Goal: Task Accomplishment & Management: Manage account settings

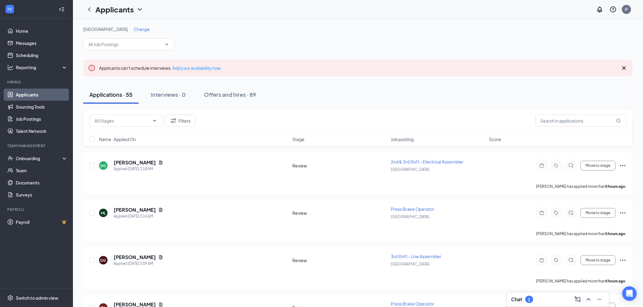
click at [553, 299] on div "Chat 1" at bounding box center [557, 300] width 93 height 10
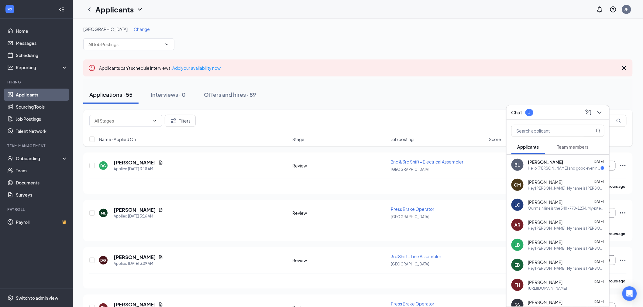
click at [552, 166] on div "Hello [PERSON_NAME] and good evening...I am available anytime...there is no cel…" at bounding box center [564, 168] width 73 height 5
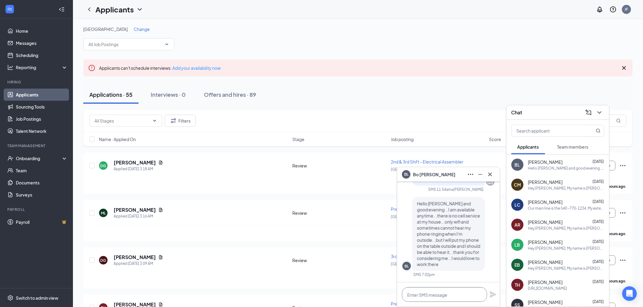
click at [441, 294] on textarea at bounding box center [444, 295] width 85 height 15
click at [474, 295] on textarea "Hey [PERSON_NAME], how about I give you a call" at bounding box center [444, 295] width 85 height 15
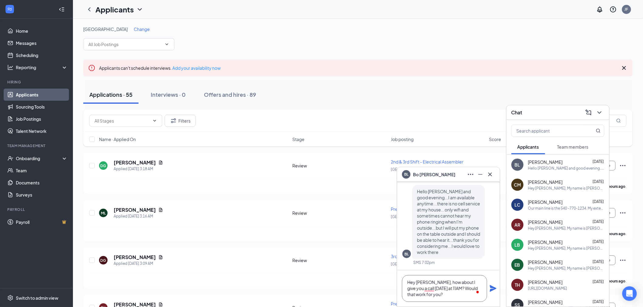
type textarea "Hey [PERSON_NAME], how about I give you a call [DATE] at 11AM? Would that work …"
click at [491, 287] on icon "Plane" at bounding box center [493, 288] width 7 height 7
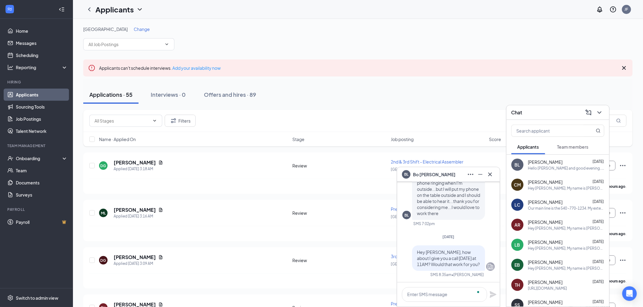
scroll to position [0, 0]
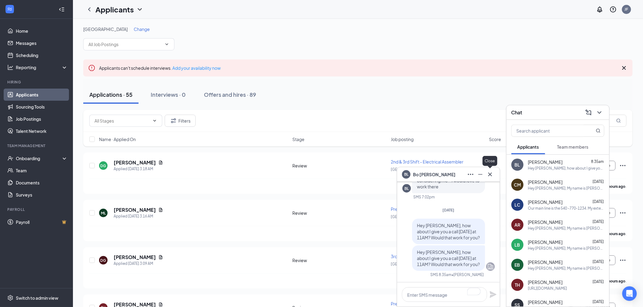
click at [492, 174] on icon "Cross" at bounding box center [489, 174] width 7 height 7
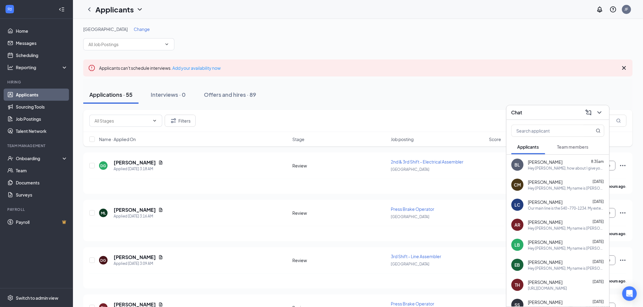
click at [564, 111] on div "Chat" at bounding box center [557, 112] width 93 height 9
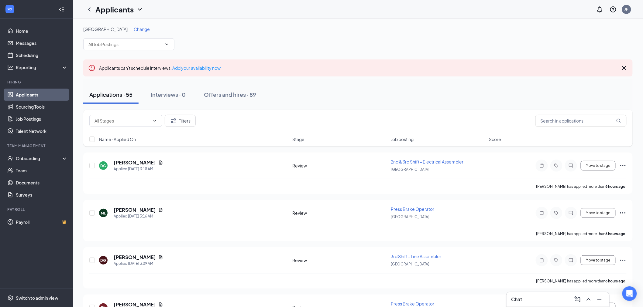
click at [530, 301] on div "Chat" at bounding box center [557, 300] width 93 height 10
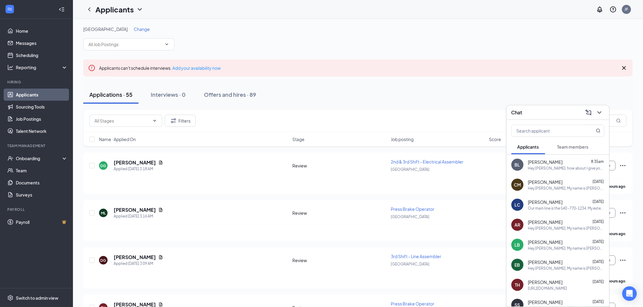
click at [557, 206] on div "Our main line is the 540 -770-1234. My extension is 262. If you called the text…" at bounding box center [566, 208] width 76 height 5
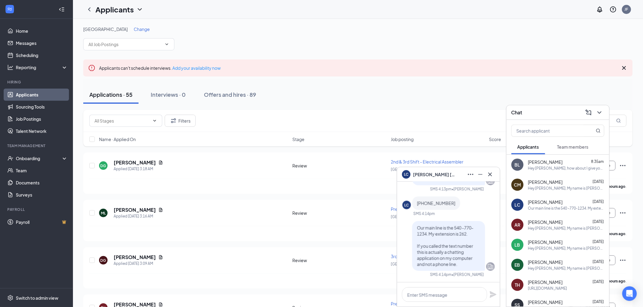
click at [473, 208] on div "LC +14159688240" at bounding box center [448, 203] width 92 height 13
click at [427, 296] on textarea at bounding box center [444, 295] width 85 height 15
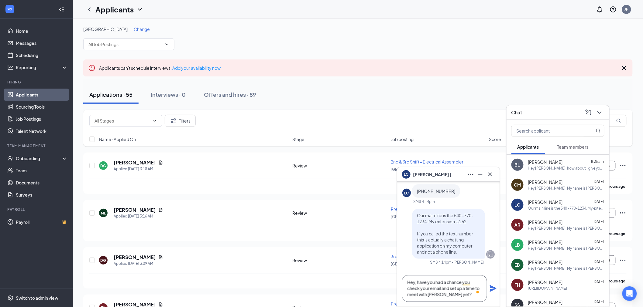
type textarea "Hey, have you had a chance you check your email and set up a time to meet with …"
click at [492, 286] on icon "Plane" at bounding box center [492, 288] width 7 height 7
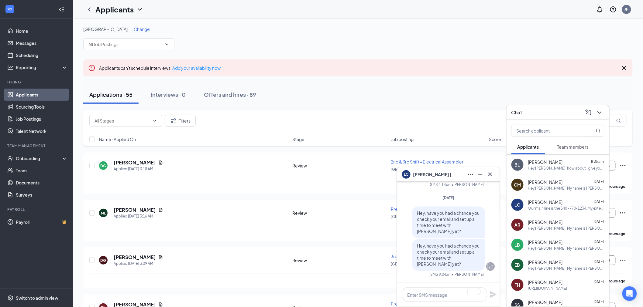
click at [454, 174] on div "LC Lisa Conley" at bounding box center [448, 175] width 93 height 10
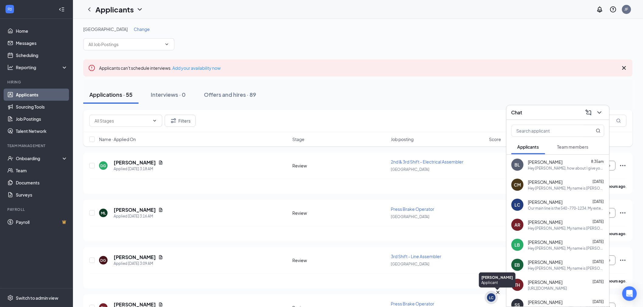
click at [487, 299] on div "LC" at bounding box center [491, 298] width 9 height 9
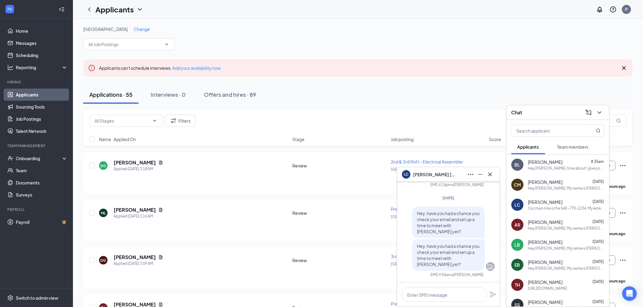
click at [450, 172] on div "LC Lisa Conley" at bounding box center [448, 175] width 93 height 10
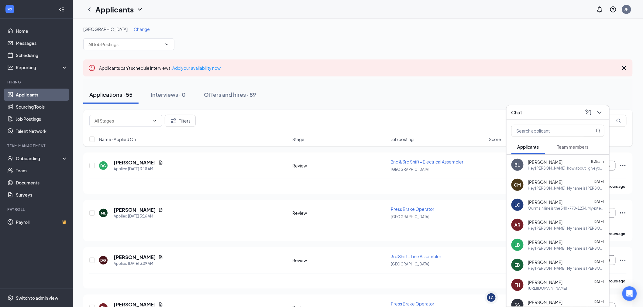
click at [546, 109] on div "Chat" at bounding box center [557, 112] width 93 height 9
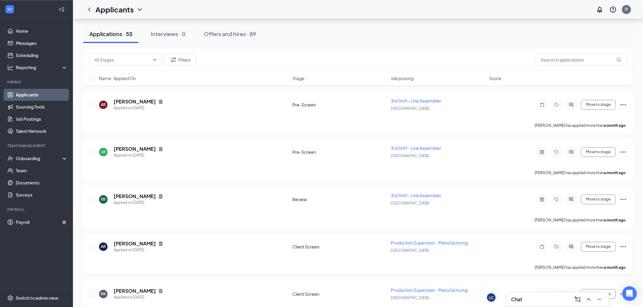
scroll to position [2439, 0]
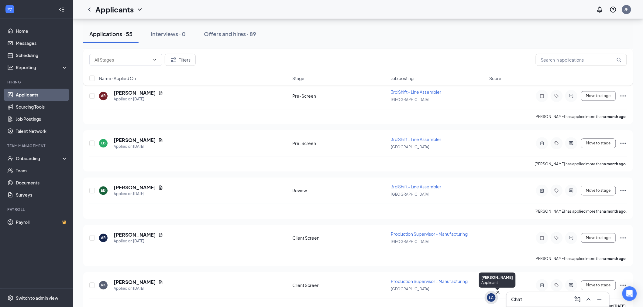
click at [490, 298] on div "LC" at bounding box center [491, 297] width 5 height 5
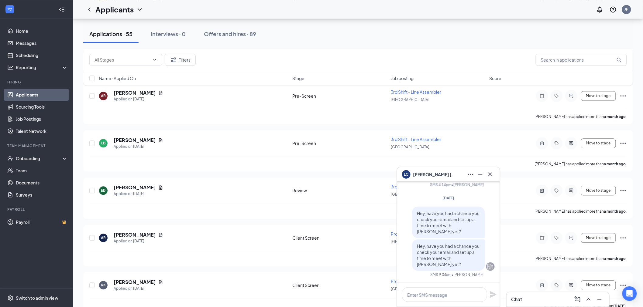
click at [454, 175] on div "LC Lisa Conley" at bounding box center [448, 175] width 93 height 10
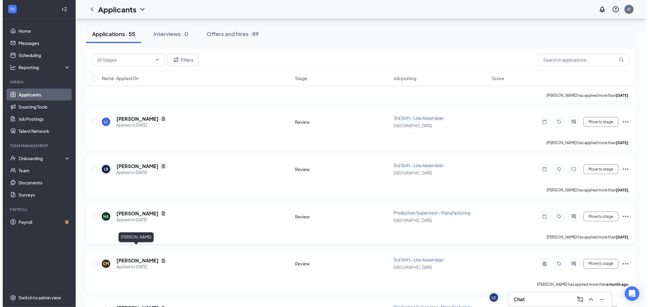
scroll to position [2169, 0]
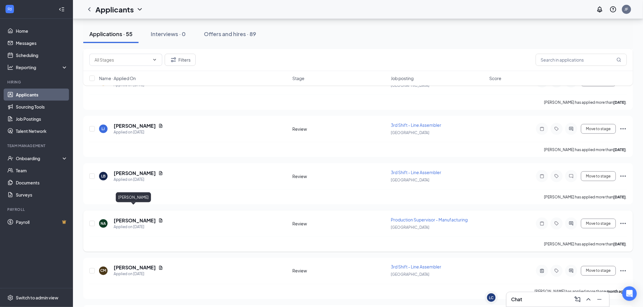
click at [135, 217] on h5 "[PERSON_NAME]" at bounding box center [135, 220] width 42 height 7
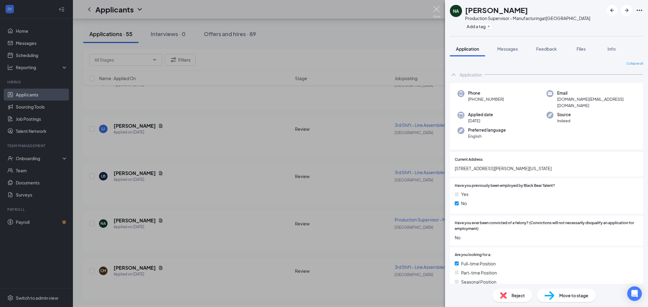
click at [436, 11] on img at bounding box center [437, 12] width 8 height 12
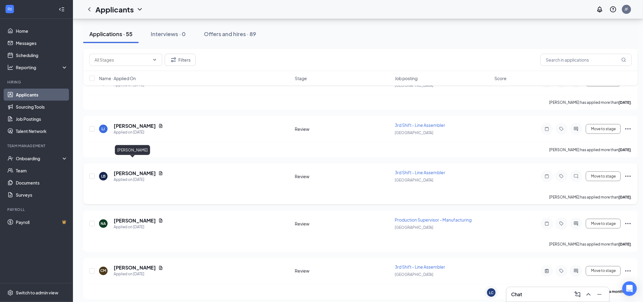
click at [127, 170] on h5 "Linzy Barber" at bounding box center [135, 173] width 42 height 7
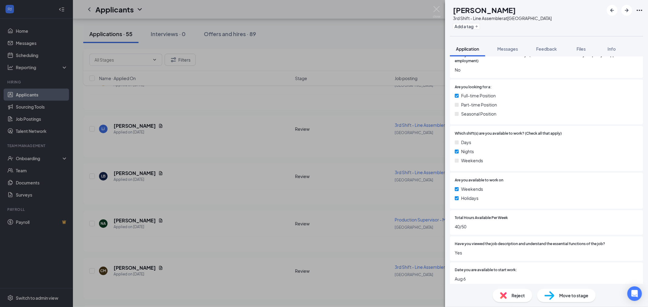
scroll to position [304, 0]
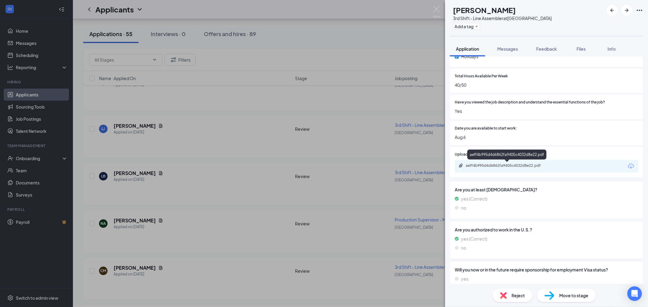
click at [507, 166] on div "aeff4b995d4d6862fa9405c4032d8e22.pdf" at bounding box center [508, 165] width 85 height 5
click at [520, 295] on span "Reject" at bounding box center [517, 295] width 13 height 7
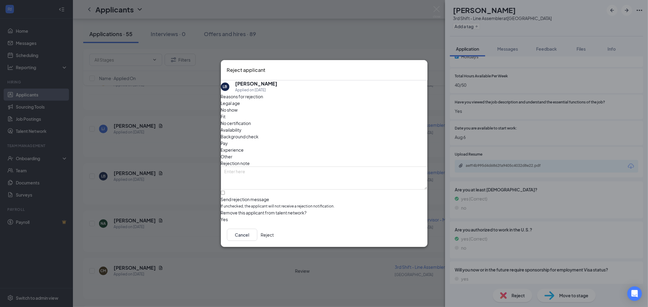
click at [244, 147] on span "Experience" at bounding box center [232, 150] width 23 height 7
click at [269, 169] on textarea at bounding box center [324, 178] width 207 height 23
click at [225, 191] on input "Send rejection message If unchecked, the applicant will not receive a rejection…" at bounding box center [223, 193] width 4 height 4
checkbox input "true"
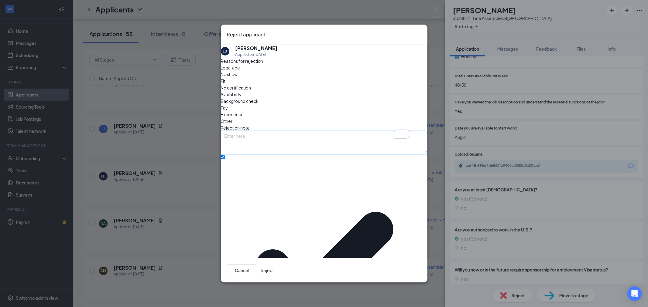
click at [301, 154] on textarea "To enrich screen reader interactions, please activate Accessibility in Grammarl…" at bounding box center [324, 142] width 207 height 23
type textarea "Lack of experience"
click at [274, 265] on button "Reject" at bounding box center [267, 271] width 13 height 12
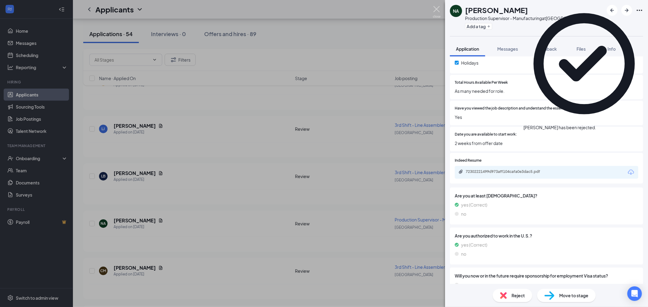
click at [439, 11] on img at bounding box center [437, 12] width 8 height 12
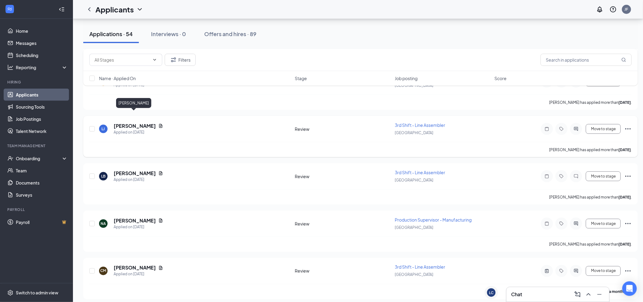
click at [137, 123] on h5 "Latisha Johnson" at bounding box center [135, 126] width 42 height 7
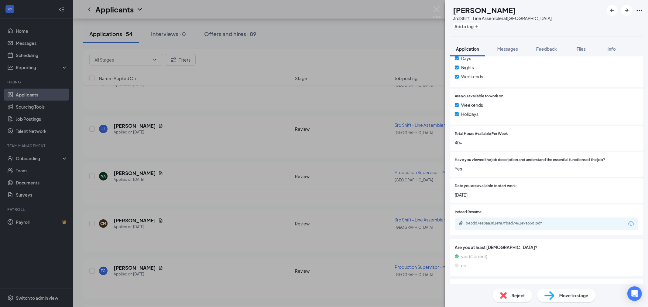
scroll to position [319, 0]
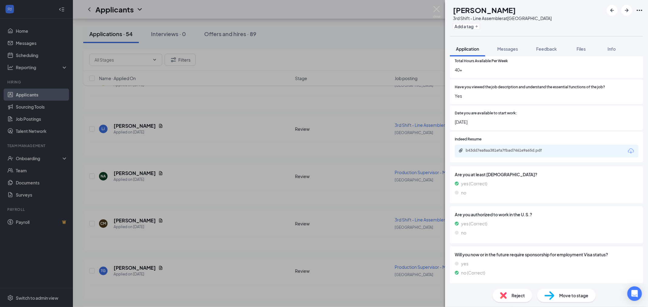
click at [513, 155] on div "b43dd7ea8aa381efa7fbad7461e9a65d.pdf" at bounding box center [546, 151] width 183 height 13
click at [513, 152] on div "b43dd7ea8aa381efa7fbad7461e9a65d.pdf" at bounding box center [508, 150] width 85 height 5
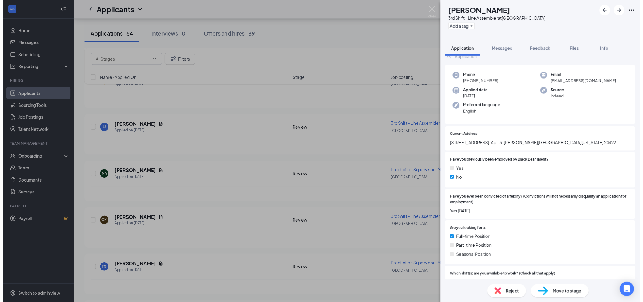
scroll to position [0, 0]
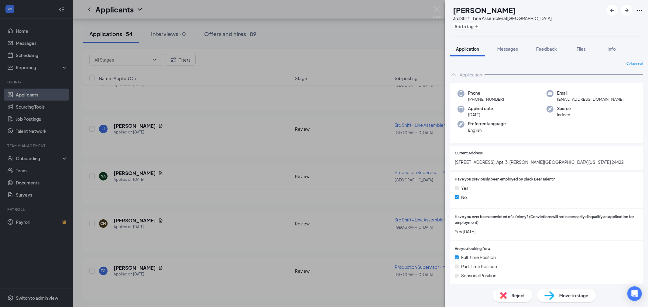
drag, startPoint x: 521, startPoint y: 11, endPoint x: 467, endPoint y: 9, distance: 54.4
click at [467, 9] on div "Latisha Johnson" at bounding box center [502, 10] width 99 height 10
copy h1 "Latisha Johnson"
click at [509, 302] on div "Reject" at bounding box center [512, 295] width 39 height 13
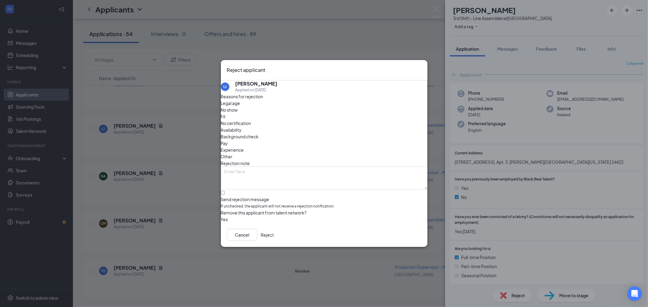
click at [244, 147] on span "Experience" at bounding box center [232, 150] width 23 height 7
click at [339, 135] on div "Reasons for rejection Legal age No show Fit No certification Availability Backg…" at bounding box center [324, 158] width 207 height 130
click at [233, 153] on span "Other" at bounding box center [227, 156] width 12 height 7
click at [239, 133] on div "Background check" at bounding box center [324, 136] width 207 height 7
click at [348, 153] on div "Other" at bounding box center [324, 156] width 207 height 7
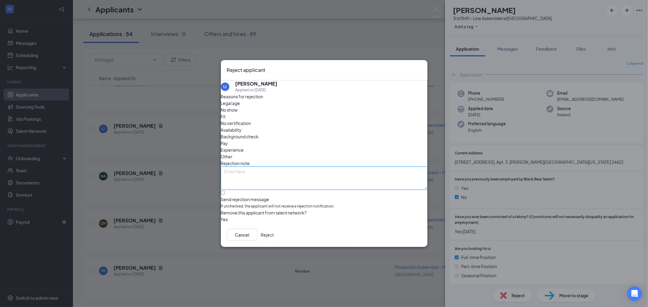
click at [320, 167] on textarea at bounding box center [324, 178] width 207 height 23
type textarea "Longevity concern, BG issues"
click at [225, 191] on input "Send rejection message If unchecked, the applicant will not receive a rejection…" at bounding box center [223, 193] width 4 height 4
checkbox input "true"
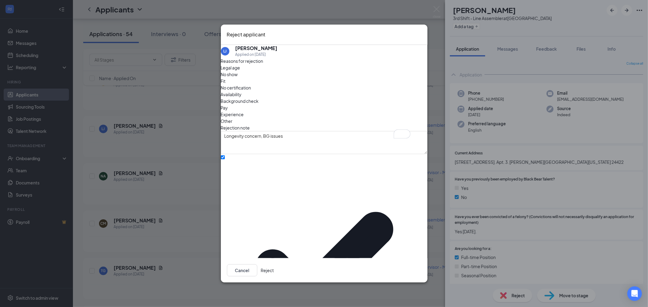
click at [274, 265] on button "Reject" at bounding box center [267, 271] width 13 height 12
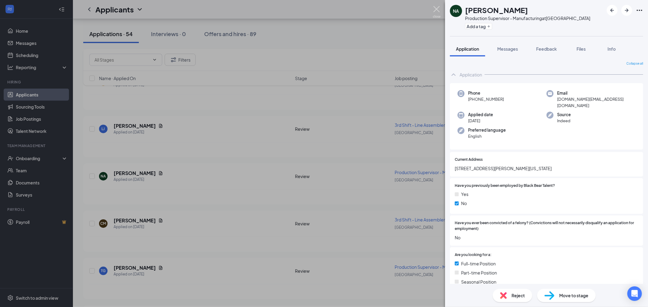
click at [437, 10] on img at bounding box center [437, 12] width 8 height 12
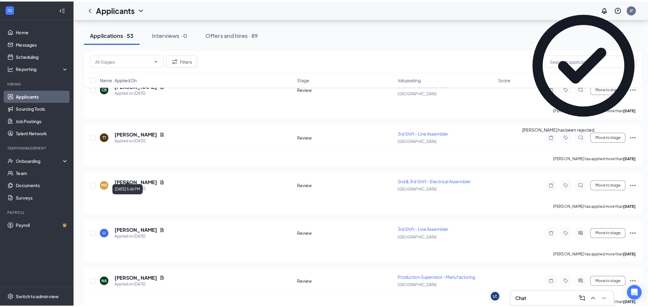
scroll to position [2067, 0]
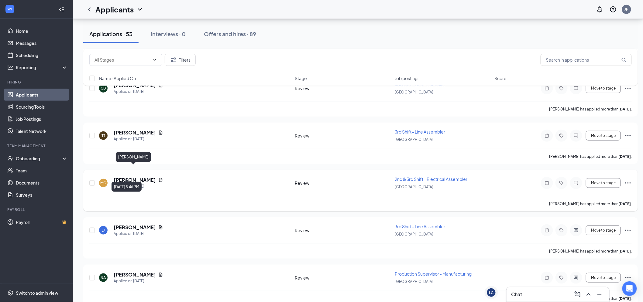
click at [137, 177] on h5 "[PERSON_NAME]" at bounding box center [135, 180] width 42 height 7
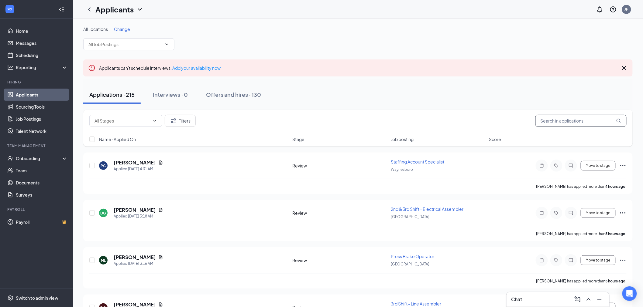
click at [575, 126] on input "text" at bounding box center [580, 121] width 91 height 12
click at [563, 122] on input "text" at bounding box center [580, 121] width 91 height 12
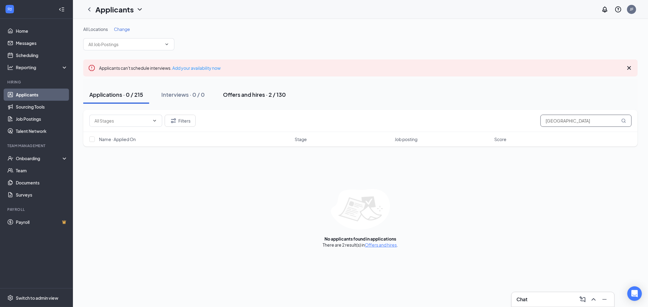
type input "Madison"
click at [247, 95] on div "Offers and hires · 2 / 130" at bounding box center [254, 95] width 63 height 8
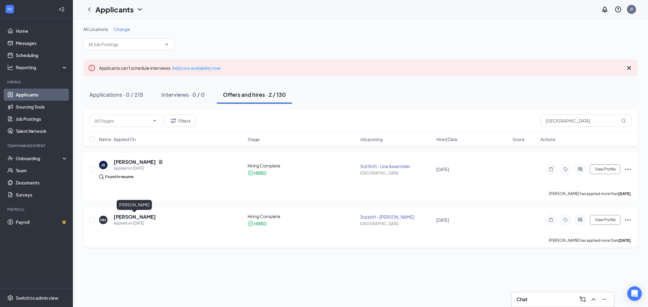
click at [131, 216] on h5 "Madison Hayslett" at bounding box center [135, 217] width 42 height 7
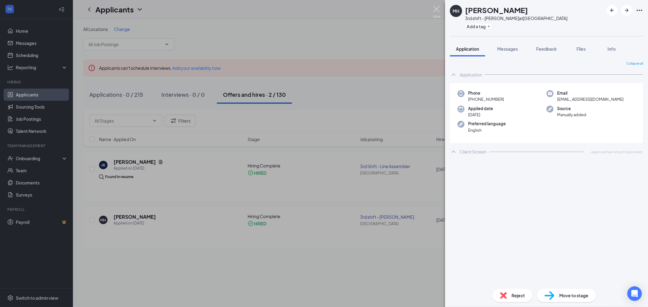
drag, startPoint x: 435, startPoint y: 10, endPoint x: 434, endPoint y: 15, distance: 4.3
click at [435, 10] on img at bounding box center [437, 12] width 8 height 12
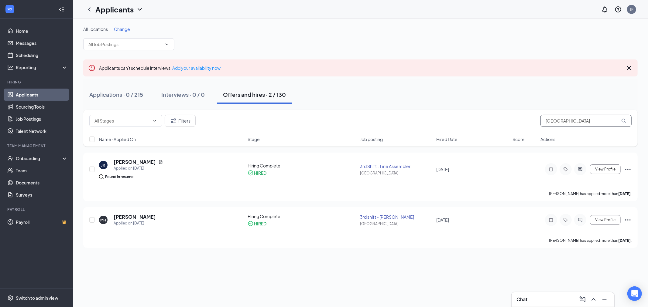
click at [513, 122] on div "Filters Madison" at bounding box center [360, 121] width 542 height 12
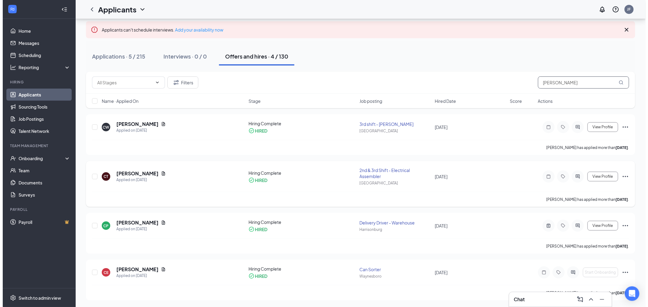
scroll to position [39, 0]
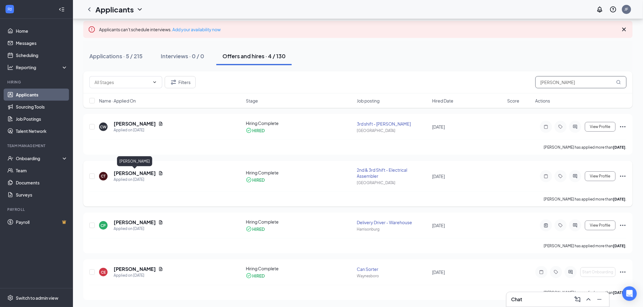
type input "Chris"
click at [148, 172] on h5 "Christopher Traxel" at bounding box center [135, 173] width 42 height 7
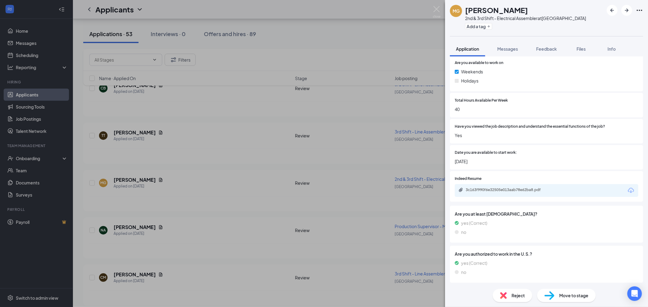
scroll to position [319, 0]
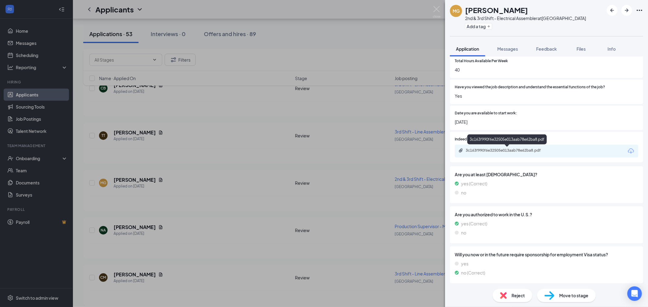
click at [523, 148] on div "3c163f990f6e32505e013aab78e62ba8.pdf" at bounding box center [508, 150] width 85 height 5
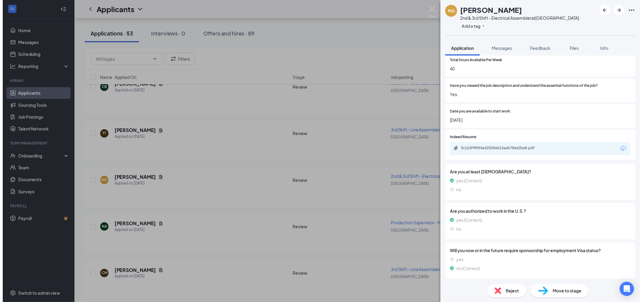
scroll to position [316, 0]
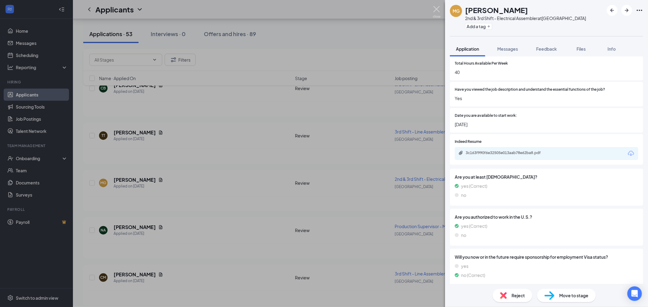
click at [434, 11] on img at bounding box center [437, 12] width 8 height 12
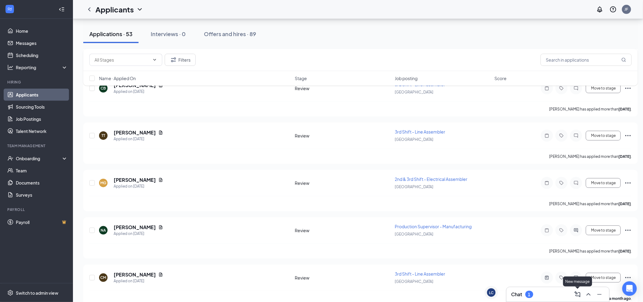
click at [554, 297] on div "Chat 1" at bounding box center [557, 295] width 93 height 10
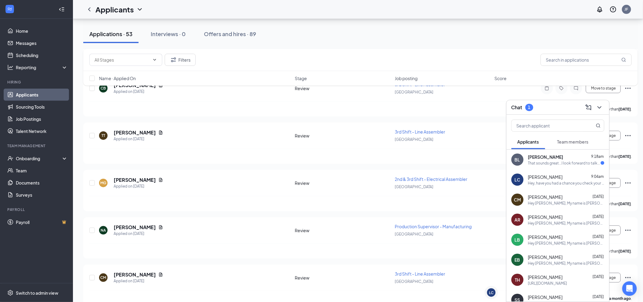
click at [557, 163] on div "That sounds great...I look forward to talking with you about the job" at bounding box center [564, 163] width 73 height 5
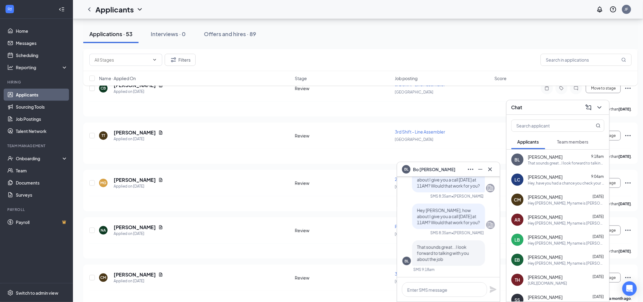
click at [454, 171] on div "BL Bo Leadbetter" at bounding box center [448, 170] width 93 height 10
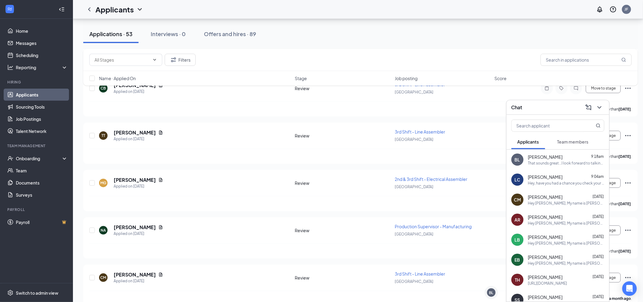
click at [553, 108] on div "Chat" at bounding box center [557, 107] width 93 height 9
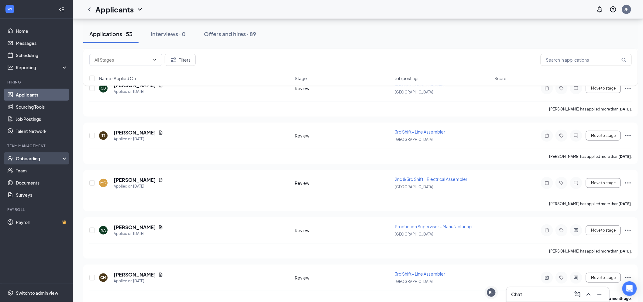
click at [26, 156] on div "Onboarding" at bounding box center [39, 158] width 47 height 6
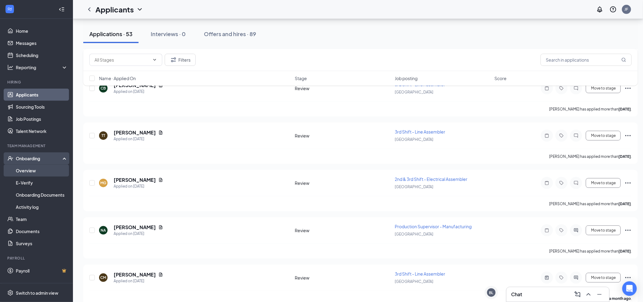
click at [31, 169] on link "Overview" at bounding box center [42, 171] width 52 height 12
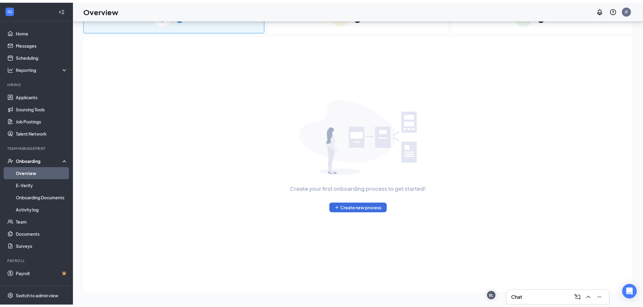
scroll to position [27, 0]
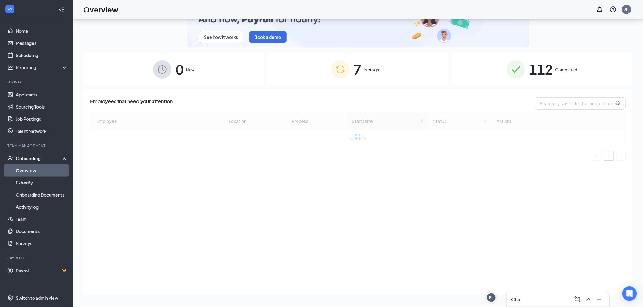
click at [366, 78] on div "7 In progress" at bounding box center [357, 69] width 181 height 32
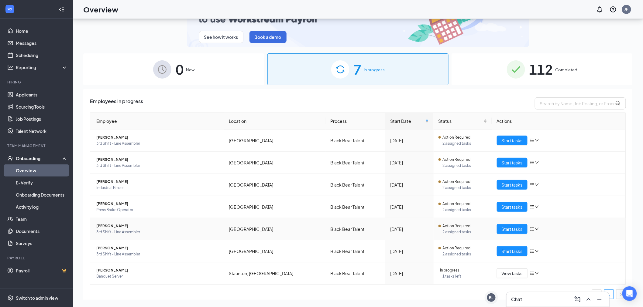
click at [120, 224] on span "gabriel T wooldridge" at bounding box center [157, 226] width 123 height 6
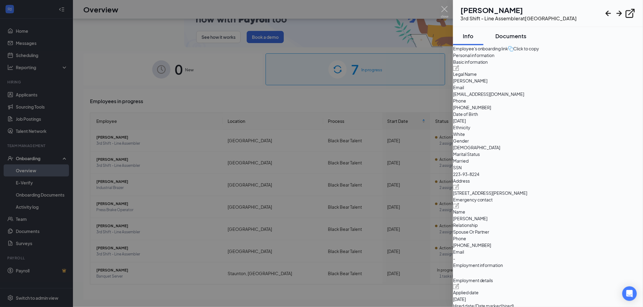
click at [526, 39] on div "Documents" at bounding box center [510, 36] width 31 height 8
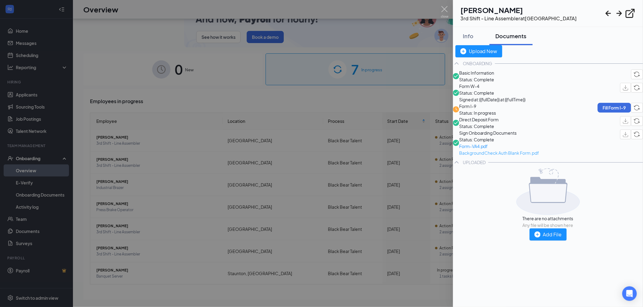
click at [503, 156] on span "Background Check Auth Blank Form.pdf" at bounding box center [499, 153] width 80 height 7
click at [477, 35] on div "Info" at bounding box center [468, 36] width 18 height 8
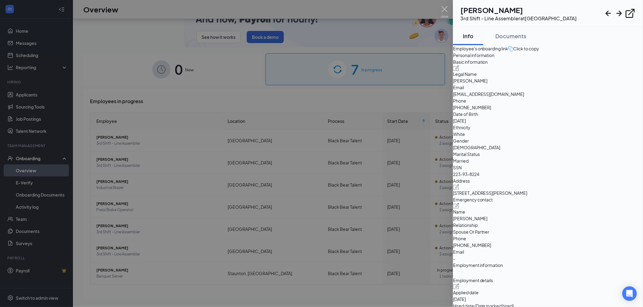
click at [449, 10] on div at bounding box center [321, 153] width 643 height 307
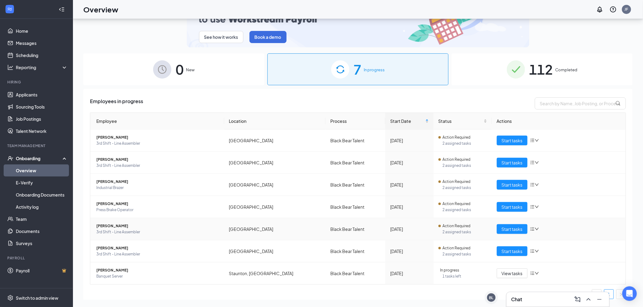
click at [534, 230] on icon "down" at bounding box center [536, 229] width 4 height 4
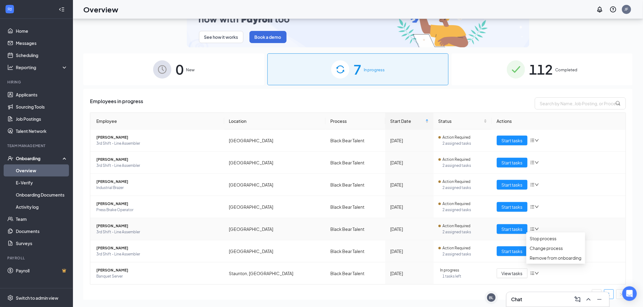
click at [575, 224] on td "Start tasks" at bounding box center [559, 229] width 134 height 22
click at [122, 230] on span "3rd Shift - Line Assembler" at bounding box center [157, 232] width 123 height 6
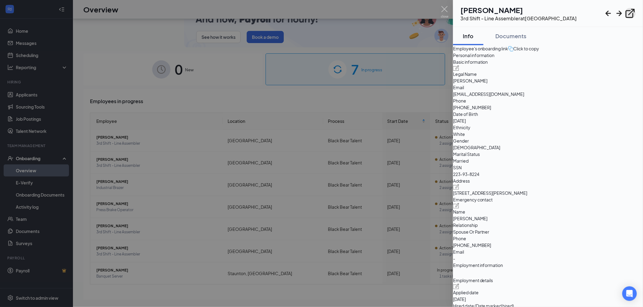
click at [627, 13] on icon "ExternalLink" at bounding box center [629, 13] width 11 height 11
click at [440, 11] on div at bounding box center [321, 153] width 643 height 307
click at [444, 11] on div "Overview JF" at bounding box center [355, 9] width 565 height 19
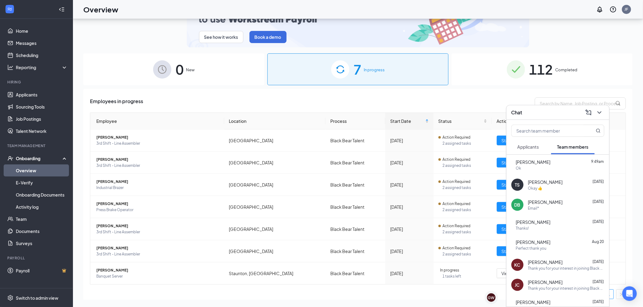
click at [564, 117] on div "Chat" at bounding box center [557, 112] width 93 height 9
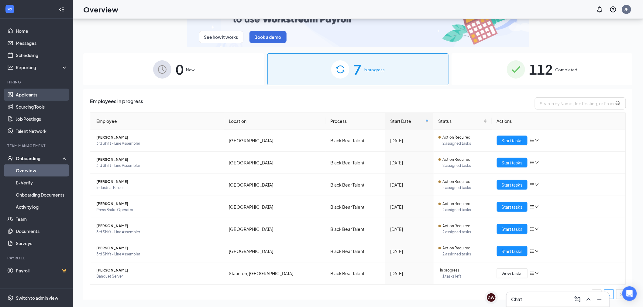
click at [25, 96] on link "Applicants" at bounding box center [42, 95] width 52 height 12
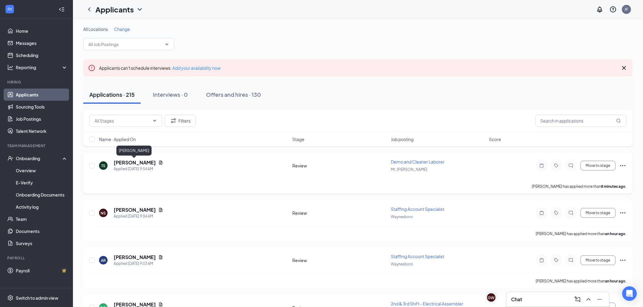
click at [135, 162] on h5 "Tristan Simmons" at bounding box center [135, 162] width 42 height 7
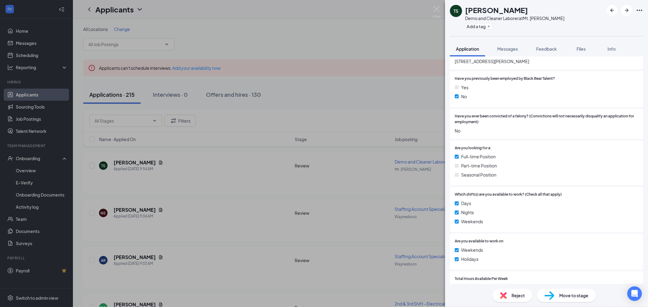
scroll to position [236, 0]
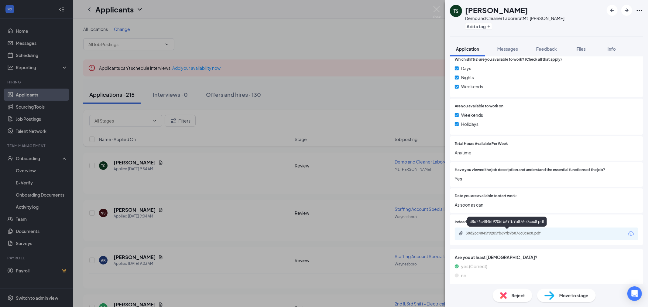
click at [507, 238] on div "38d26c4845f9205fb69fb9b876c0cec8.pdf" at bounding box center [546, 234] width 183 height 13
click at [509, 235] on div "38d26c4845f9205fb69fb9b876c0cec8.pdf" at bounding box center [508, 233] width 85 height 5
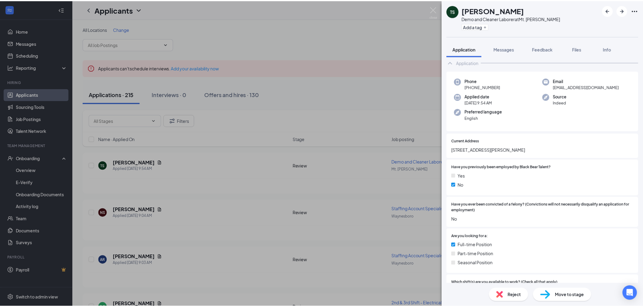
scroll to position [0, 0]
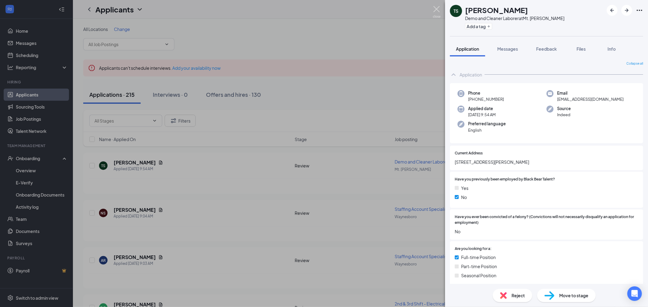
click at [436, 8] on img at bounding box center [437, 12] width 8 height 12
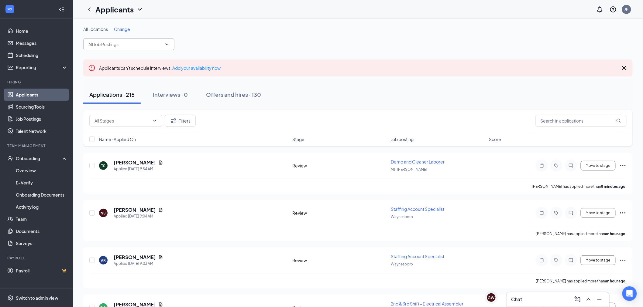
click at [127, 42] on input "text" at bounding box center [124, 44] width 73 height 7
click at [126, 31] on span "Change" at bounding box center [122, 28] width 16 height 5
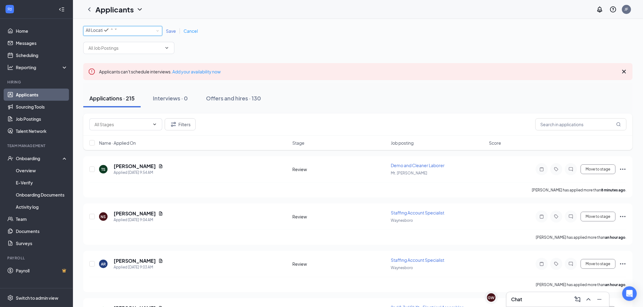
click at [118, 34] on div "All Locations" at bounding box center [102, 29] width 32 height 7
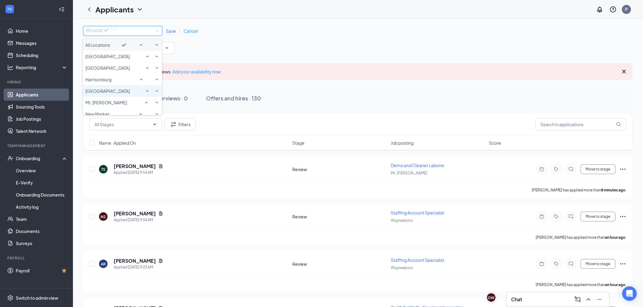
click at [102, 94] on span "[GEOGRAPHIC_DATA]" at bounding box center [107, 90] width 44 height 5
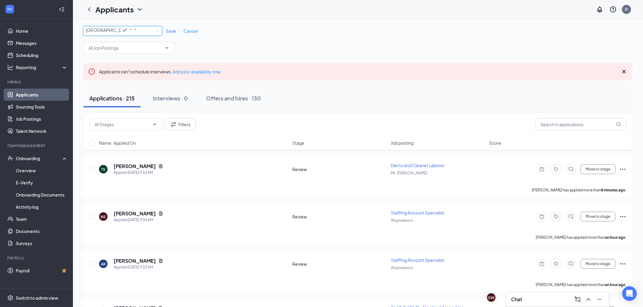
click at [169, 34] on span "Save" at bounding box center [171, 30] width 10 height 5
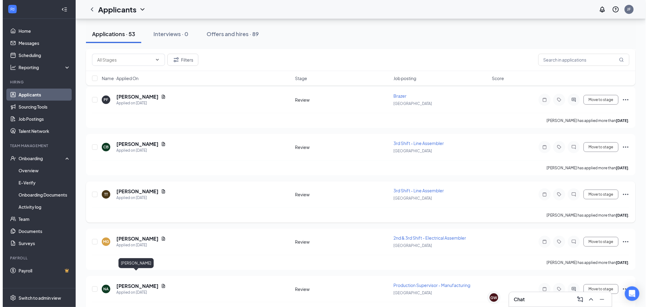
scroll to position [2007, 0]
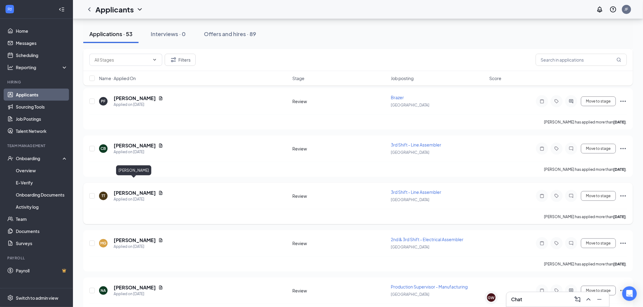
click at [137, 183] on div "TT Timothy Tomlin Applied on Aug 4 Review 3rd Shift - Line Assembler Lexington …" at bounding box center [357, 203] width 549 height 41
click at [140, 190] on h5 "[PERSON_NAME]" at bounding box center [135, 193] width 42 height 7
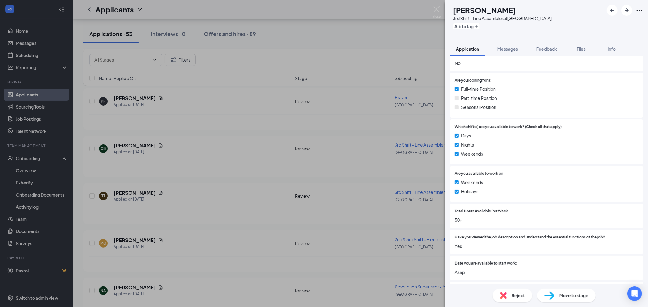
scroll to position [319, 0]
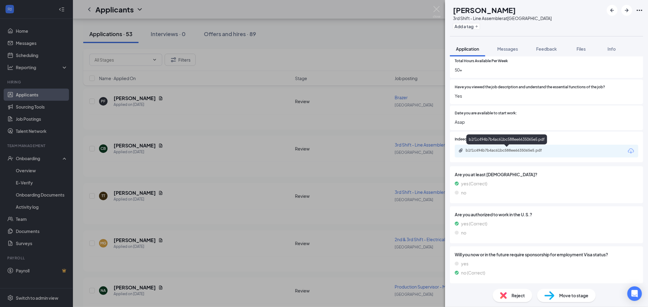
click at [511, 151] on div "b1f1c494b7b4ac61bc588ee6635065e5.pdf" at bounding box center [508, 150] width 85 height 5
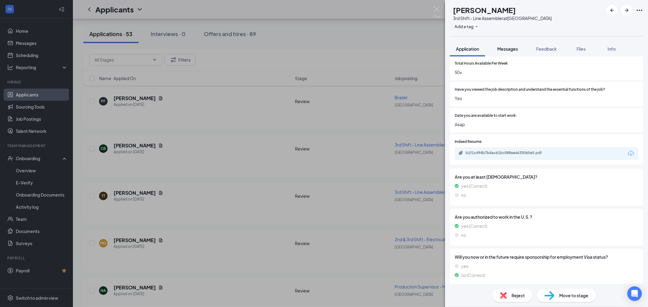
drag, startPoint x: 507, startPoint y: 46, endPoint x: 509, endPoint y: 50, distance: 4.6
click at [507, 46] on span "Messages" at bounding box center [507, 48] width 21 height 5
click at [509, 50] on span "Messages" at bounding box center [507, 48] width 21 height 5
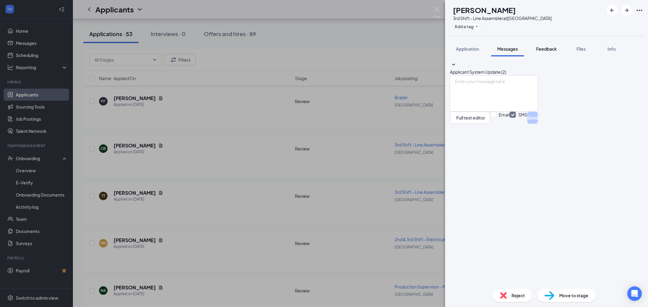
click at [548, 49] on span "Feedback" at bounding box center [546, 48] width 21 height 5
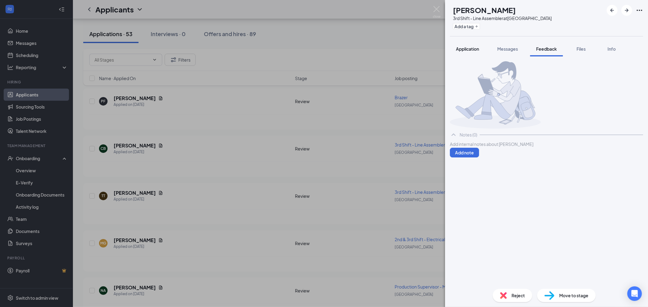
click at [467, 49] on span "Application" at bounding box center [467, 48] width 23 height 5
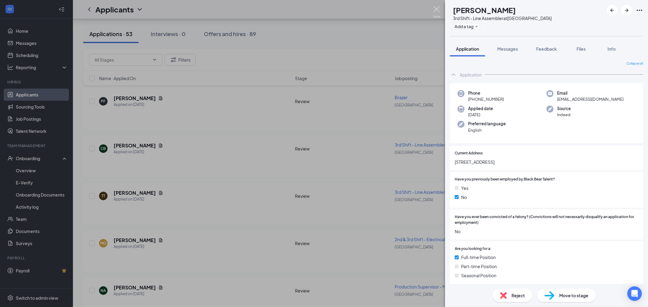
click at [438, 8] on img at bounding box center [437, 12] width 8 height 12
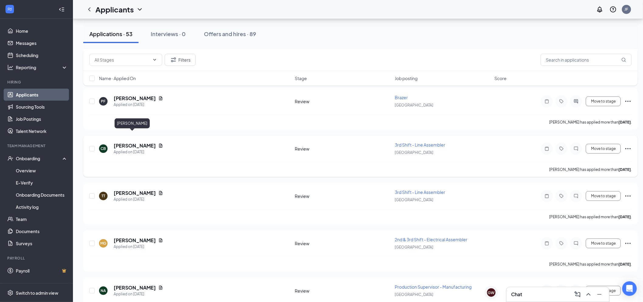
click at [132, 142] on h5 "Chris Butler" at bounding box center [135, 145] width 42 height 7
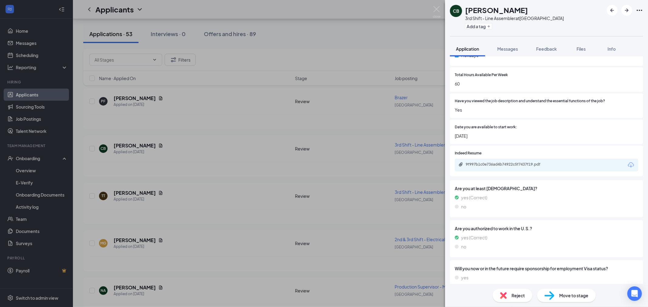
scroll to position [319, 0]
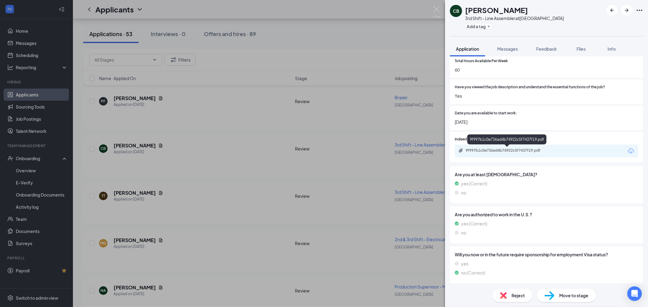
click at [517, 152] on div "9f997b1c0e736ad4b74922c5f7437f19.pdf" at bounding box center [508, 150] width 85 height 5
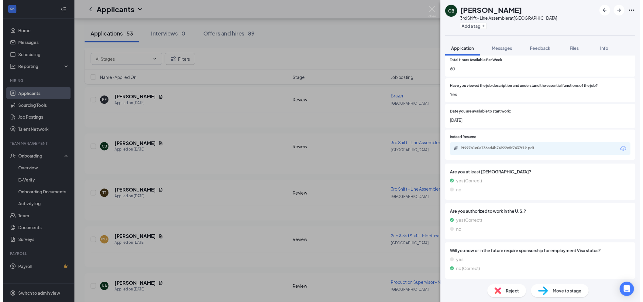
scroll to position [316, 0]
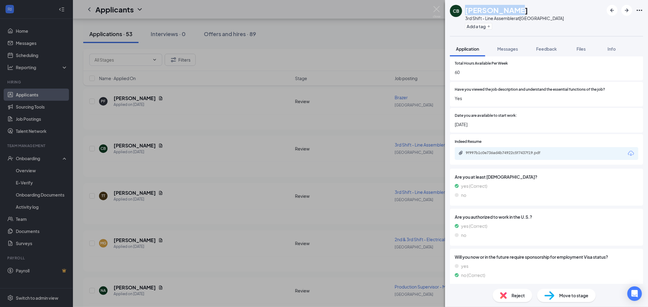
drag, startPoint x: 505, startPoint y: 10, endPoint x: 466, endPoint y: 9, distance: 38.3
click at [466, 9] on h1 "Chris Butler" at bounding box center [496, 10] width 63 height 10
copy h1 "Chris Butler"
click at [527, 293] on div "Reject" at bounding box center [512, 295] width 39 height 13
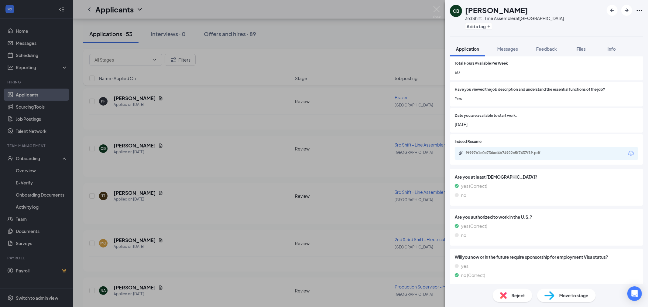
type textarea "BG issues"
checkbox input "true"
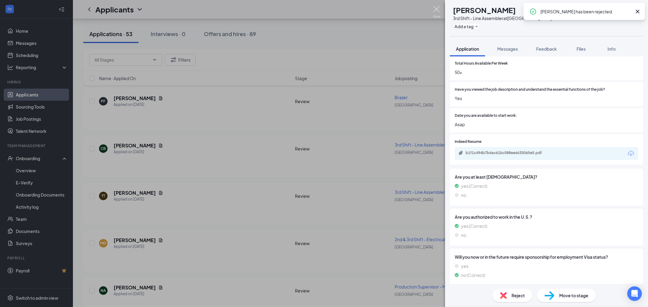
click at [437, 11] on img at bounding box center [437, 12] width 8 height 12
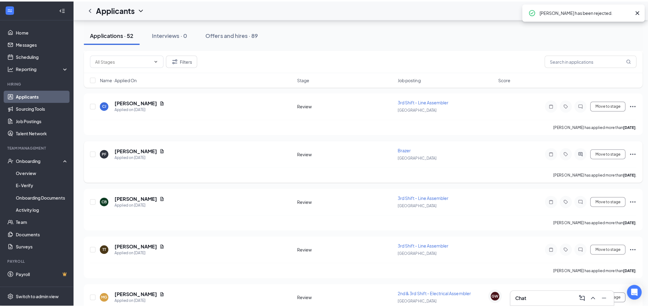
scroll to position [1939, 0]
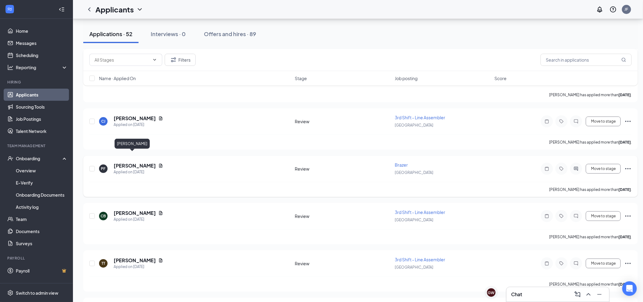
click at [131, 162] on h5 "[PERSON_NAME]" at bounding box center [135, 165] width 42 height 7
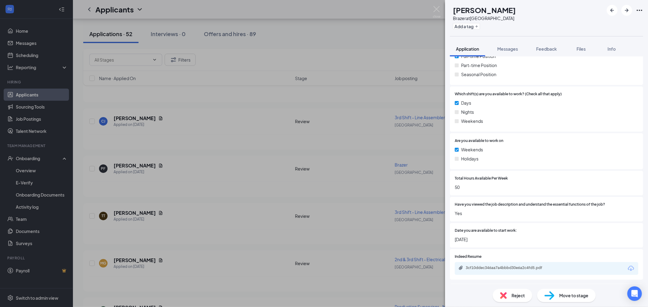
scroll to position [270, 0]
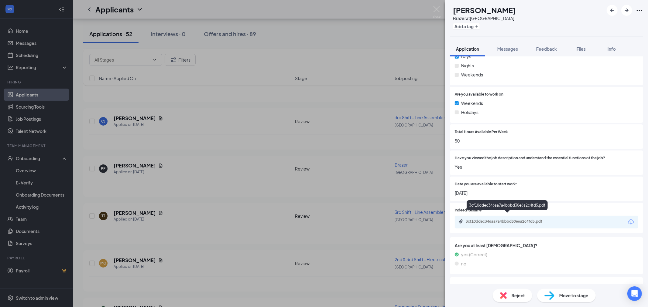
click at [486, 219] on div "3cf10ddec346aa7a4bbbd30e6a2c4fd5.pdf" at bounding box center [508, 221] width 85 height 5
click at [509, 52] on button "Messages" at bounding box center [507, 48] width 33 height 15
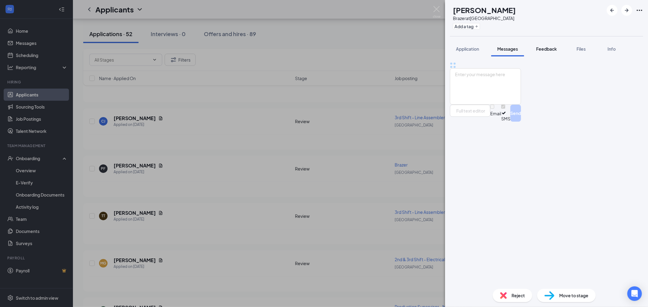
click at [512, 47] on span "Messages" at bounding box center [507, 48] width 21 height 5
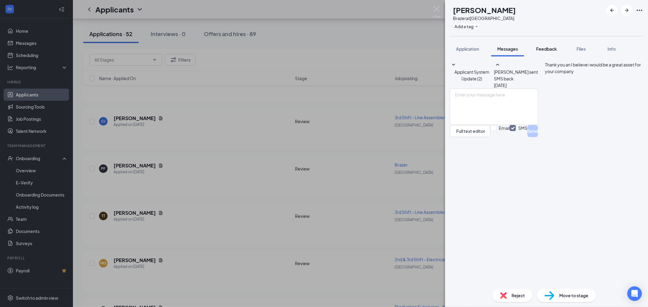
click at [549, 47] on span "Feedback" at bounding box center [546, 48] width 21 height 5
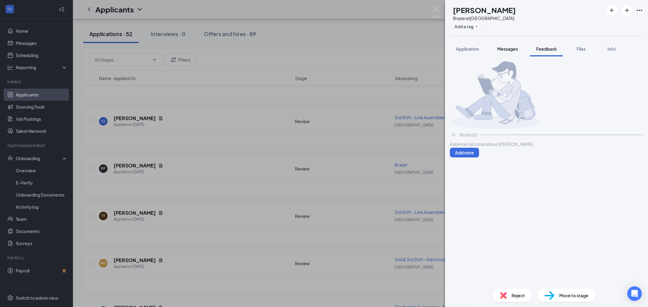
click at [508, 46] on span "Messages" at bounding box center [507, 48] width 21 height 5
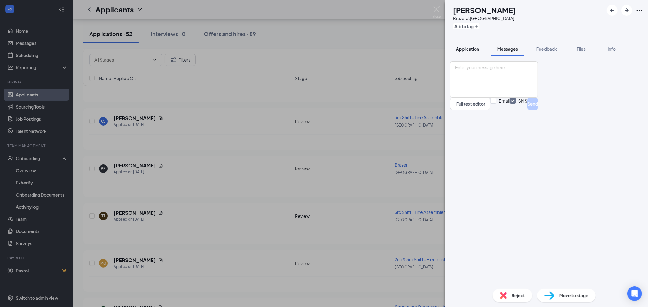
click at [461, 46] on span "Application" at bounding box center [467, 48] width 23 height 5
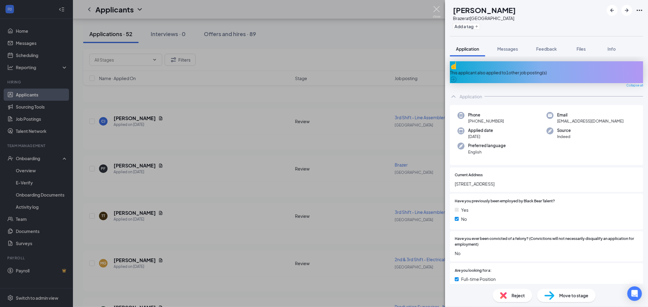
click at [438, 8] on img at bounding box center [437, 12] width 8 height 12
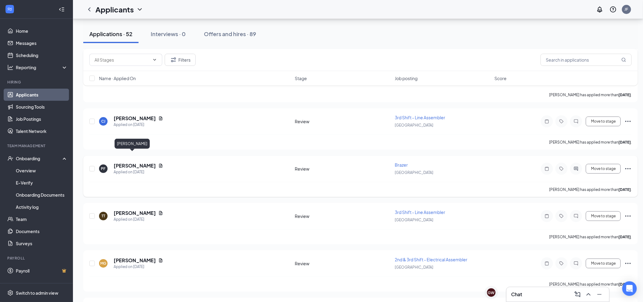
click at [128, 162] on h5 "[PERSON_NAME]" at bounding box center [135, 165] width 42 height 7
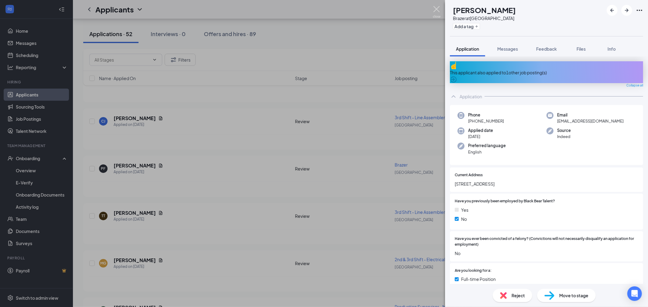
click at [439, 6] on img at bounding box center [437, 12] width 8 height 12
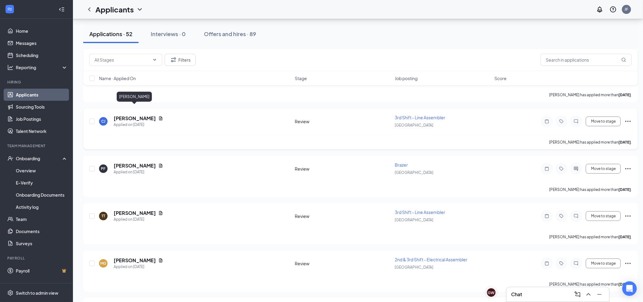
click at [143, 115] on h5 "[PERSON_NAME]" at bounding box center [135, 118] width 42 height 7
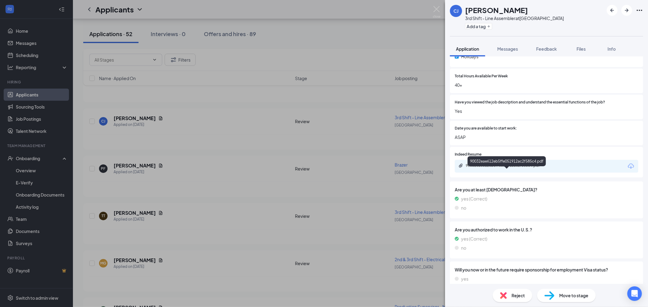
scroll to position [326, 0]
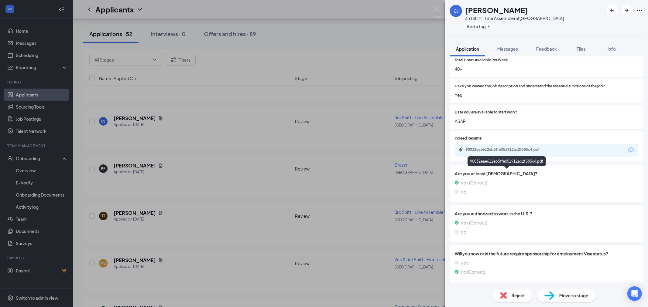
click at [517, 149] on div "90032eae612eb5ffe051912ac2f585c4.pdf" at bounding box center [508, 149] width 85 height 5
click at [511, 152] on div "90032eae612eb5ffe051912ac2f585c4.pdf" at bounding box center [508, 149] width 85 height 5
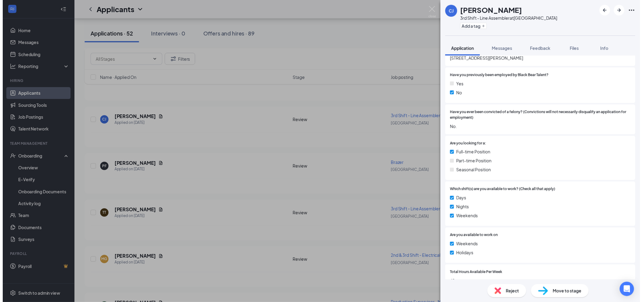
scroll to position [0, 0]
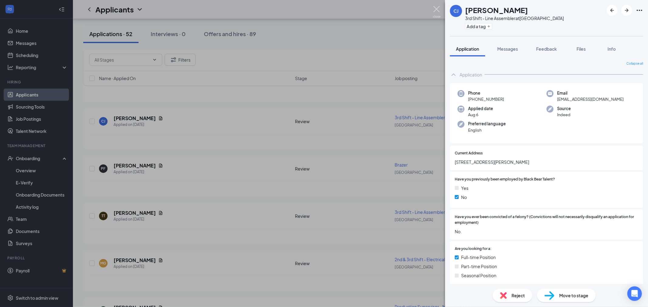
click at [437, 8] on img at bounding box center [437, 12] width 8 height 12
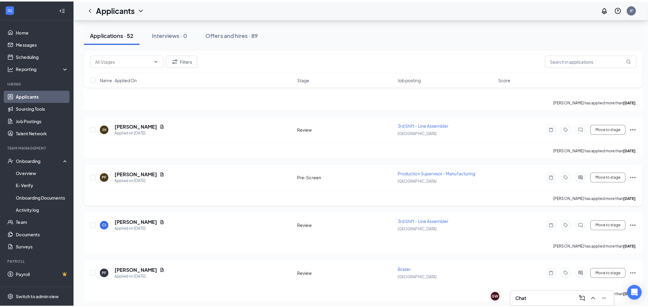
scroll to position [1838, 0]
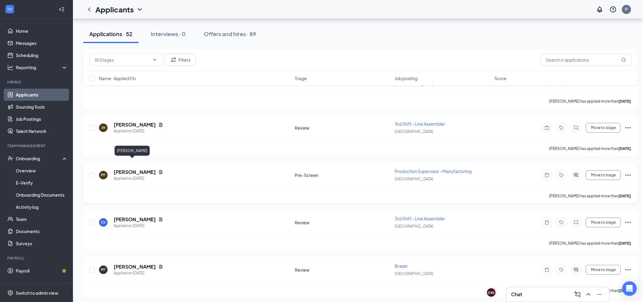
click at [134, 169] on h5 "[PERSON_NAME]" at bounding box center [135, 172] width 42 height 7
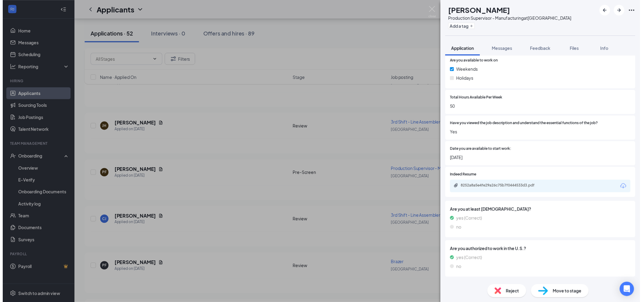
scroll to position [304, 0]
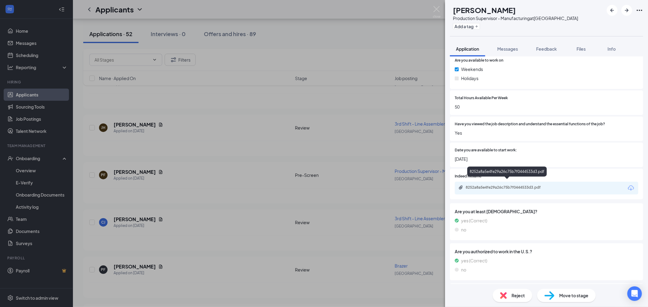
click at [499, 185] on div "8252a8a5e4fe29a26c75b7f0444533d3.pdf" at bounding box center [508, 187] width 85 height 5
click at [435, 9] on img at bounding box center [437, 12] width 8 height 12
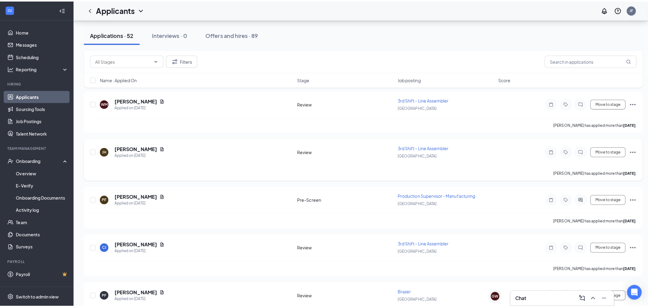
scroll to position [1771, 0]
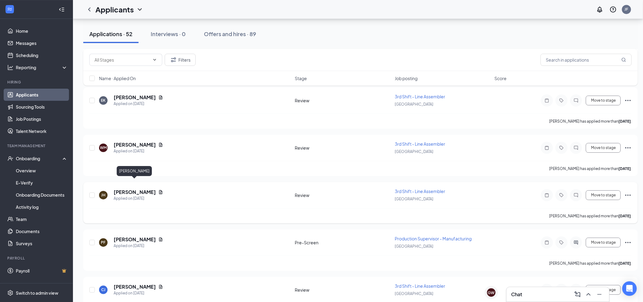
click at [140, 189] on h5 "Jonathan Huguley" at bounding box center [135, 192] width 42 height 7
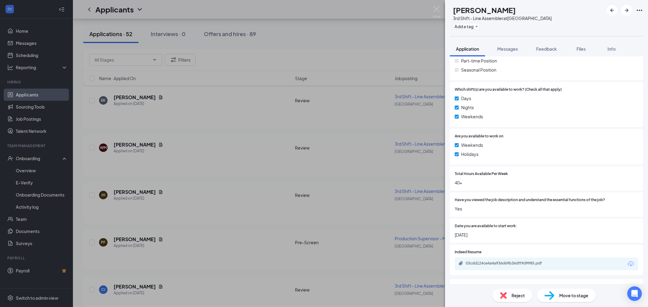
scroll to position [236, 0]
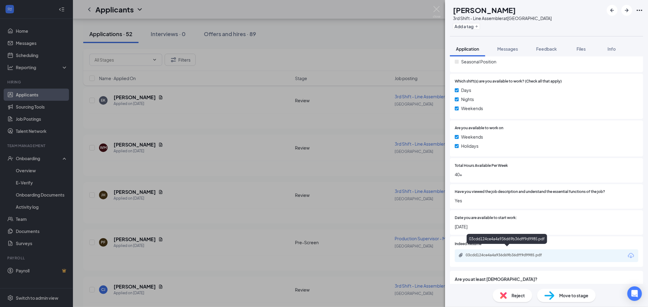
click at [511, 253] on div "03cdd124ce4a4a936d69b36dff9d9985.pdf" at bounding box center [508, 255] width 85 height 5
click at [517, 297] on span "Reject" at bounding box center [517, 295] width 13 height 7
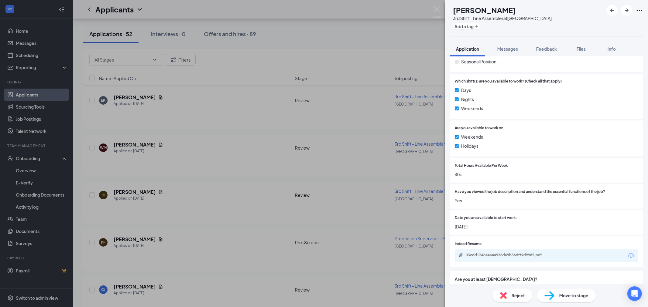
checkbox input "true"
click at [435, 11] on img at bounding box center [437, 12] width 8 height 12
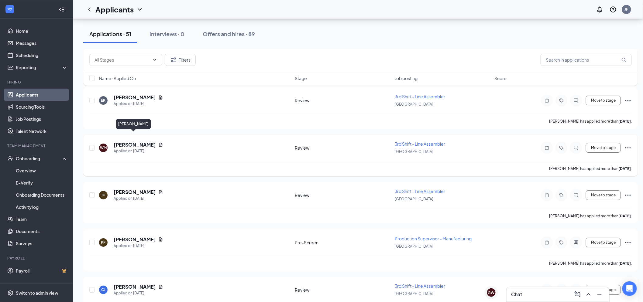
click at [131, 142] on h5 "Wayne Mohler" at bounding box center [135, 145] width 42 height 7
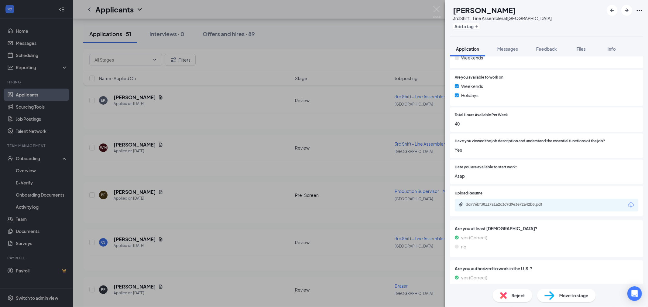
scroll to position [319, 0]
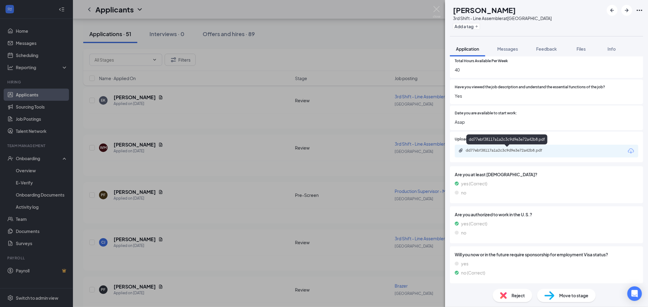
click at [535, 152] on div "dd77ebf38117a1a2c3c9d9e3e72a42b8.pdf" at bounding box center [508, 150] width 85 height 5
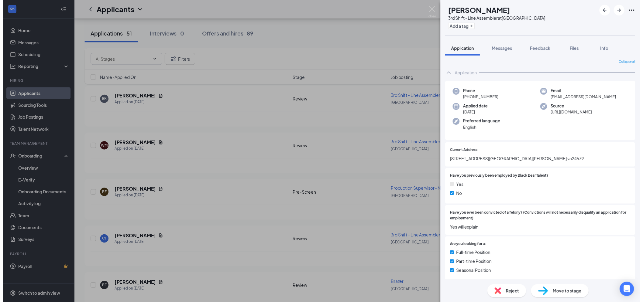
scroll to position [0, 0]
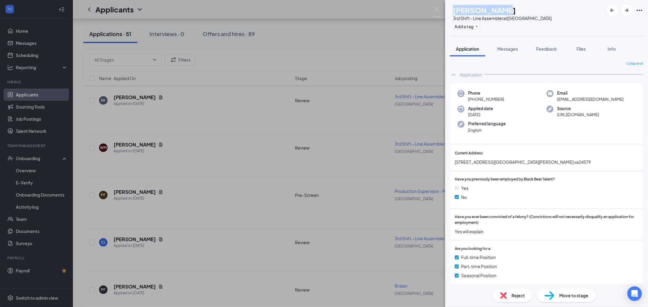
drag, startPoint x: 517, startPoint y: 9, endPoint x: 468, endPoint y: 7, distance: 49.5
click at [468, 7] on div "Wayne Mohler" at bounding box center [502, 10] width 99 height 10
copy h1 "Wayne Mohler"
click at [519, 300] on div "Reject" at bounding box center [512, 295] width 39 height 13
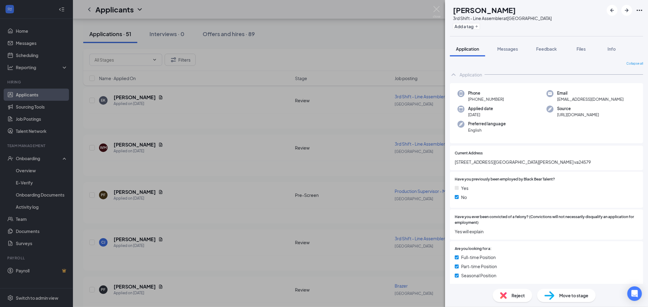
checkbox input "true"
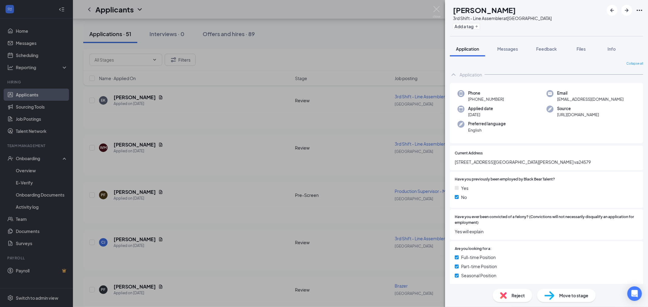
type textarea "BG issues"
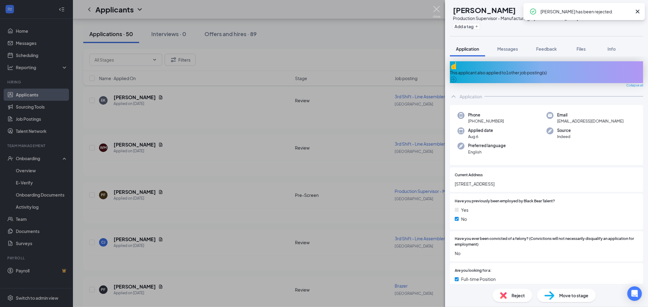
click at [438, 10] on img at bounding box center [437, 12] width 8 height 12
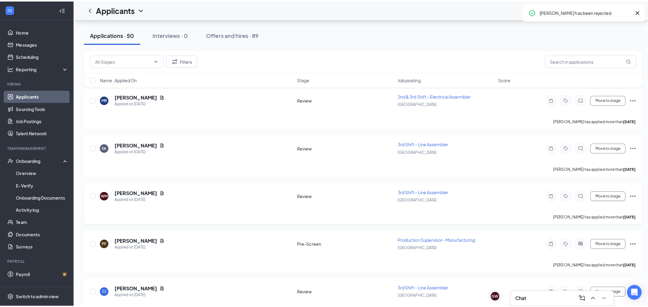
scroll to position [1703, 0]
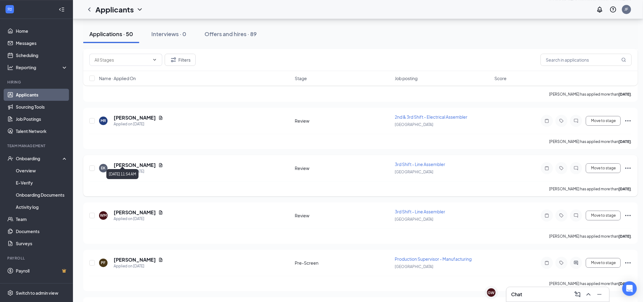
click at [126, 169] on div "Applied on Aug 8" at bounding box center [138, 172] width 49 height 6
click at [127, 162] on h5 "Elijah Khan" at bounding box center [135, 165] width 42 height 7
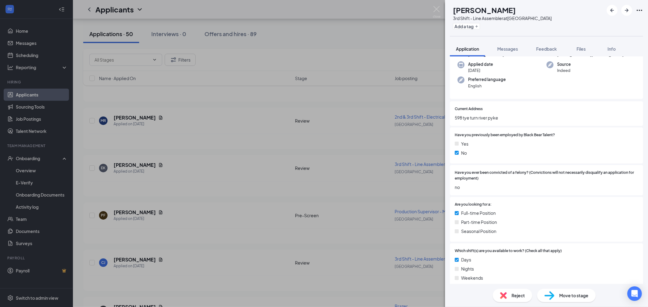
scroll to position [236, 0]
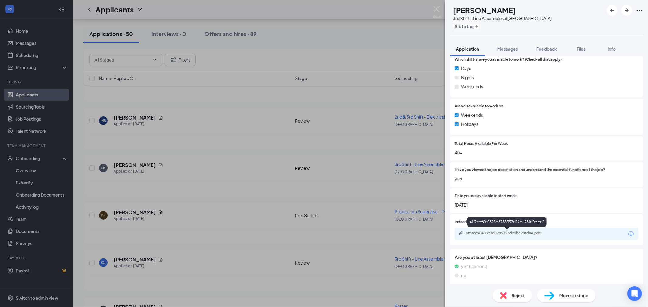
click at [496, 232] on div "4ff9cc90e0323d8785353d22bc28fd0e.pdf" at bounding box center [508, 233] width 85 height 5
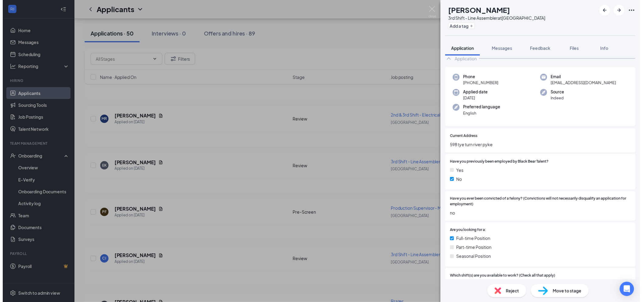
scroll to position [0, 0]
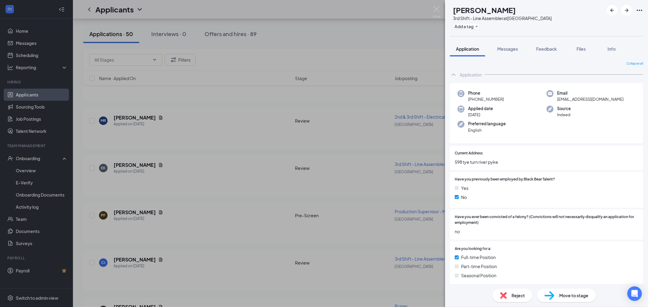
click at [515, 296] on span "Reject" at bounding box center [517, 295] width 13 height 7
type textarea "Lack of experience"
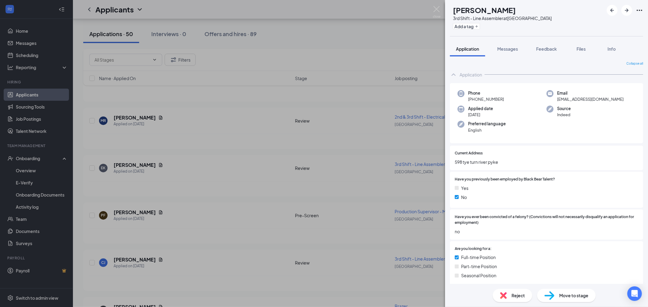
checkbox input "true"
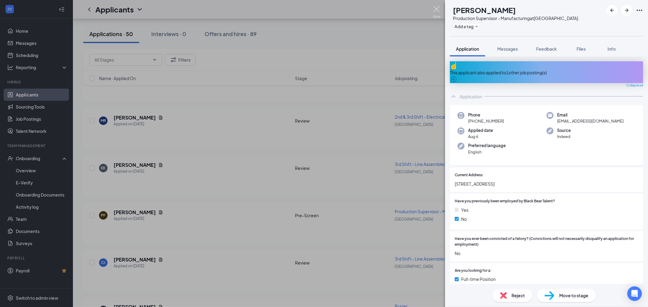
click at [439, 12] on img at bounding box center [437, 12] width 8 height 12
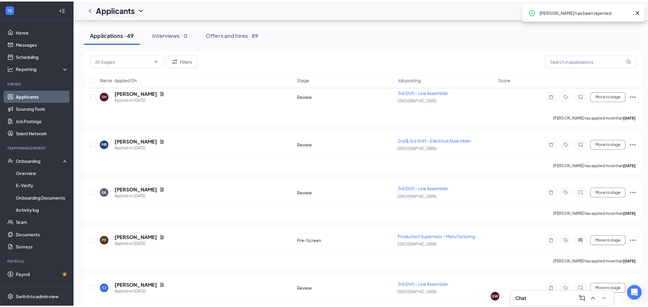
scroll to position [1669, 0]
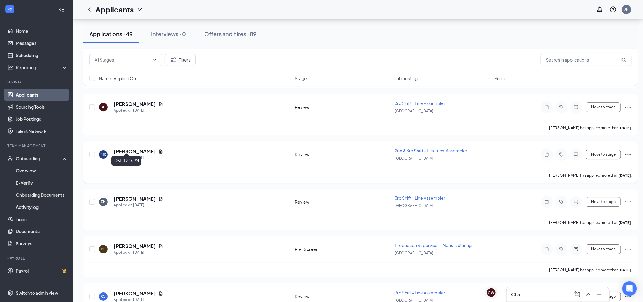
click at [130, 148] on h5 "Mandy Rankin" at bounding box center [135, 151] width 42 height 7
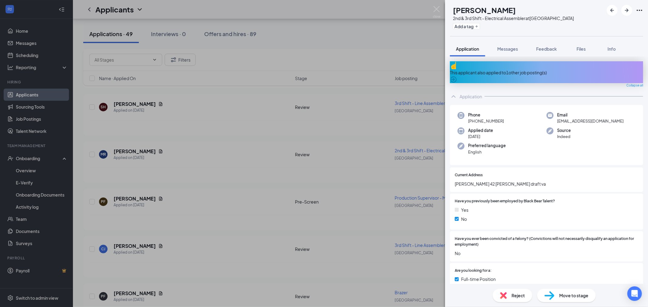
click at [535, 70] on div "This applicant also applied to 1 other job posting(s)" at bounding box center [546, 72] width 193 height 7
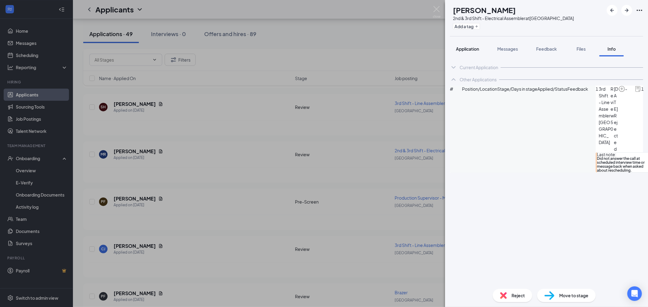
click at [477, 47] on span "Application" at bounding box center [467, 48] width 23 height 5
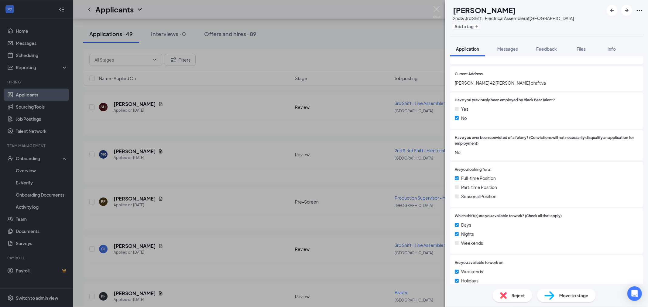
scroll to position [304, 0]
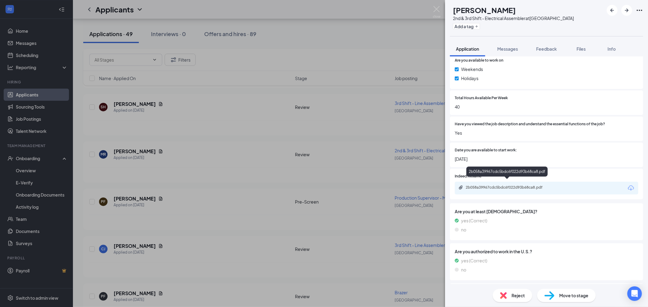
click at [508, 185] on div "2b058a39967cdc5bdc6f022d93b68ca8.pdf" at bounding box center [508, 187] width 85 height 5
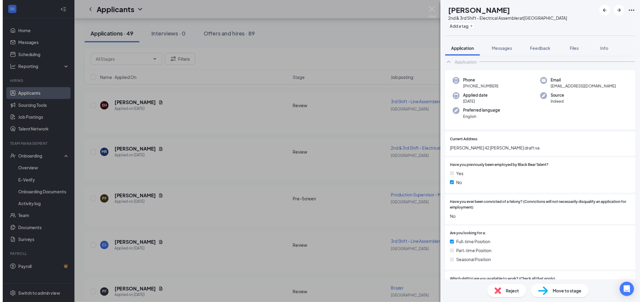
scroll to position [0, 0]
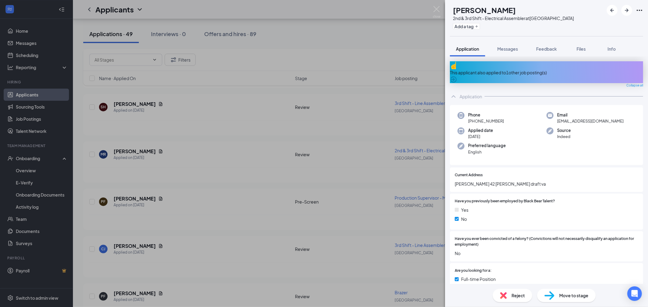
click at [522, 293] on span "Reject" at bounding box center [517, 295] width 13 height 7
type textarea "Duplicate application"
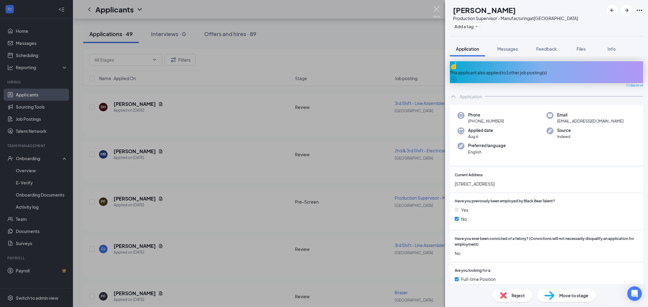
drag, startPoint x: 436, startPoint y: 11, endPoint x: 188, endPoint y: 187, distance: 304.3
click at [436, 11] on img at bounding box center [437, 12] width 8 height 12
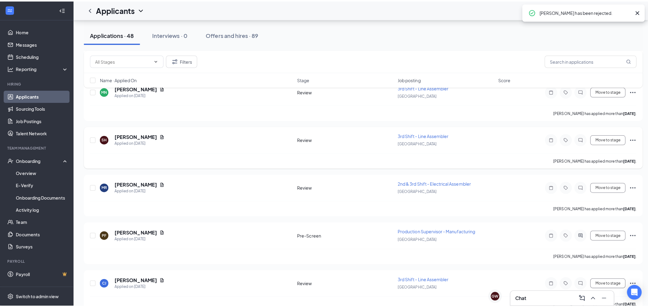
scroll to position [1602, 0]
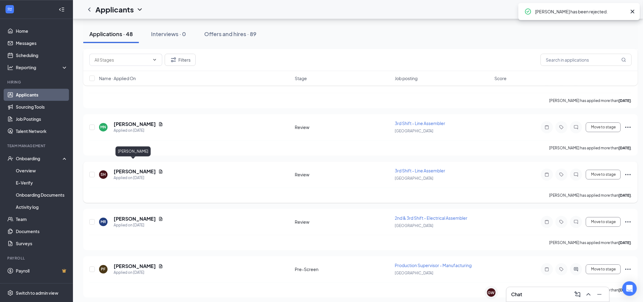
click at [128, 168] on h5 "Sara Hancock" at bounding box center [135, 171] width 42 height 7
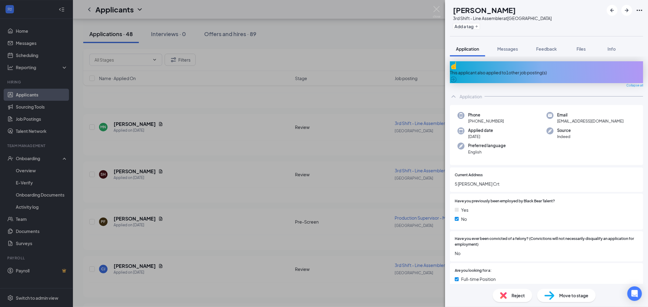
click at [517, 64] on div "This applicant also applied to 1 other job posting(s)" at bounding box center [546, 72] width 193 height 22
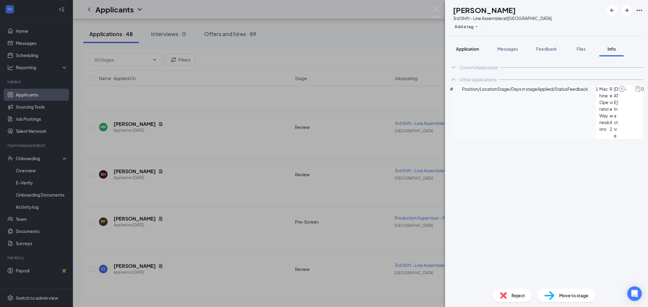
click at [463, 48] on span "Application" at bounding box center [467, 48] width 23 height 5
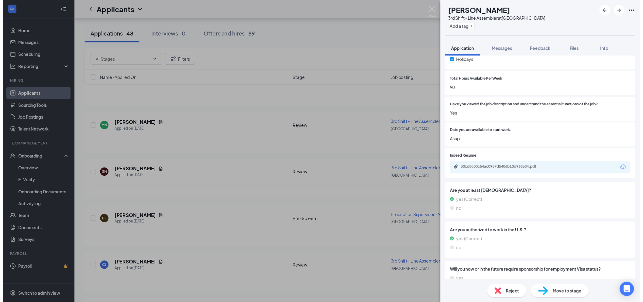
scroll to position [333, 0]
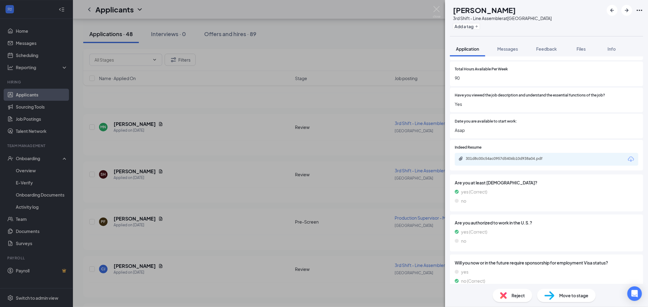
click at [506, 156] on div "301d8c00c54ac0957d5406b10d938a04.pdf" at bounding box center [508, 158] width 85 height 5
click at [508, 292] on div "Reject" at bounding box center [512, 295] width 39 height 13
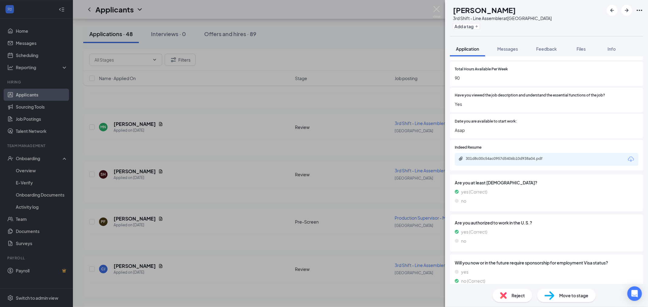
type textarea "Currently working at the company she applied for."
checkbox input "true"
drag, startPoint x: 439, startPoint y: 10, endPoint x: 138, endPoint y: 207, distance: 359.5
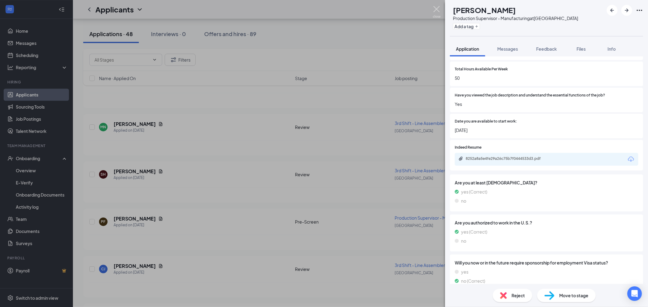
click at [439, 10] on img at bounding box center [437, 12] width 8 height 12
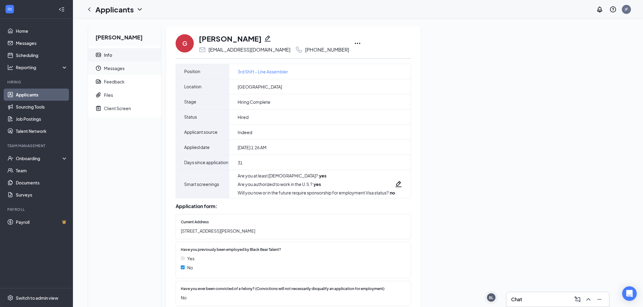
click at [119, 73] on span "Messages" at bounding box center [130, 68] width 52 height 13
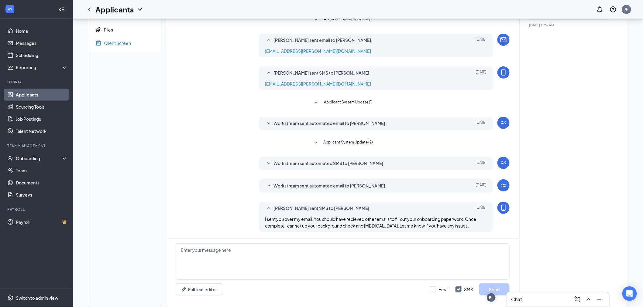
scroll to position [78, 0]
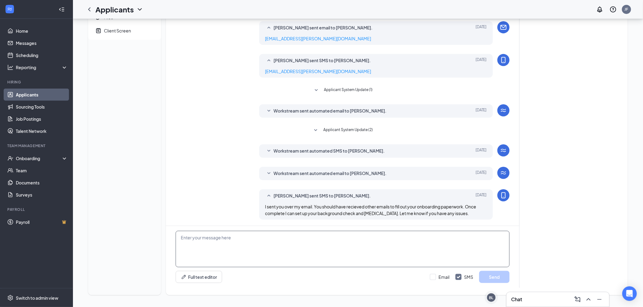
click at [296, 244] on textarea at bounding box center [343, 249] width 334 height 36
click at [302, 236] on textarea "Hey dont forget to send me your 2 forms of ID to my email." at bounding box center [343, 249] width 334 height 36
click at [299, 238] on textarea "Hey, dont forget to send me your 2 forms of ID to my email." at bounding box center [343, 249] width 334 height 36
click at [307, 237] on textarea "Hey, don't forget to send me your 2 forms of ID to my email." at bounding box center [343, 249] width 334 height 36
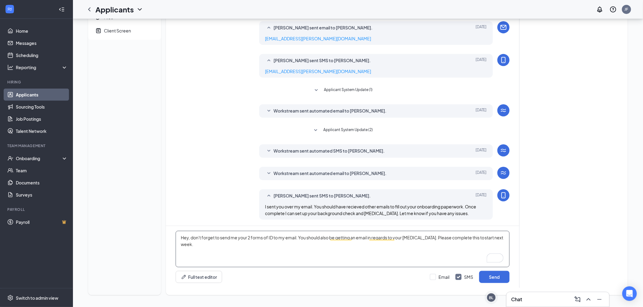
click at [505, 237] on textarea "Hey, don't forget to send me your 2 forms of ID to my email. You should also be…" at bounding box center [343, 249] width 334 height 36
type textarea "Hey, don't forget to send me your 2 forms of ID to my email. You should also be…"
click at [433, 278] on input "Email" at bounding box center [439, 277] width 19 height 6
checkbox input "true"
click at [502, 274] on button "Send" at bounding box center [494, 277] width 30 height 12
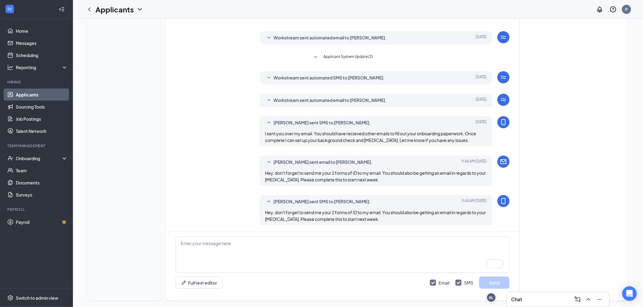
scroll to position [0, 0]
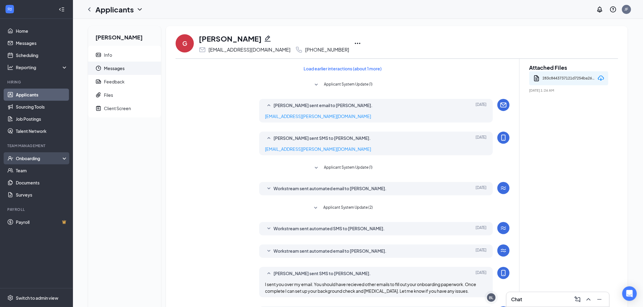
click at [24, 153] on div "Onboarding" at bounding box center [36, 158] width 73 height 12
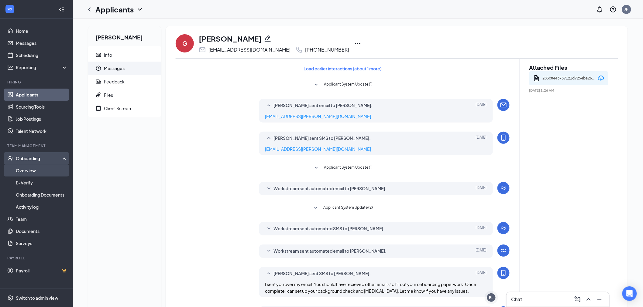
click at [33, 172] on link "Overview" at bounding box center [42, 171] width 52 height 12
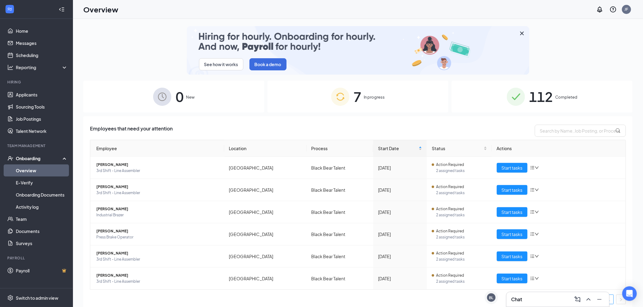
click at [338, 90] on img at bounding box center [340, 97] width 18 height 18
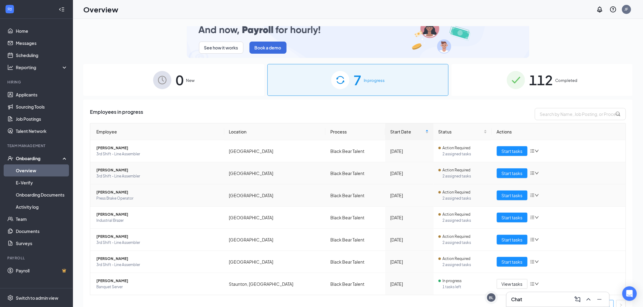
scroll to position [26, 0]
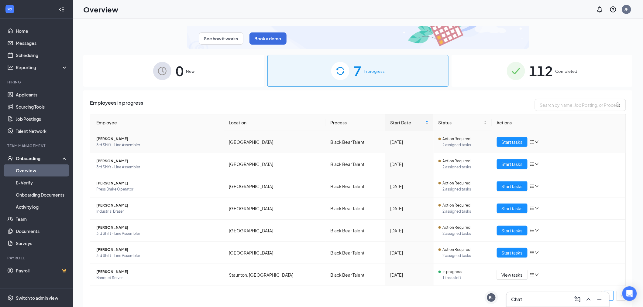
click at [530, 143] on icon "bars" at bounding box center [532, 142] width 5 height 5
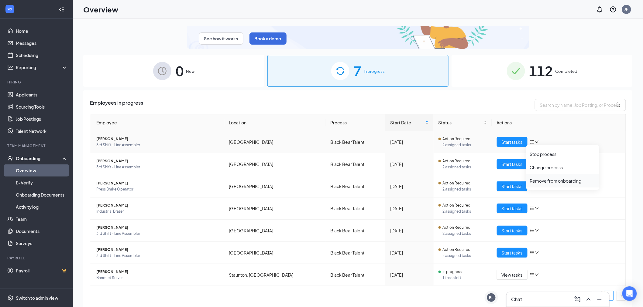
click at [561, 180] on div "Remove from onboarding" at bounding box center [563, 181] width 66 height 6
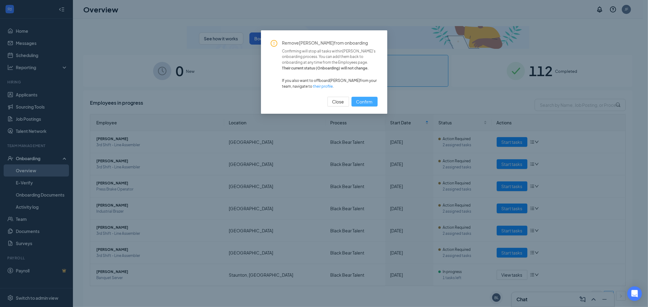
click at [369, 102] on span "Confirm" at bounding box center [364, 101] width 16 height 7
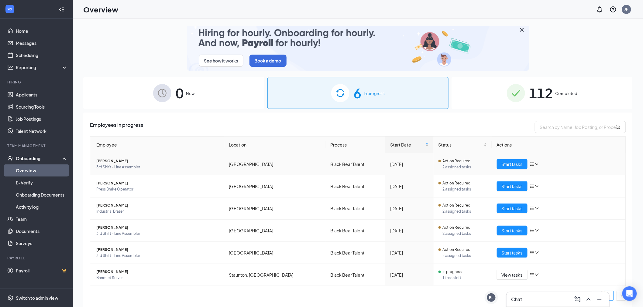
scroll to position [4, 0]
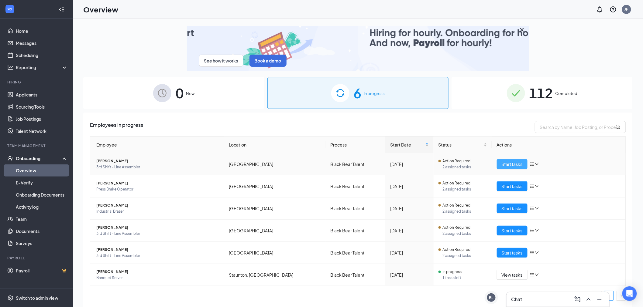
click at [502, 160] on button "Start tasks" at bounding box center [512, 164] width 31 height 10
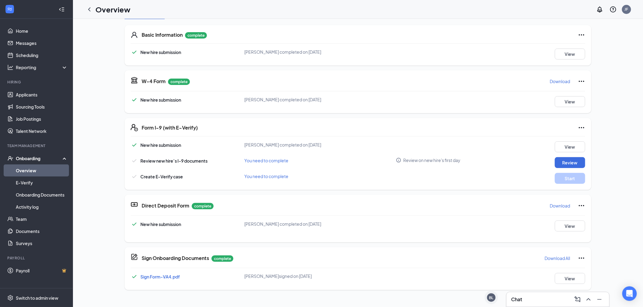
scroll to position [67, 0]
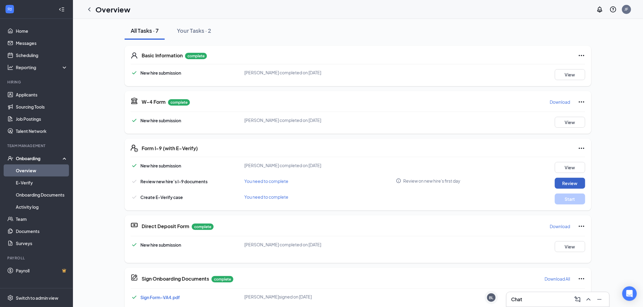
click at [572, 181] on button "Review" at bounding box center [570, 183] width 30 height 11
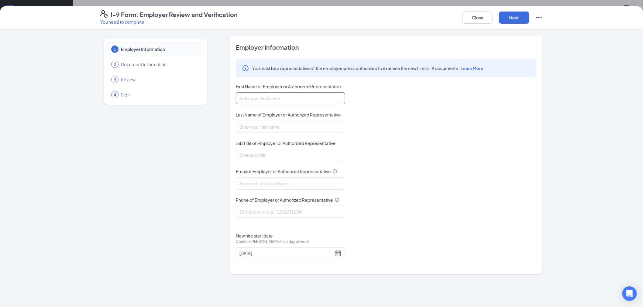
click at [258, 99] on input "First Name of Employer or Authorized Representative" at bounding box center [290, 98] width 109 height 12
type input "Jacob"
click at [257, 123] on input "Last Name of Employer or Authorized Representative" at bounding box center [290, 127] width 109 height 12
type input "G"
type input "Frye"
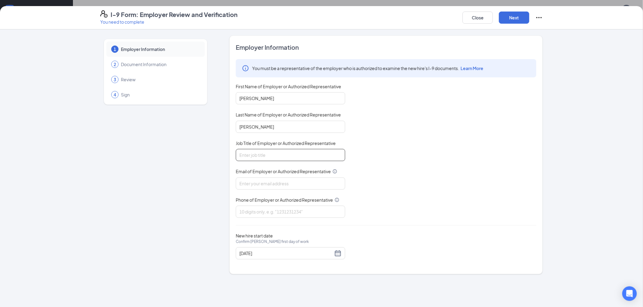
click at [246, 154] on input "Job Title of Employer or Authorized Representative" at bounding box center [290, 155] width 109 height 12
type input "Recruiter"
click at [256, 183] on input "Email of Employer or Authorized Representative" at bounding box center [290, 184] width 109 height 12
type input "[EMAIL_ADDRESS][PERSON_NAME][DOMAIN_NAME]"
click at [274, 210] on input "Phone of Employer or Authorized Representative" at bounding box center [290, 212] width 109 height 12
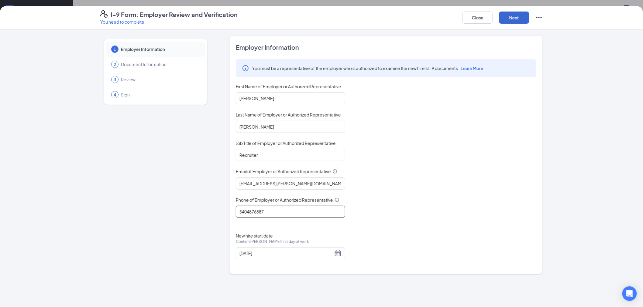
type input "5404876887"
click at [522, 17] on button "Next" at bounding box center [514, 18] width 30 height 12
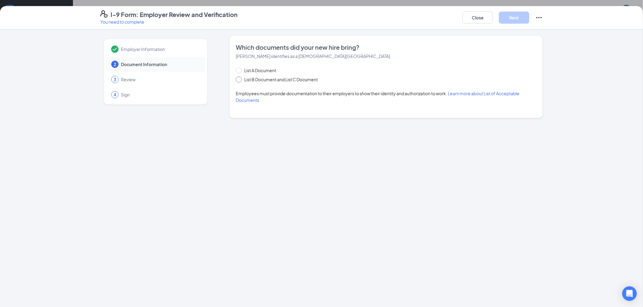
click at [248, 81] on span "List B Document and List C Document" at bounding box center [281, 79] width 78 height 7
click at [241, 77] on span at bounding box center [239, 80] width 6 height 6
click at [240, 77] on input "List B Document and List C Document" at bounding box center [238, 79] width 4 height 4
radio input "true"
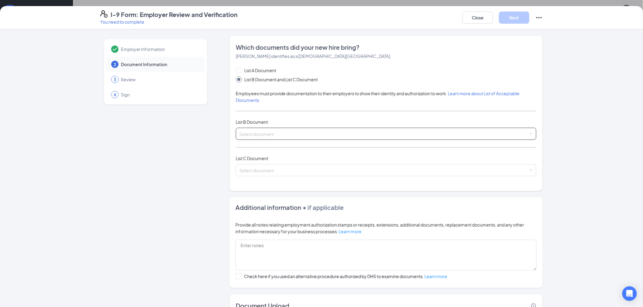
click at [270, 136] on input "search" at bounding box center [383, 132] width 289 height 9
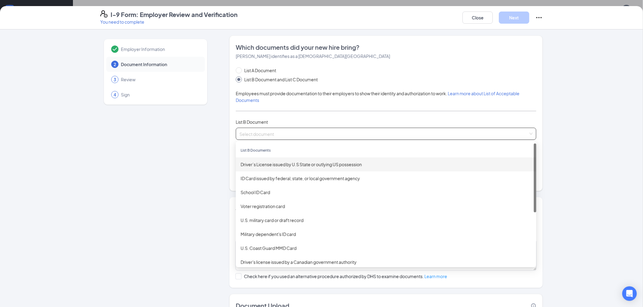
click at [270, 166] on div "Driver’s License issued by U.S State or outlying US possession" at bounding box center [386, 164] width 291 height 7
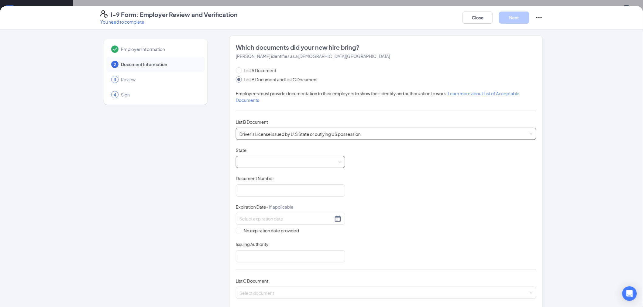
click at [264, 158] on span at bounding box center [290, 162] width 102 height 12
click at [256, 194] on div "Virginia" at bounding box center [291, 192] width 100 height 7
click at [255, 192] on input "Document Number" at bounding box center [290, 191] width 109 height 12
type input "A60404929"
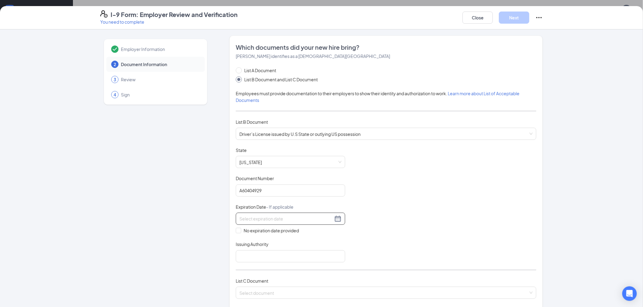
click at [297, 223] on div at bounding box center [290, 219] width 109 height 12
click at [309, 263] on div "13" at bounding box center [307, 263] width 7 height 7
type input "11/13/2027"
drag, startPoint x: 424, startPoint y: 217, endPoint x: 415, endPoint y: 220, distance: 9.5
click at [424, 216] on div "Document Title Driver’s License issued by U.S State or outlying US possession S…" at bounding box center [386, 204] width 300 height 115
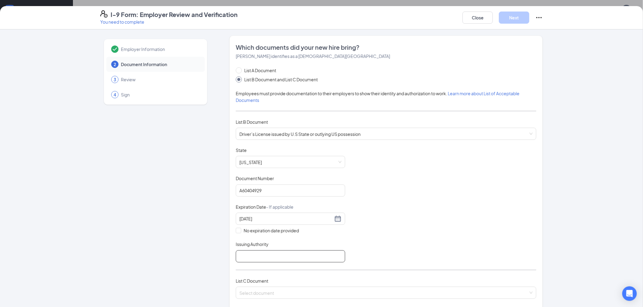
click at [257, 258] on input "Issuing Authority" at bounding box center [290, 257] width 109 height 12
type input "VA"
click at [393, 239] on div "Document Title Driver’s License issued by U.S State or outlying US possession S…" at bounding box center [386, 204] width 300 height 115
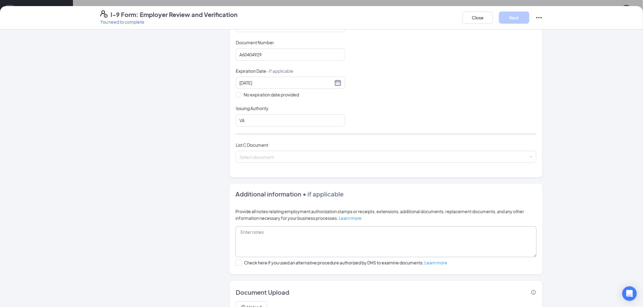
scroll to position [167, 0]
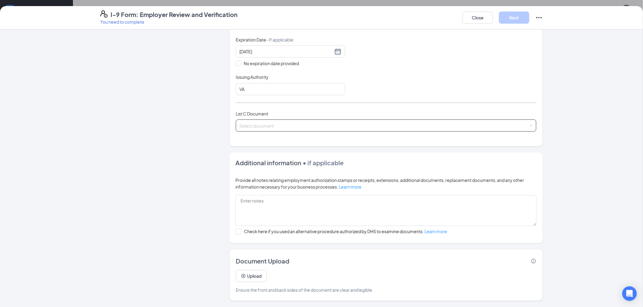
click at [243, 126] on input "search" at bounding box center [383, 124] width 289 height 9
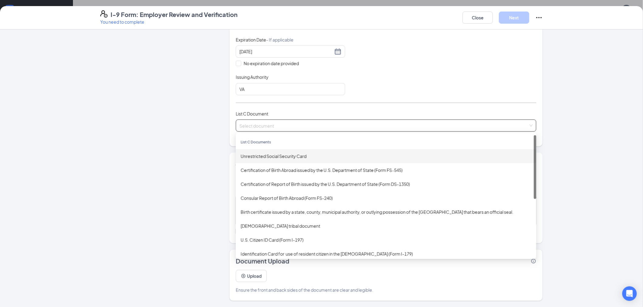
click at [268, 156] on div "Unrestricted Social Security Card" at bounding box center [386, 156] width 291 height 7
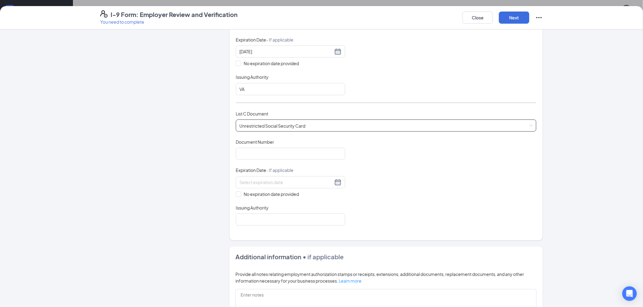
click at [291, 121] on span "Unrestricted Social Security Card" at bounding box center [385, 126] width 293 height 12
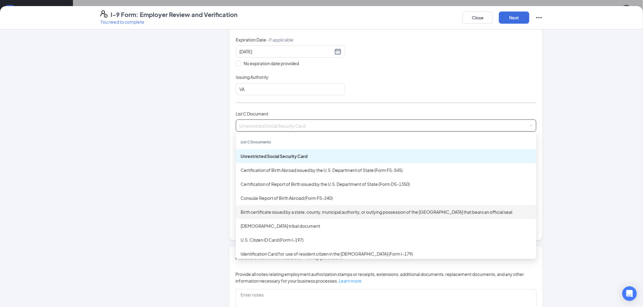
click at [293, 213] on div "Birth certificate issued by a state, county, municipal authority, or outlying p…" at bounding box center [386, 212] width 291 height 7
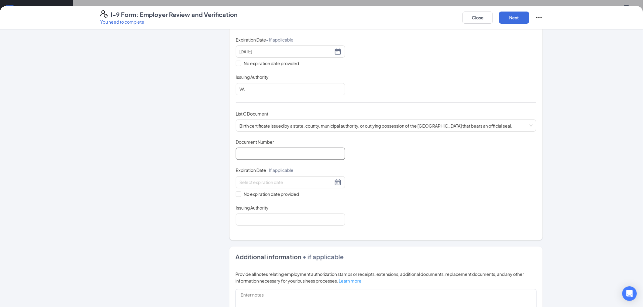
click at [277, 158] on input "Document Number" at bounding box center [290, 154] width 109 height 12
type input "145-91-080780"
click at [236, 196] on span at bounding box center [238, 194] width 5 height 5
click at [236, 196] on input "No expiration date provided" at bounding box center [238, 194] width 4 height 4
checkbox input "true"
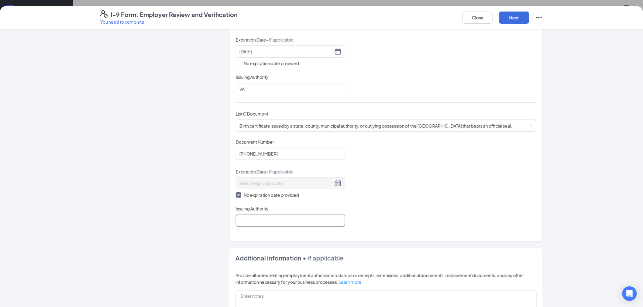
click at [256, 223] on input "Issuing Authority" at bounding box center [290, 221] width 109 height 12
type input "VA"
click at [414, 191] on div "Document Title Birth certificate issued by a state, county, municipal authority…" at bounding box center [386, 183] width 300 height 88
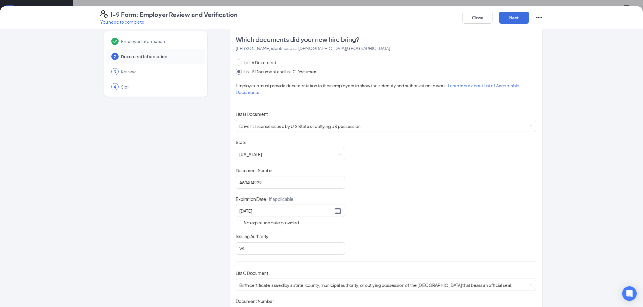
scroll to position [0, 0]
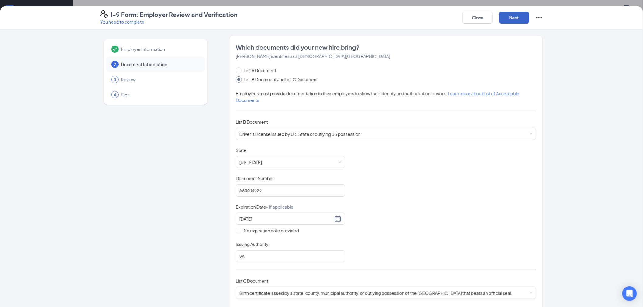
click at [509, 19] on button "Next" at bounding box center [514, 18] width 30 height 12
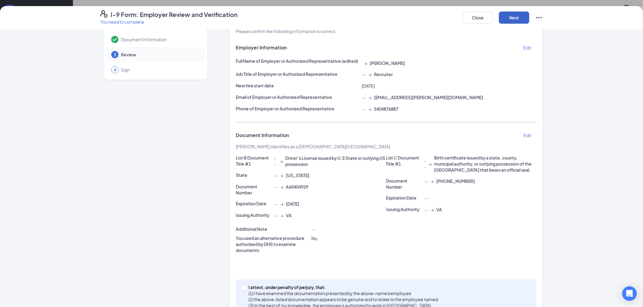
scroll to position [44, 0]
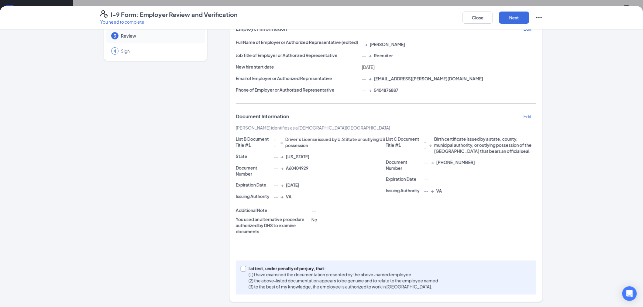
click at [242, 266] on span at bounding box center [243, 268] width 5 height 5
click at [242, 266] on input "I attest, under penalty of perjury, that: (1) I have examined the documentation…" at bounding box center [243, 268] width 4 height 4
checkbox input "true"
click at [512, 17] on button "Next" at bounding box center [514, 18] width 30 height 12
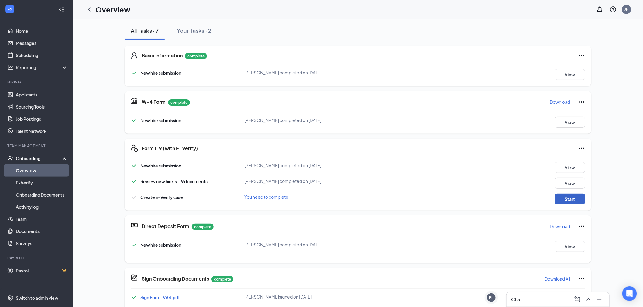
click at [574, 199] on button "Start" at bounding box center [570, 199] width 30 height 11
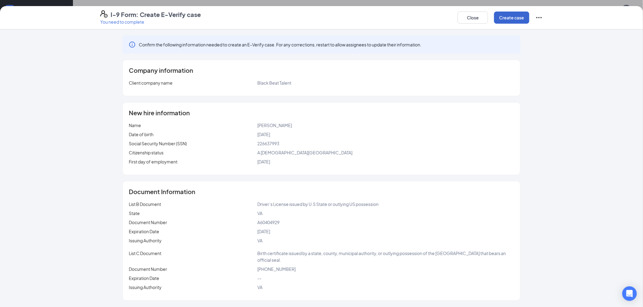
scroll to position [34, 0]
click at [510, 13] on button "Create case" at bounding box center [511, 18] width 35 height 12
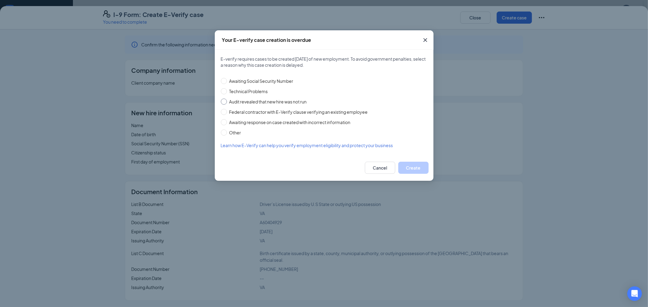
click at [225, 102] on input "Audit revealed that new hire was not run" at bounding box center [224, 102] width 6 height 6
radio input "true"
click at [417, 169] on button "Create" at bounding box center [413, 168] width 30 height 12
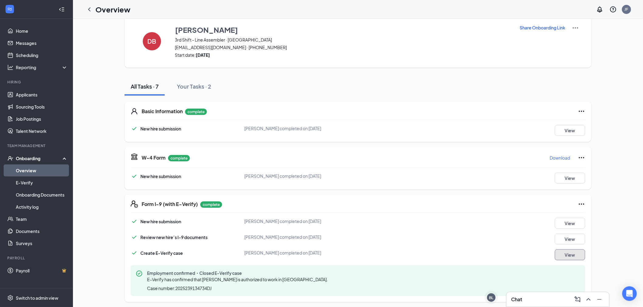
scroll to position [0, 0]
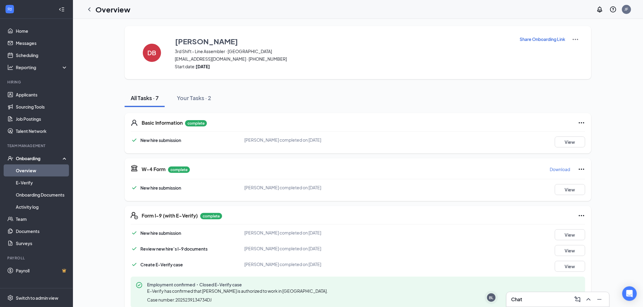
click at [33, 169] on link "Overview" at bounding box center [42, 171] width 52 height 12
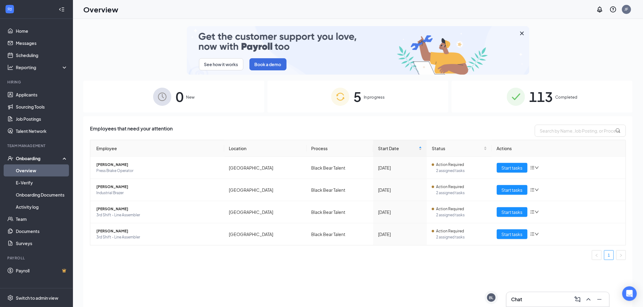
click at [357, 99] on span "5" at bounding box center [357, 96] width 8 height 21
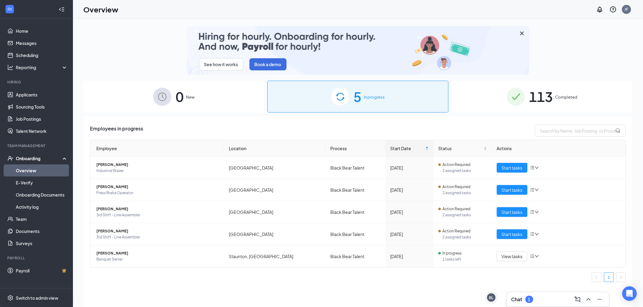
click at [542, 298] on div "Chat 1" at bounding box center [557, 300] width 93 height 10
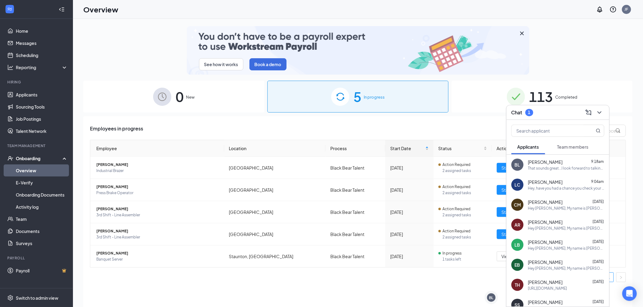
click at [560, 151] on button "Team members" at bounding box center [572, 146] width 43 height 15
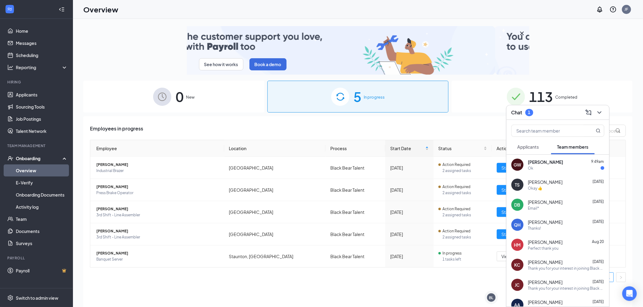
click at [560, 168] on div "Ok" at bounding box center [566, 168] width 76 height 5
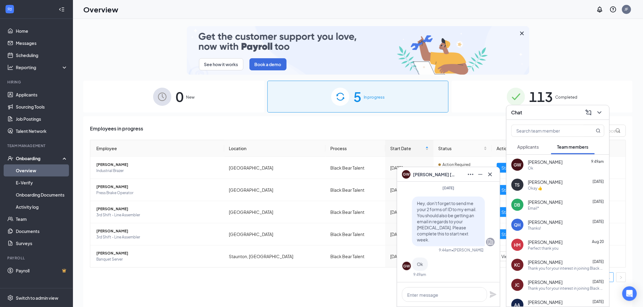
click at [457, 173] on div "GW gabriel wooldridge" at bounding box center [448, 175] width 93 height 10
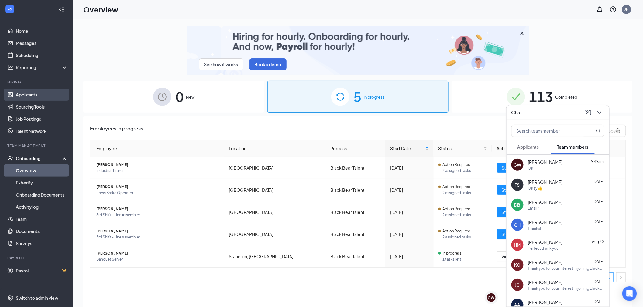
click at [20, 94] on link "Applicants" at bounding box center [42, 95] width 52 height 12
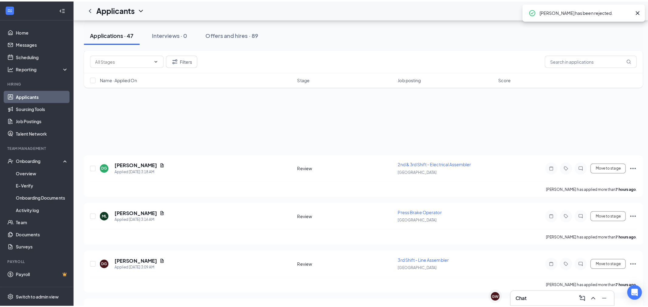
scroll to position [1534, 0]
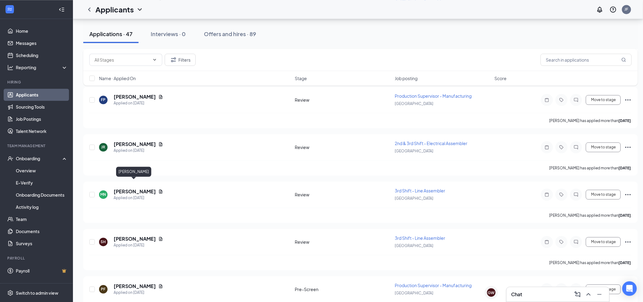
click at [136, 178] on div "[PERSON_NAME]" at bounding box center [133, 173] width 35 height 12
click at [138, 188] on h5 "[PERSON_NAME]" at bounding box center [135, 191] width 42 height 7
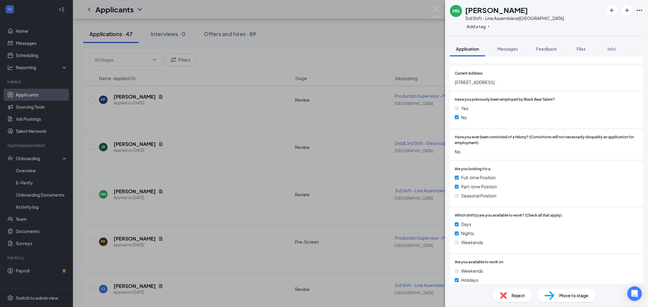
scroll to position [236, 0]
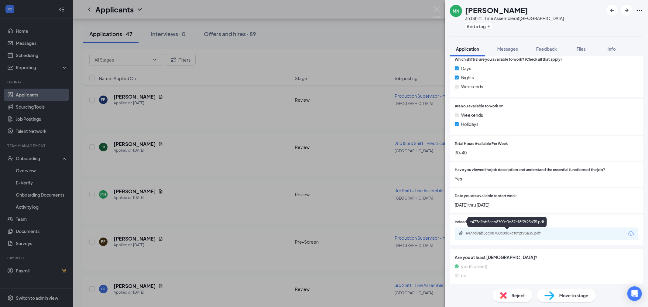
click at [518, 234] on div "e477d9ab5ccb8700c0d87cf8f2f93a35.pdf" at bounding box center [508, 233] width 85 height 5
click at [514, 296] on span "Reject" at bounding box center [517, 295] width 13 height 7
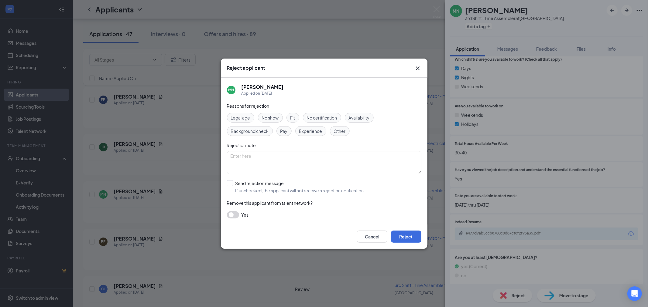
click at [322, 133] on span "Experience" at bounding box center [310, 131] width 23 height 7
click at [302, 155] on textarea at bounding box center [324, 162] width 194 height 23
type textarea "Lack experience"
click at [233, 184] on input "Send rejection message If unchecked, the applicant will not receive a rejection…" at bounding box center [296, 186] width 138 height 13
checkbox input "true"
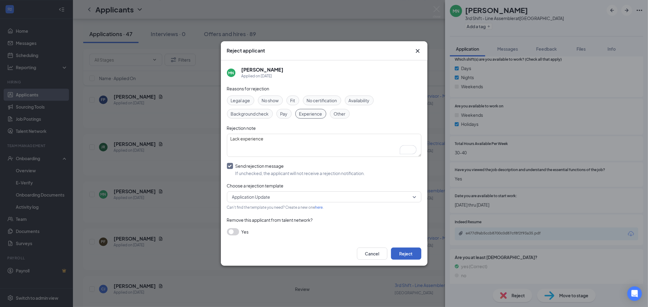
click at [416, 251] on button "Reject" at bounding box center [406, 254] width 30 height 12
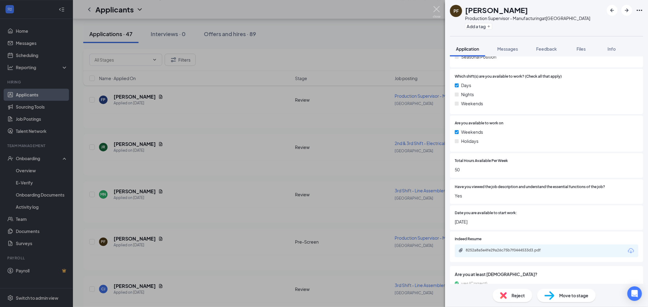
click at [438, 12] on img at bounding box center [437, 12] width 8 height 12
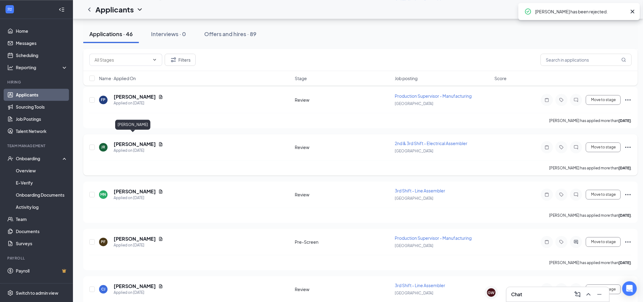
click at [117, 141] on h5 "[PERSON_NAME]" at bounding box center [135, 144] width 42 height 7
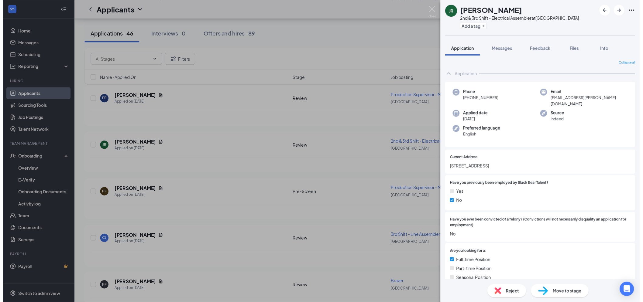
scroll to position [236, 0]
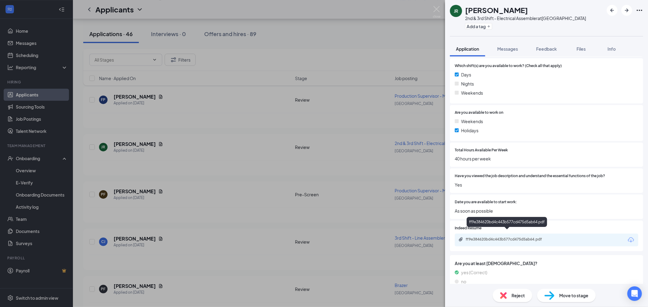
click at [514, 237] on div "ff9e384620bd4c443b577cd475d5ab64.pdf" at bounding box center [508, 239] width 85 height 5
click at [432, 8] on div "JR [PERSON_NAME] 2nd & 3rd Shift - Electrical Assembler at [GEOGRAPHIC_DATA] Ad…" at bounding box center [324, 153] width 648 height 307
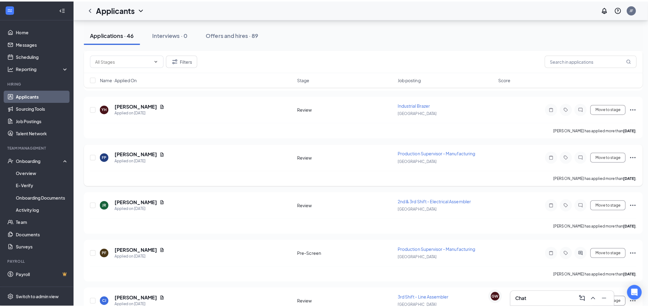
scroll to position [1467, 0]
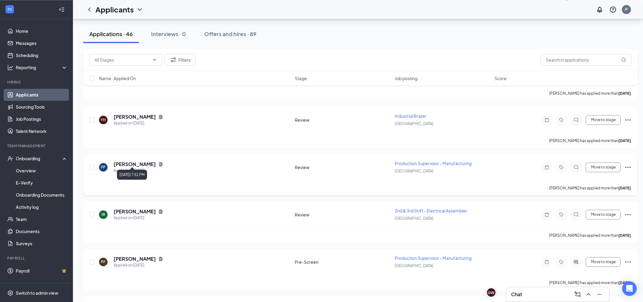
click at [130, 161] on h5 "[PERSON_NAME]" at bounding box center [135, 164] width 42 height 7
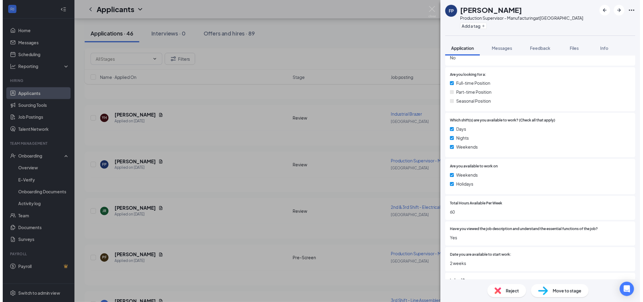
scroll to position [236, 0]
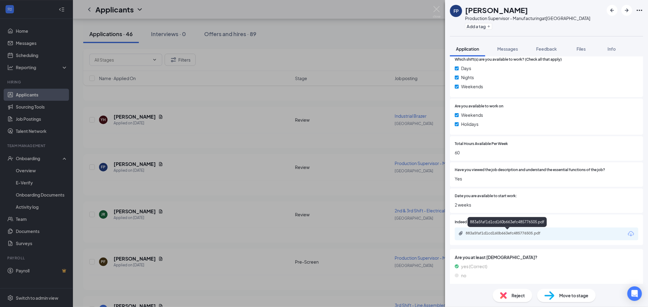
click at [496, 232] on div "883a5faf1d1cd160b663efc485776505.pdf" at bounding box center [508, 233] width 85 height 5
click at [514, 294] on span "Reject" at bounding box center [517, 295] width 13 height 7
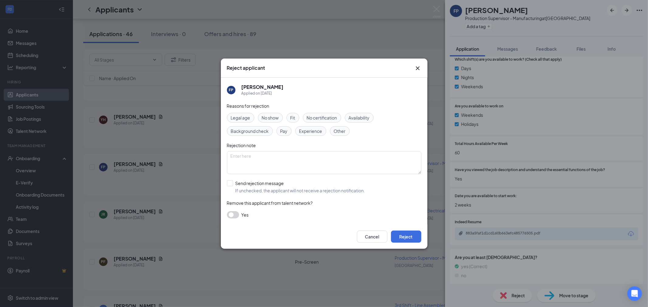
click at [317, 129] on span "Experience" at bounding box center [310, 131] width 23 height 7
click at [301, 153] on textarea at bounding box center [324, 162] width 194 height 23
type textarea "Lack of experience"
click at [231, 184] on input "Send rejection message If unchecked, the applicant will not receive a rejection…" at bounding box center [296, 186] width 138 height 13
checkbox input "true"
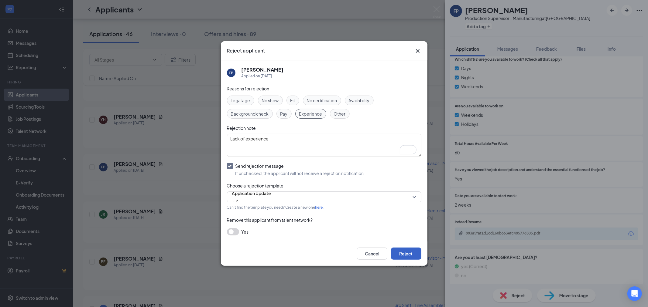
click at [402, 251] on button "Reject" at bounding box center [406, 254] width 30 height 12
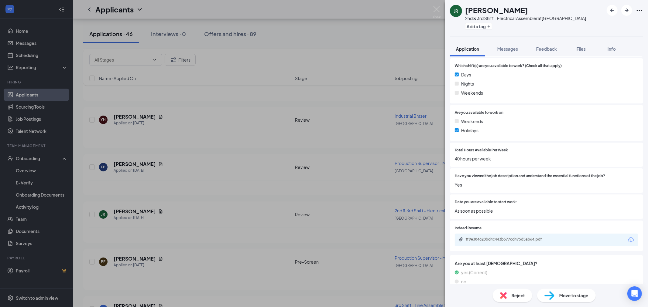
click at [436, 10] on img at bounding box center [437, 12] width 8 height 12
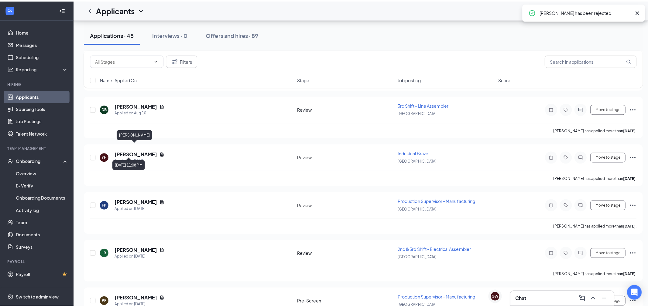
scroll to position [1433, 0]
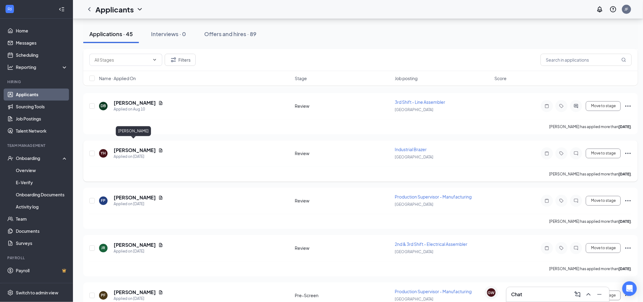
click at [132, 147] on h5 "Yoseph Hassen" at bounding box center [135, 150] width 42 height 7
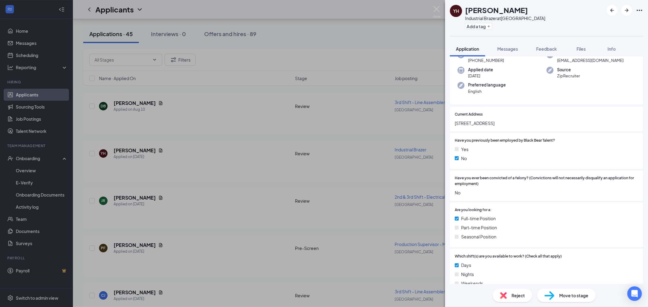
scroll to position [202, 0]
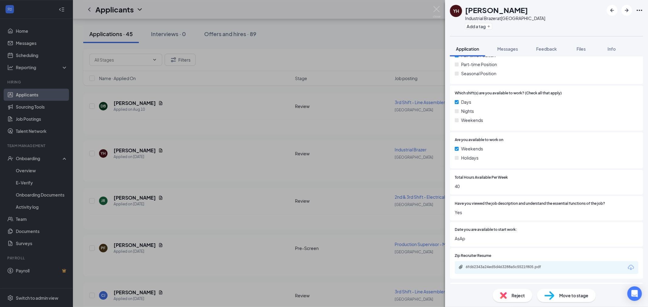
click at [509, 268] on div "6fd62343a24ed5d463288a5c5521f805.pdf" at bounding box center [508, 267] width 85 height 5
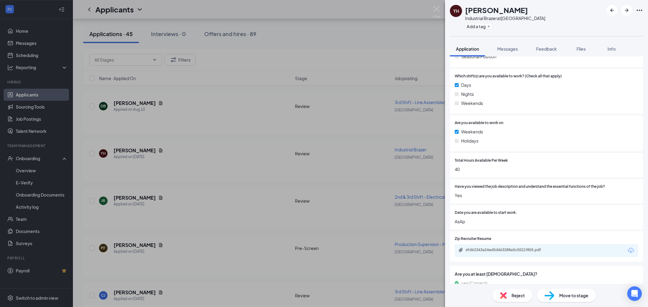
scroll to position [270, 0]
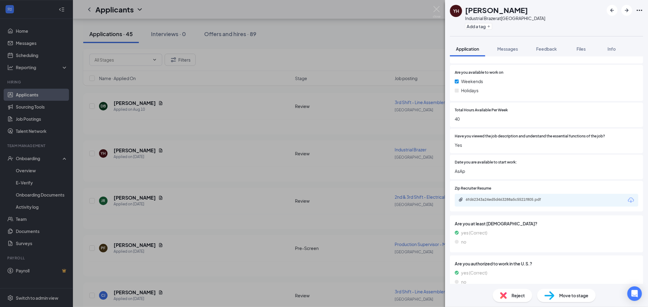
click at [520, 295] on span "Reject" at bounding box center [517, 295] width 13 height 7
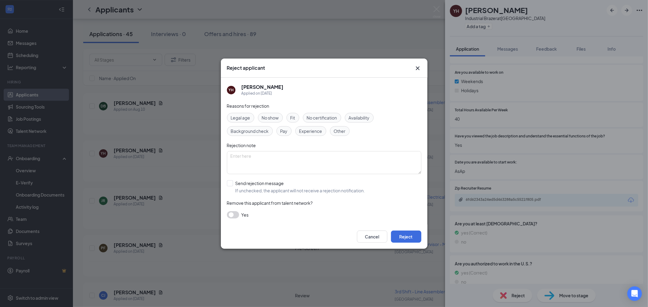
click at [340, 132] on span "Other" at bounding box center [340, 131] width 12 height 7
click at [418, 68] on icon "Cross" at bounding box center [417, 68] width 4 height 4
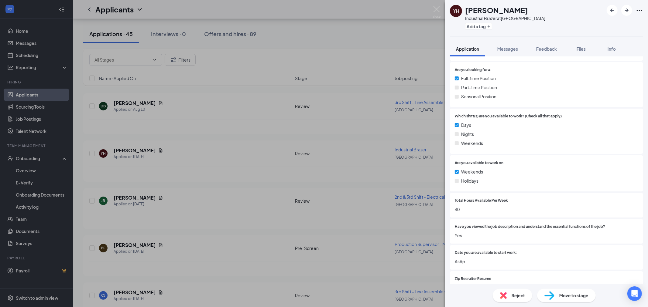
scroll to position [202, 0]
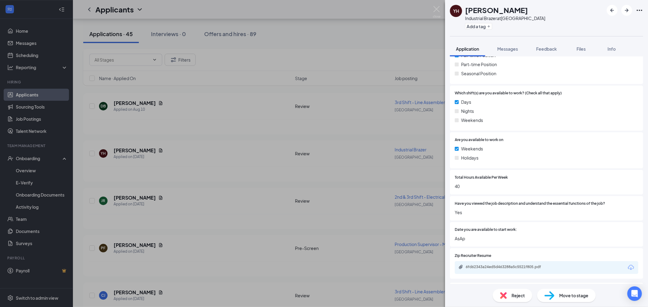
click at [506, 263] on div "6fd62343a24ed5d463288a5c5521f805.pdf" at bounding box center [546, 267] width 183 height 13
click at [506, 265] on div "6fd62343a24ed5d463288a5c5521f805.pdf" at bounding box center [508, 267] width 85 height 5
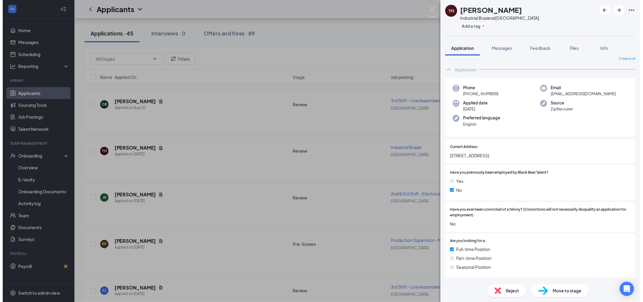
scroll to position [0, 0]
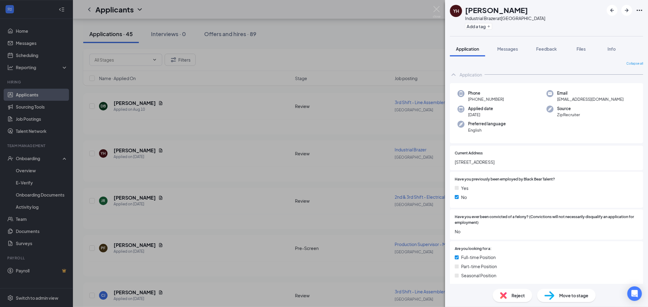
drag, startPoint x: 491, startPoint y: 162, endPoint x: 452, endPoint y: 162, distance: 39.8
click at [452, 162] on div "Current Address 3510 cherryvale dr" at bounding box center [546, 158] width 193 height 25
drag, startPoint x: 471, startPoint y: 159, endPoint x: 462, endPoint y: 162, distance: 9.3
copy span "3510 cherryvale dr"
click at [508, 295] on div "Reject" at bounding box center [512, 295] width 39 height 13
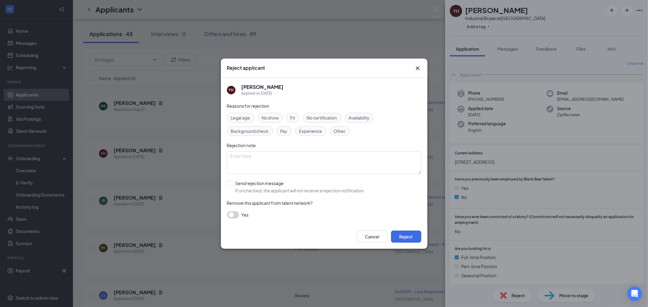
click at [342, 130] on span "Other" at bounding box center [340, 131] width 12 height 7
click at [316, 164] on textarea at bounding box center [324, 162] width 194 height 23
type textarea "Not from here. Looks like he lives in Maryland."
click at [229, 184] on input "Send rejection message If unchecked, the applicant will not receive a rejection…" at bounding box center [296, 186] width 138 height 13
checkbox input "true"
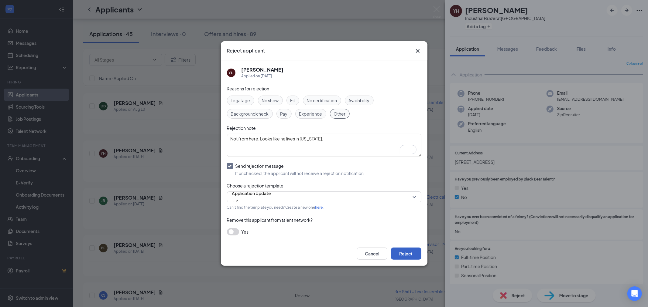
click at [417, 254] on button "Reject" at bounding box center [406, 254] width 30 height 12
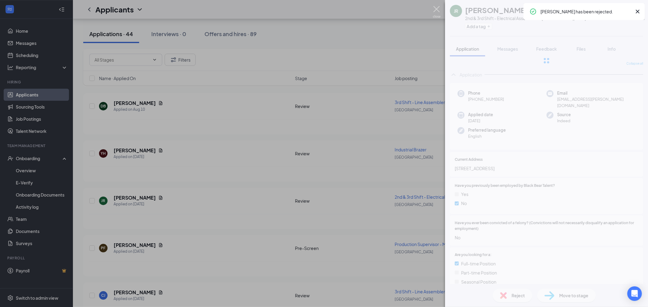
click at [436, 11] on img at bounding box center [437, 12] width 8 height 12
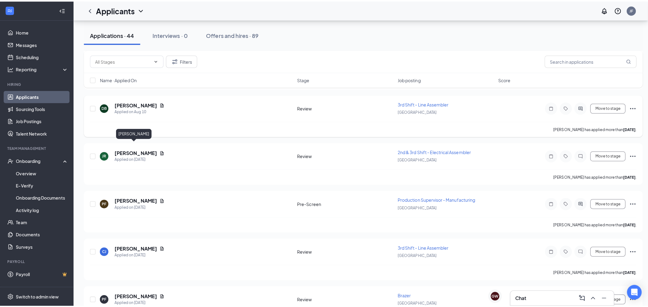
scroll to position [1399, 0]
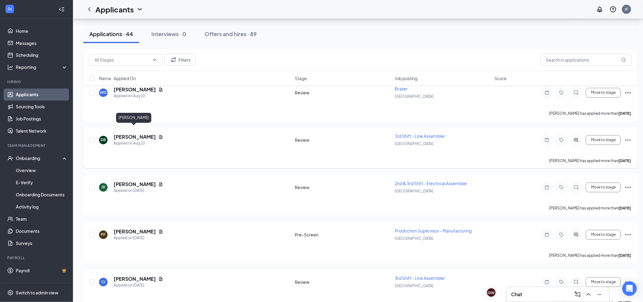
click at [132, 134] on h5 "Donnie Breeden" at bounding box center [135, 137] width 42 height 7
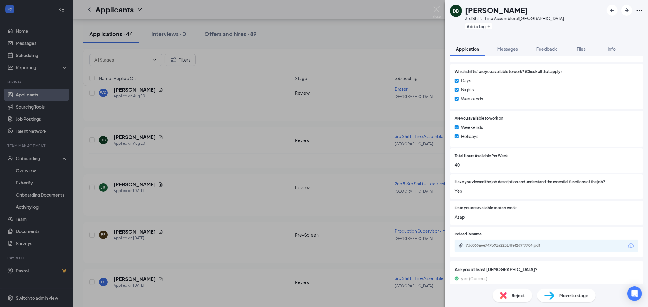
scroll to position [270, 0]
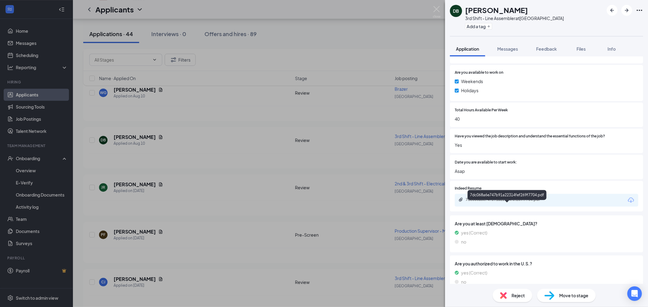
click at [528, 202] on div "7dc068a6e747b91a22314fef269f7704.pdf" at bounding box center [508, 199] width 85 height 5
click at [509, 46] on span "Messages" at bounding box center [507, 48] width 21 height 5
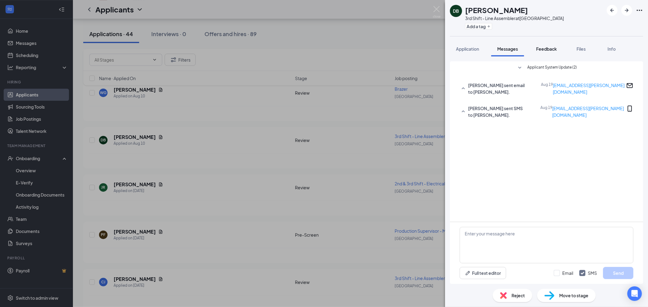
click at [548, 48] on span "Feedback" at bounding box center [546, 48] width 21 height 5
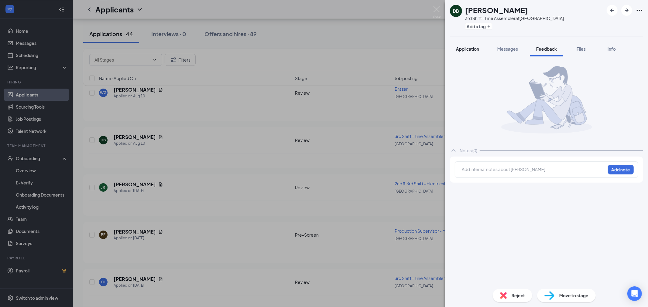
click at [472, 45] on button "Application" at bounding box center [467, 48] width 35 height 15
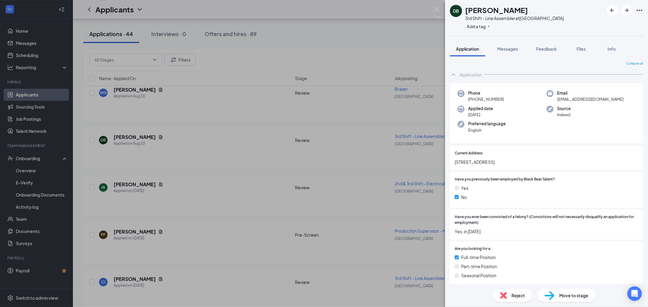
click at [521, 295] on span "Reject" at bounding box center [517, 295] width 13 height 7
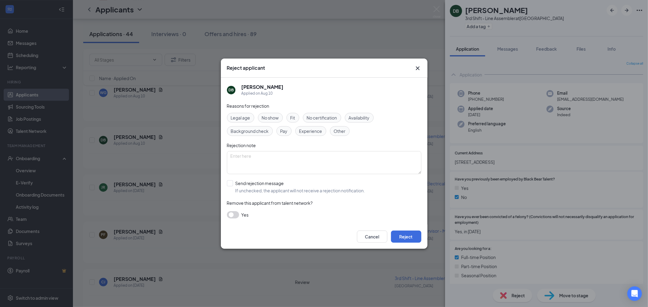
click at [259, 131] on span "Background check" at bounding box center [250, 131] width 38 height 7
click at [313, 129] on span "Experience" at bounding box center [310, 131] width 23 height 7
click at [417, 69] on icon "Cross" at bounding box center [417, 68] width 4 height 4
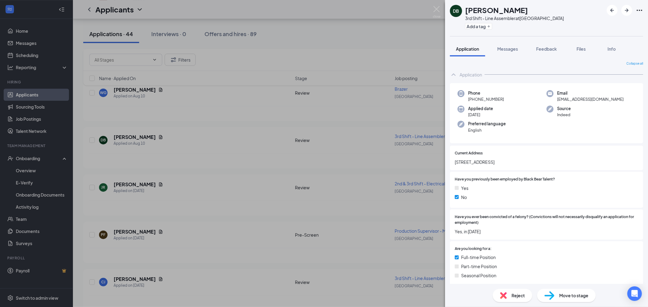
click at [520, 7] on h1 "Donnie Breeden" at bounding box center [496, 10] width 63 height 10
drag, startPoint x: 521, startPoint y: 8, endPoint x: 466, endPoint y: 8, distance: 54.7
click at [466, 8] on h1 "Donnie Breeden" at bounding box center [496, 10] width 63 height 10
copy h1 "Donnie Breeden"
click at [543, 50] on span "Feedback" at bounding box center [546, 48] width 21 height 5
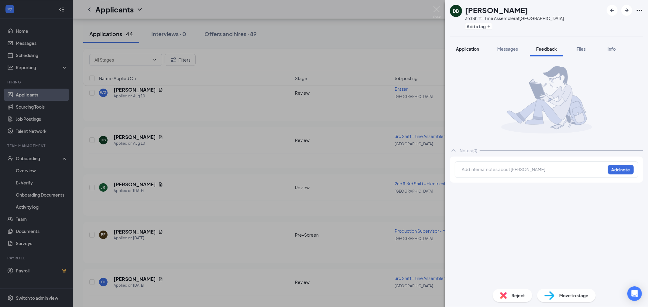
click at [479, 51] on span "Application" at bounding box center [467, 48] width 23 height 5
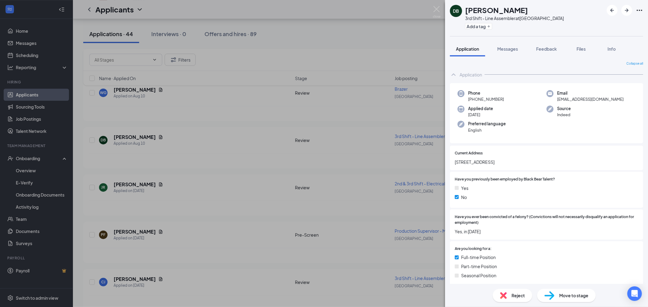
click at [513, 295] on span "Reject" at bounding box center [517, 295] width 13 height 7
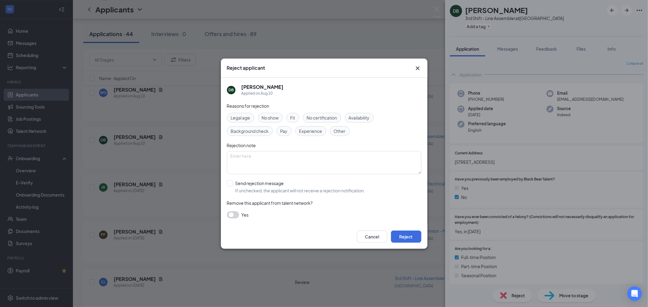
click at [248, 129] on span "Background check" at bounding box center [250, 131] width 38 height 7
click at [299, 162] on textarea at bounding box center [324, 162] width 194 height 23
type textarea "V"
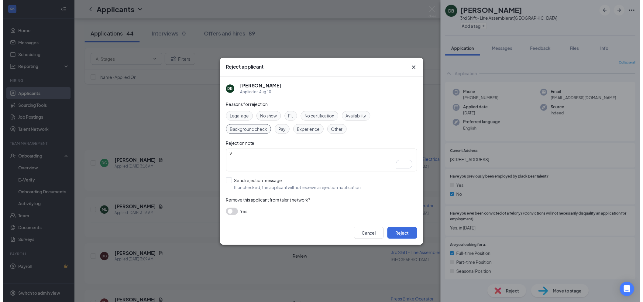
scroll to position [1399, 0]
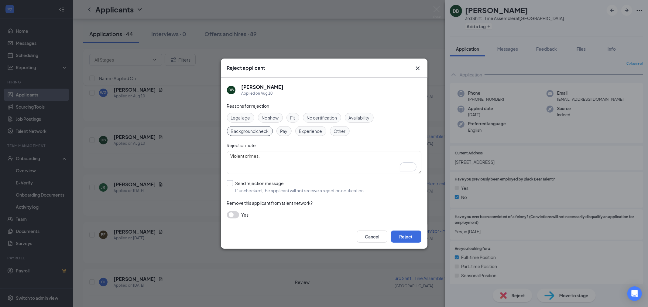
type textarea "Violent crimes."
click at [229, 185] on input "Send rejection message If unchecked, the applicant will not receive a rejection…" at bounding box center [296, 186] width 138 height 13
checkbox input "true"
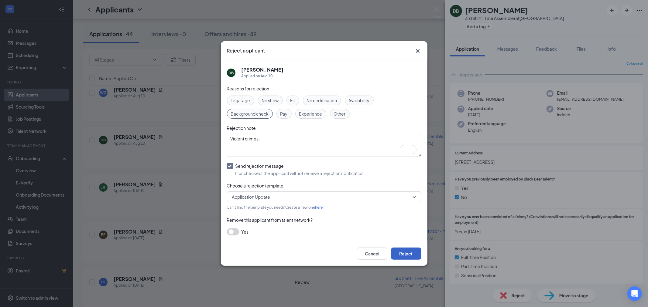
click at [408, 251] on button "Reject" at bounding box center [406, 254] width 30 height 12
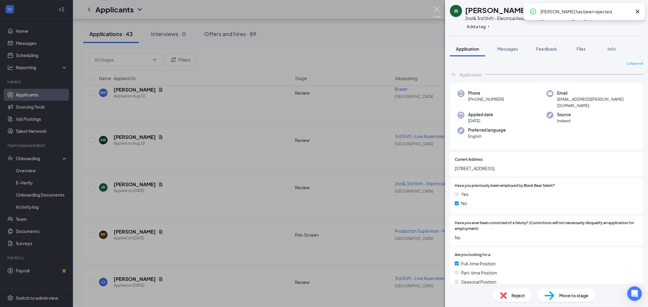
click at [435, 8] on img at bounding box center [437, 12] width 8 height 12
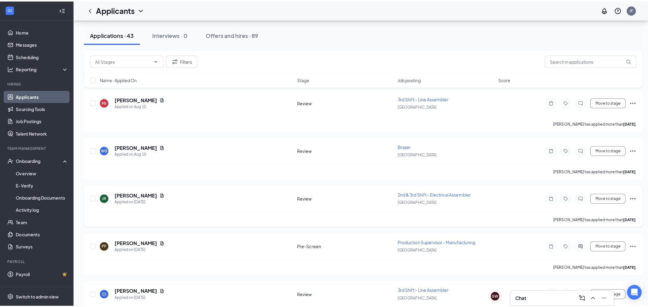
scroll to position [1332, 0]
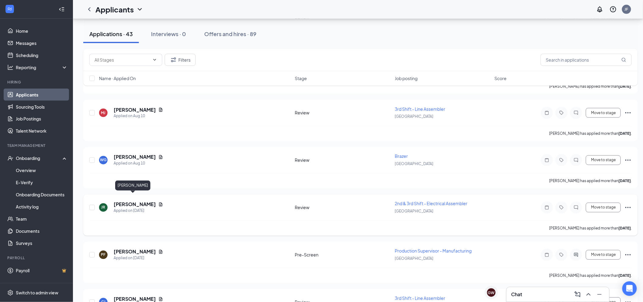
click at [123, 201] on h5 "[PERSON_NAME]" at bounding box center [135, 204] width 42 height 7
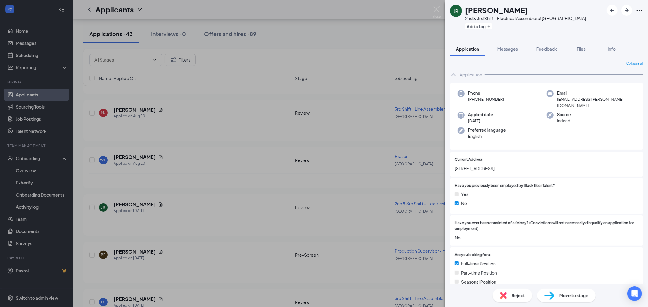
drag, startPoint x: 446, startPoint y: 187, endPoint x: 438, endPoint y: 196, distance: 12.3
drag, startPoint x: 438, startPoint y: 196, endPoint x: 579, endPoint y: 180, distance: 142.5
click at [579, 183] on div at bounding box center [596, 186] width 83 height 6
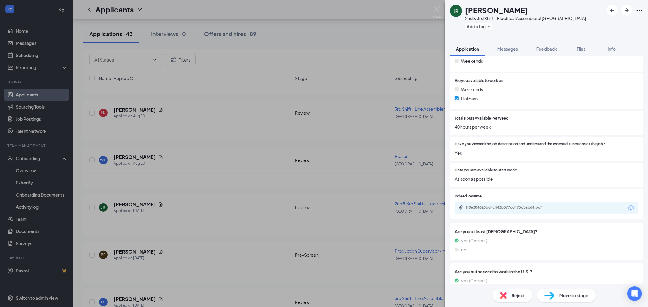
scroll to position [270, 0]
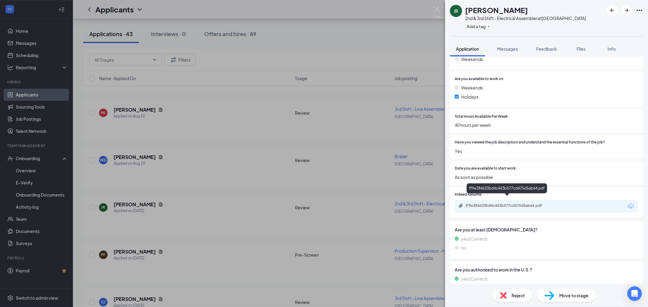
click at [494, 203] on div "ff9e384620bd4c443b577cd475d5ab64.pdf" at bounding box center [508, 205] width 85 height 5
click at [437, 4] on div "JR [PERSON_NAME] 2nd & 3rd Shift - Electrical Assembler at [GEOGRAPHIC_DATA] Ad…" at bounding box center [324, 153] width 648 height 307
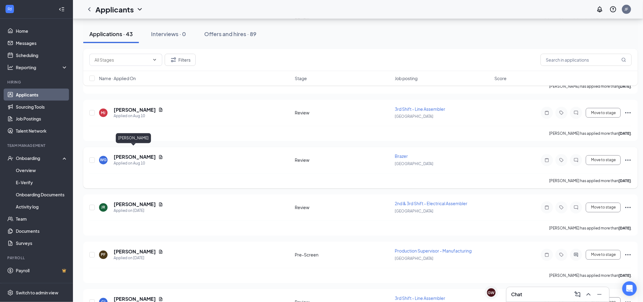
click at [124, 154] on h5 "[PERSON_NAME]" at bounding box center [135, 157] width 42 height 7
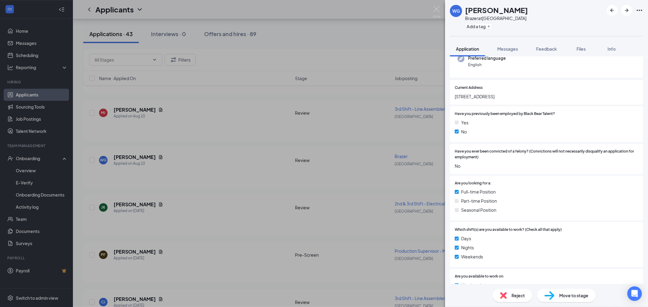
scroll to position [34, 0]
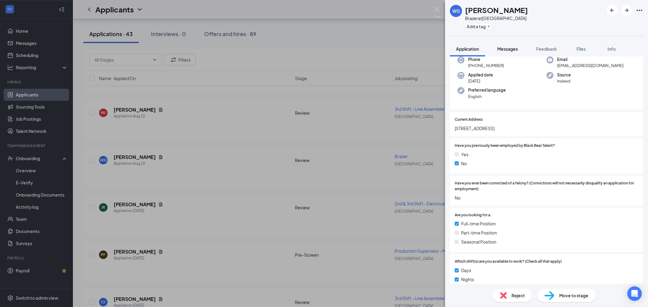
click at [515, 52] on div "Messages" at bounding box center [507, 49] width 21 height 6
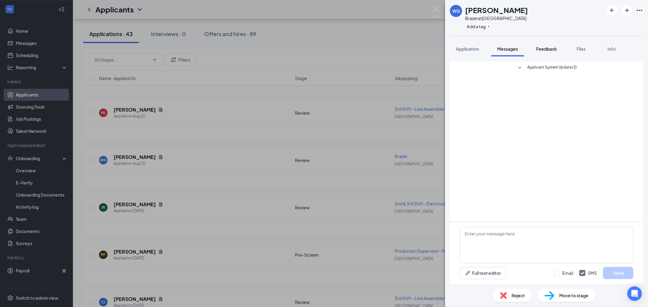
click at [542, 48] on span "Feedback" at bounding box center [546, 48] width 21 height 5
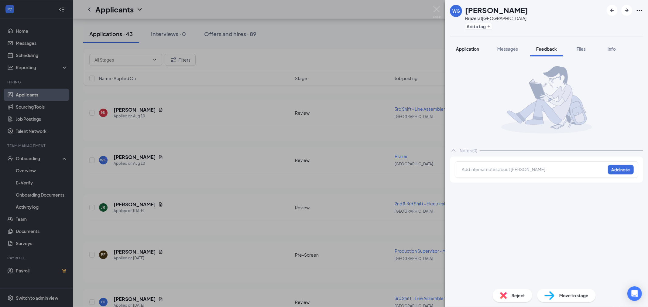
click at [460, 47] on span "Application" at bounding box center [467, 48] width 23 height 5
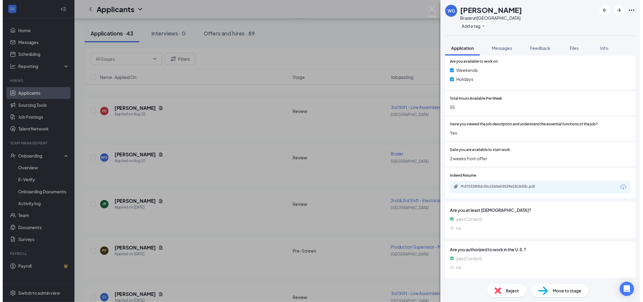
scroll to position [322, 0]
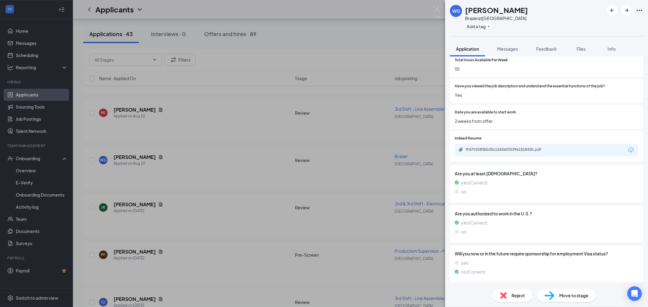
click at [530, 149] on div "ffd703280bb30c1565e03539e181845b.pdf" at bounding box center [546, 150] width 183 height 13
click at [530, 152] on div "ffd703280bb30c1565e03539e181845b.pdf" at bounding box center [508, 149] width 85 height 5
click at [440, 8] on img at bounding box center [437, 12] width 8 height 12
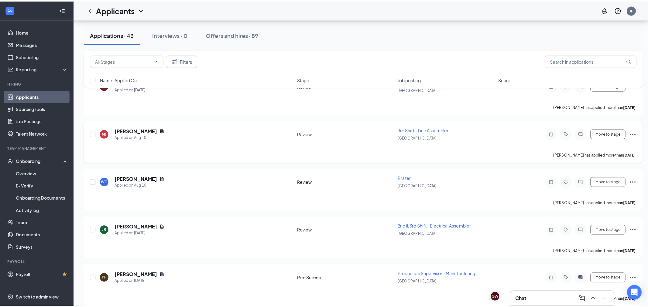
scroll to position [1265, 0]
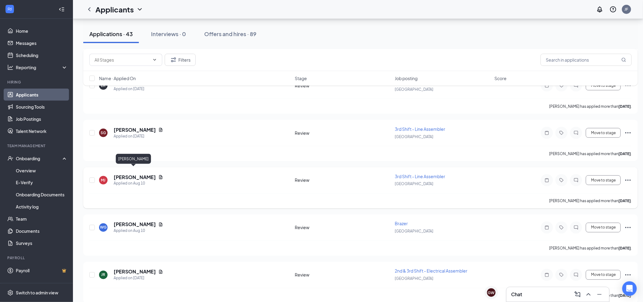
click at [133, 174] on h5 "Megan Johnson" at bounding box center [135, 177] width 42 height 7
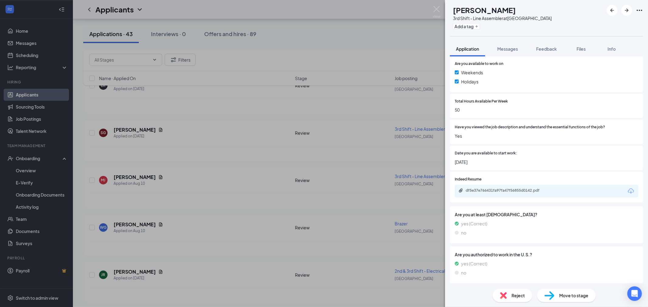
scroll to position [304, 0]
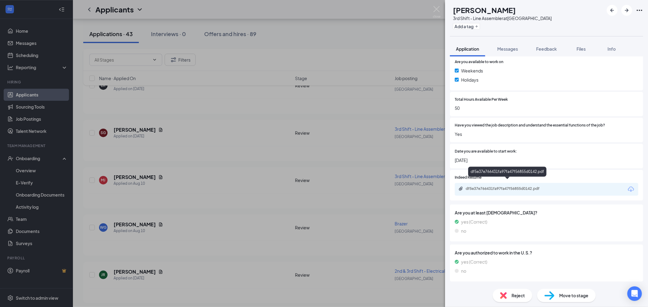
click at [518, 186] on div "df5e37e766431fa97fa47f56855d0142.pdf" at bounding box center [507, 189] width 98 height 6
click at [520, 297] on span "Reject" at bounding box center [517, 295] width 13 height 7
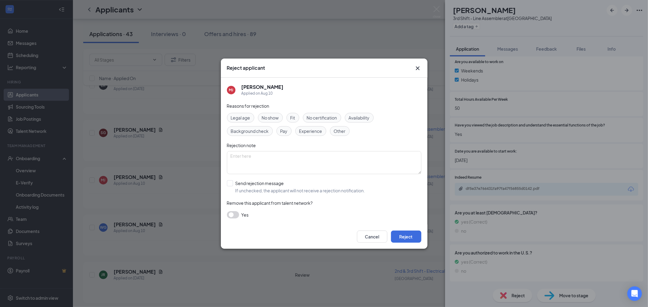
click at [312, 132] on span "Experience" at bounding box center [310, 131] width 23 height 7
click at [304, 172] on textarea "To enrich screen reader interactions, please activate Accessibility in Grammarl…" at bounding box center [324, 162] width 194 height 23
type textarea "Lack of experience"
click at [229, 182] on input "Send rejection message If unchecked, the applicant will not receive a rejection…" at bounding box center [296, 186] width 138 height 13
checkbox input "true"
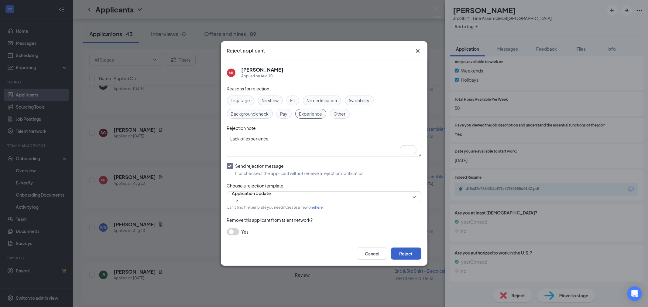
click at [401, 256] on button "Reject" at bounding box center [406, 254] width 30 height 12
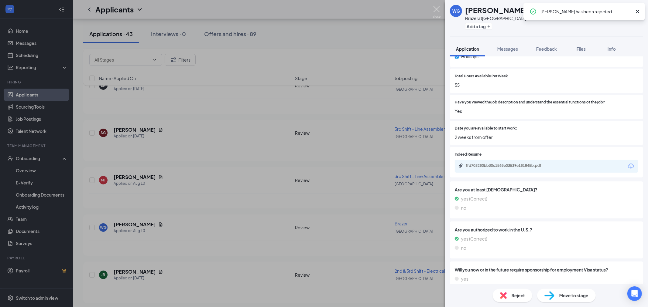
click at [437, 9] on img at bounding box center [437, 12] width 8 height 12
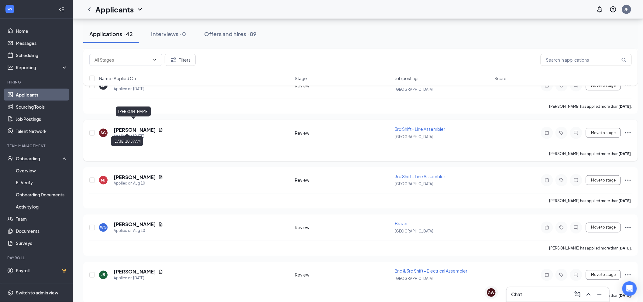
click at [138, 127] on h5 "Stacey Guscatt" at bounding box center [135, 130] width 42 height 7
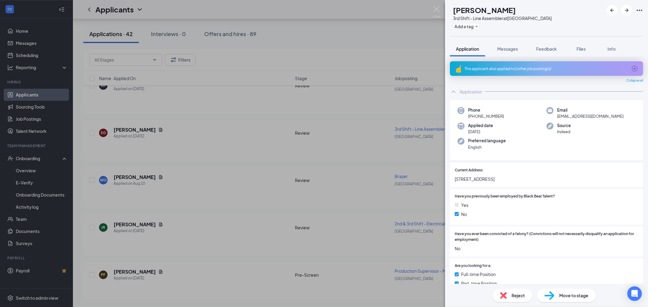
click at [524, 69] on div "This applicant also applied to 1 other job posting(s)" at bounding box center [545, 68] width 163 height 5
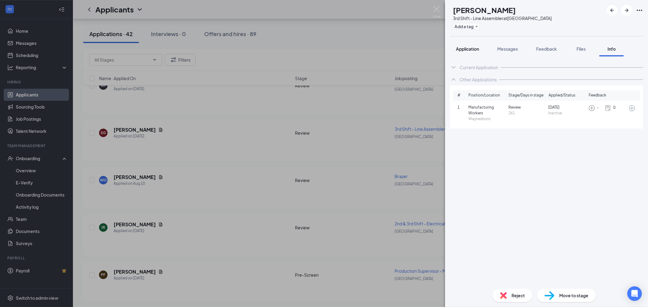
click at [466, 54] on button "Application" at bounding box center [467, 48] width 35 height 15
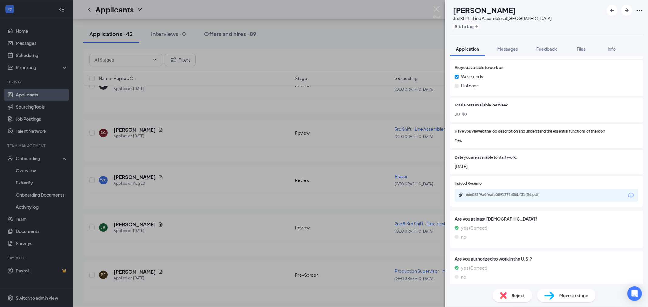
scroll to position [336, 0]
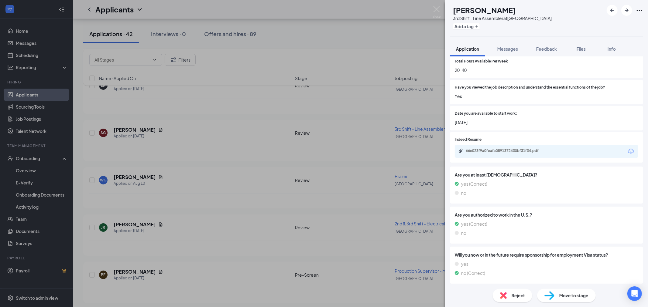
click at [493, 155] on div "66e023f9a0feafa0591372430bf31f34.pdf" at bounding box center [546, 151] width 183 height 13
click at [494, 151] on div "66e023f9a0feafa0591372430bf31f34.pdf" at bounding box center [508, 150] width 85 height 5
click at [511, 295] on div "Reject" at bounding box center [512, 295] width 39 height 13
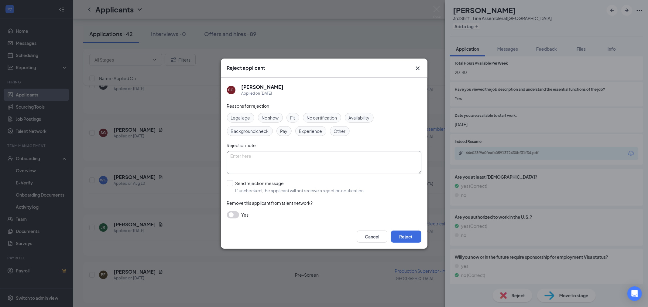
click at [314, 132] on span "Experience" at bounding box center [310, 131] width 23 height 7
click at [306, 168] on textarea at bounding box center [324, 162] width 194 height 23
type textarea "Lack of experience"
click at [233, 181] on input "Send rejection message If unchecked, the applicant will not receive a rejection…" at bounding box center [296, 186] width 138 height 13
checkbox input "true"
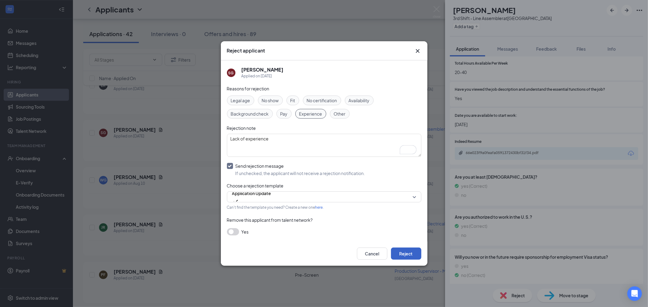
click at [412, 255] on button "Reject" at bounding box center [406, 254] width 30 height 12
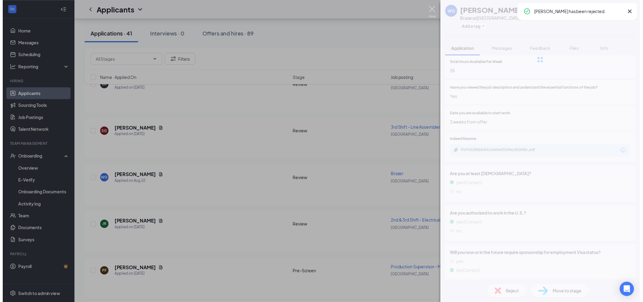
scroll to position [316, 0]
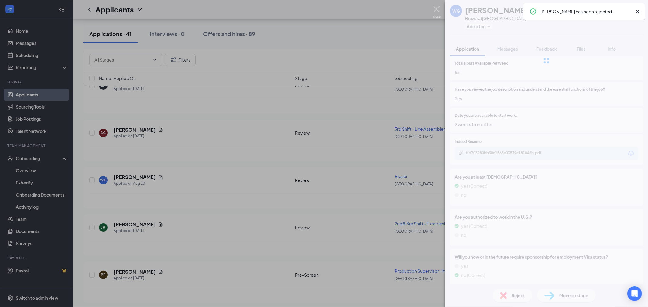
drag, startPoint x: 440, startPoint y: 10, endPoint x: 238, endPoint y: 176, distance: 261.2
click at [440, 10] on img at bounding box center [437, 12] width 8 height 12
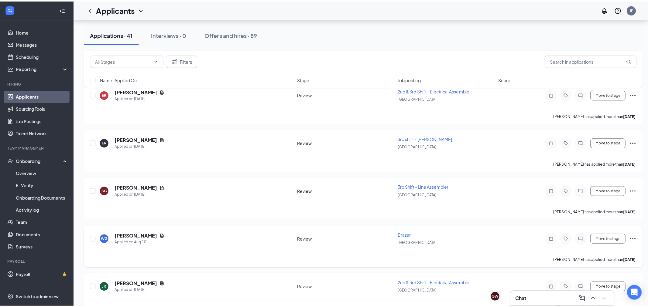
scroll to position [1197, 0]
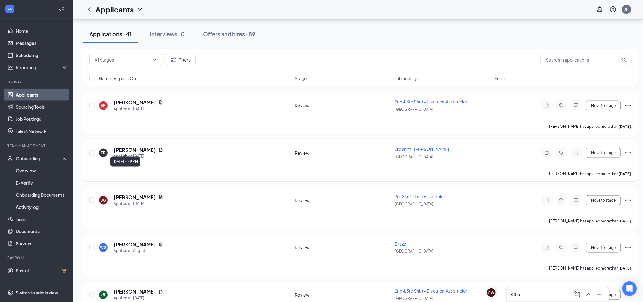
click at [132, 147] on h5 "[PERSON_NAME]" at bounding box center [135, 150] width 42 height 7
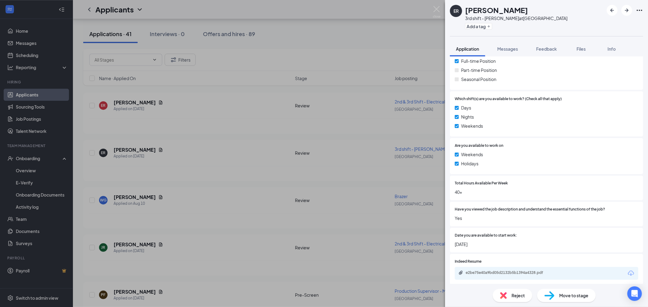
scroll to position [270, 0]
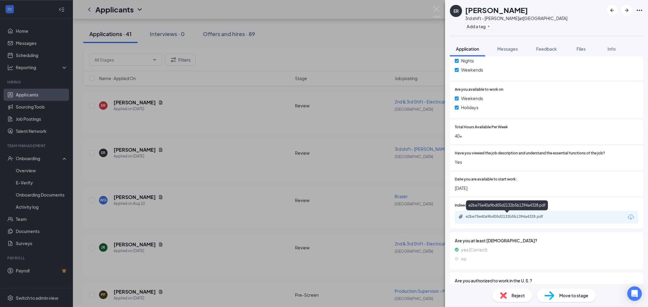
click at [509, 214] on div "e2be75e40a9bd05d2132b5b1394a4328.pdf" at bounding box center [508, 216] width 85 height 5
click at [512, 47] on span "Messages" at bounding box center [507, 48] width 21 height 5
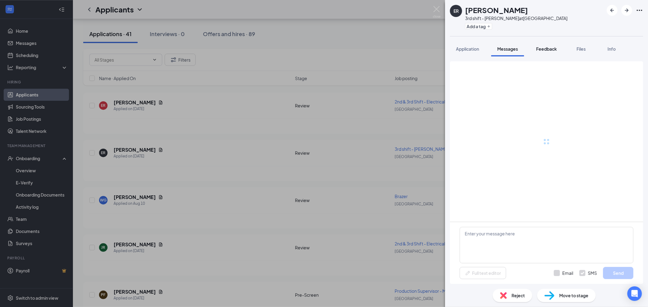
click at [540, 49] on span "Feedback" at bounding box center [546, 48] width 21 height 5
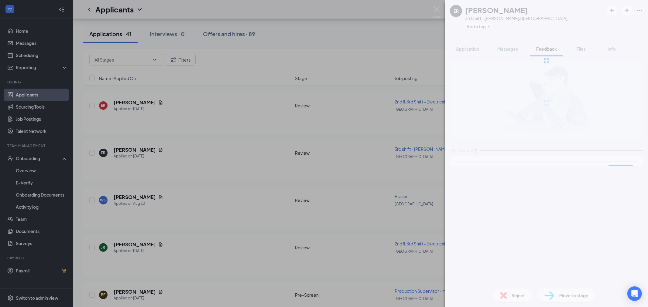
click at [547, 49] on div at bounding box center [546, 60] width 203 height 121
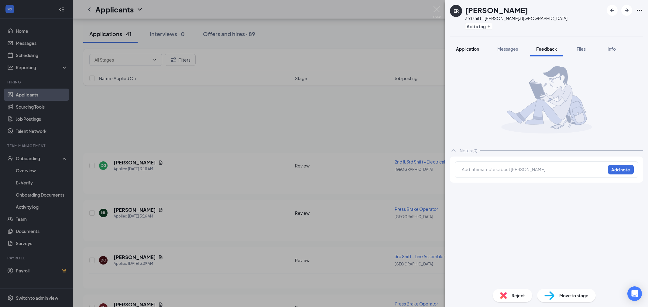
click at [467, 49] on span "Application" at bounding box center [467, 48] width 23 height 5
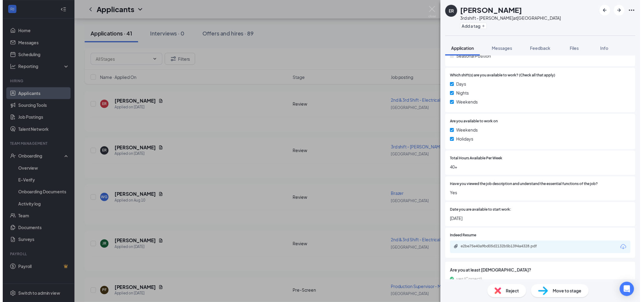
scroll to position [304, 0]
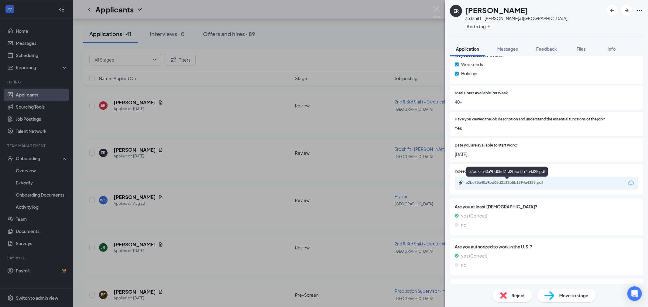
click at [510, 183] on div "e2be75e40a9bd05d2132b5b1394a4328.pdf" at bounding box center [508, 182] width 85 height 5
click at [519, 295] on span "Reject" at bounding box center [517, 295] width 13 height 7
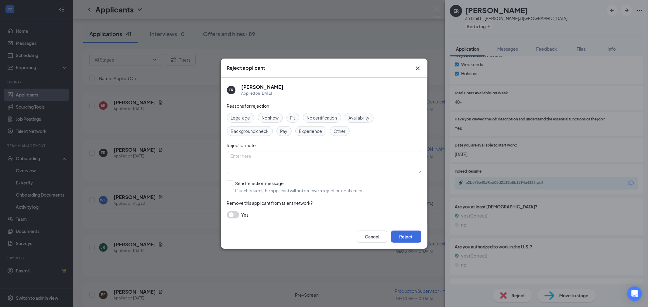
click at [313, 131] on span "Experience" at bounding box center [310, 131] width 23 height 7
click at [292, 162] on textarea at bounding box center [324, 162] width 194 height 23
type textarea "Lack of experience"
click at [230, 183] on input "Send rejection message If unchecked, the applicant will not receive a rejection…" at bounding box center [296, 186] width 138 height 13
checkbox input "true"
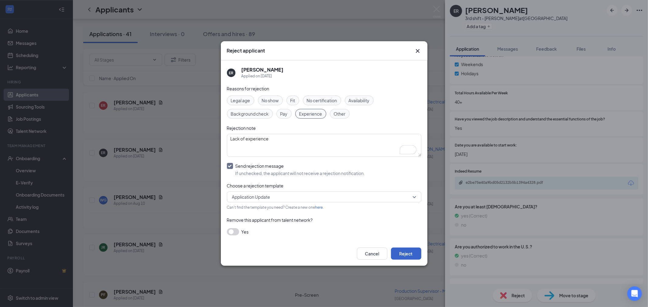
click at [418, 253] on button "Reject" at bounding box center [406, 254] width 30 height 12
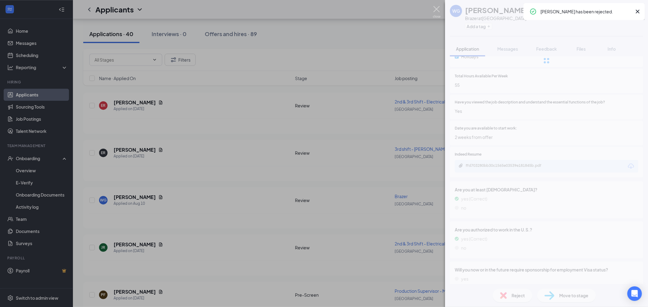
click at [437, 9] on img at bounding box center [437, 12] width 8 height 12
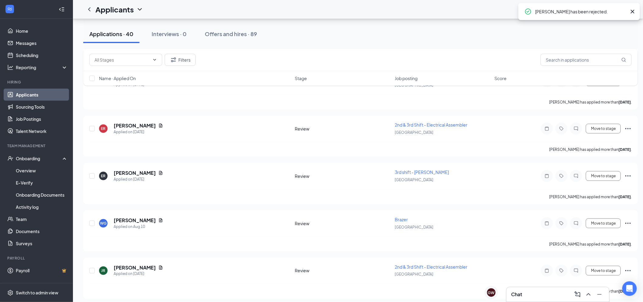
scroll to position [1163, 0]
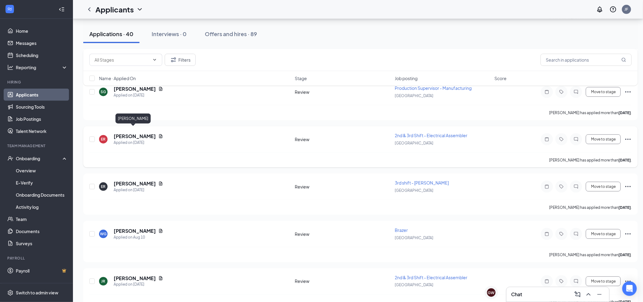
click at [125, 133] on h5 "[PERSON_NAME]" at bounding box center [135, 136] width 42 height 7
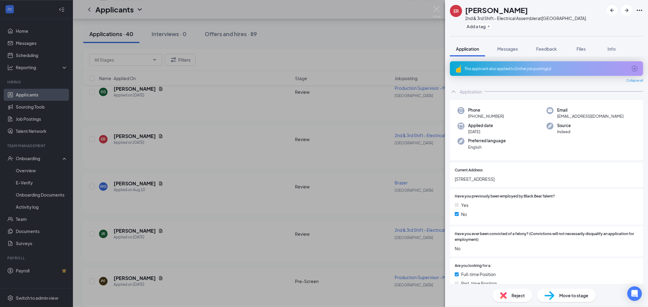
click at [518, 296] on span "Reject" at bounding box center [517, 295] width 13 height 7
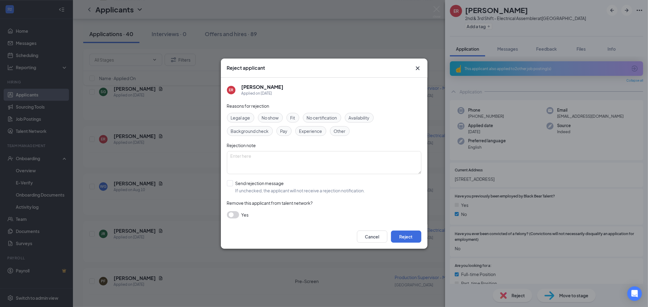
click at [343, 133] on span "Other" at bounding box center [340, 131] width 12 height 7
click at [323, 159] on textarea at bounding box center [324, 162] width 194 height 23
type textarea "<"
type textarea "Mult applications"
click at [408, 235] on button "Reject" at bounding box center [406, 237] width 30 height 12
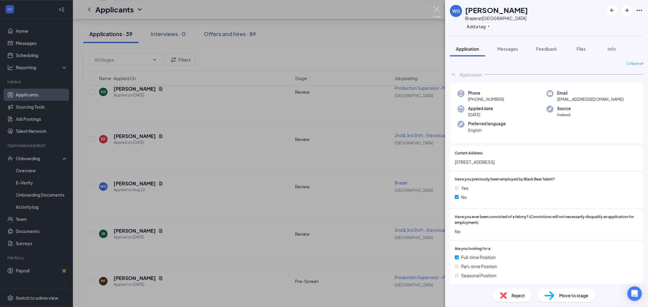
click at [435, 13] on img at bounding box center [437, 12] width 8 height 12
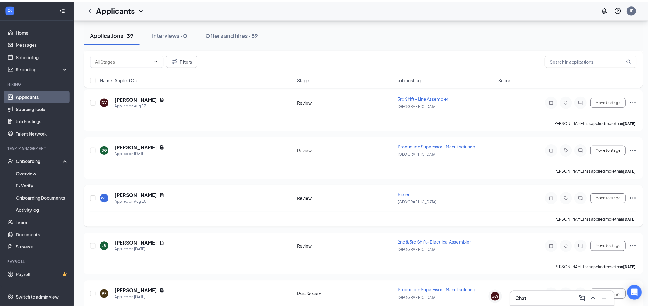
scroll to position [1096, 0]
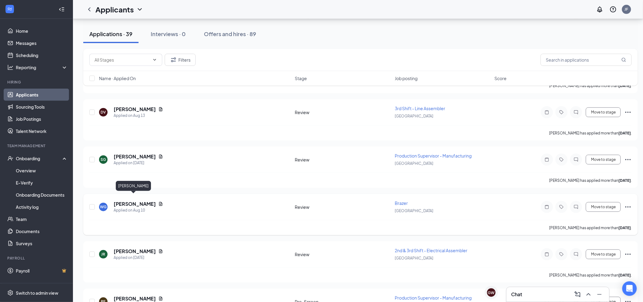
click at [132, 201] on h5 "[PERSON_NAME]" at bounding box center [135, 204] width 42 height 7
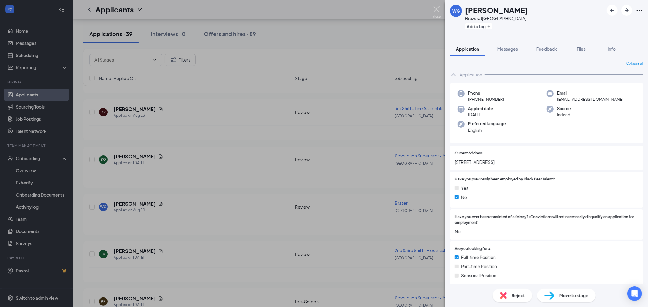
click at [436, 9] on img at bounding box center [437, 12] width 8 height 12
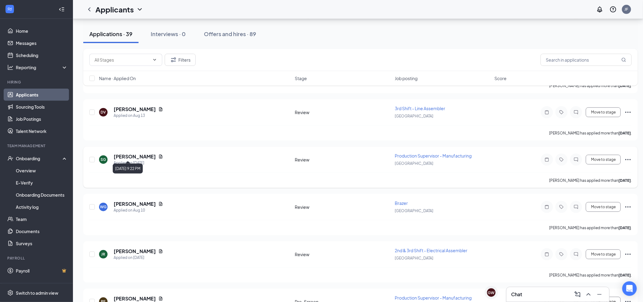
click at [139, 153] on h5 "[PERSON_NAME]" at bounding box center [135, 156] width 42 height 7
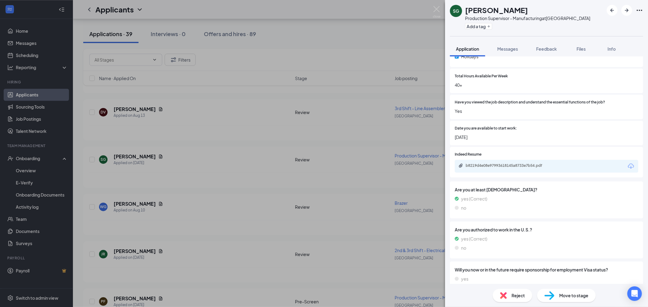
scroll to position [319, 0]
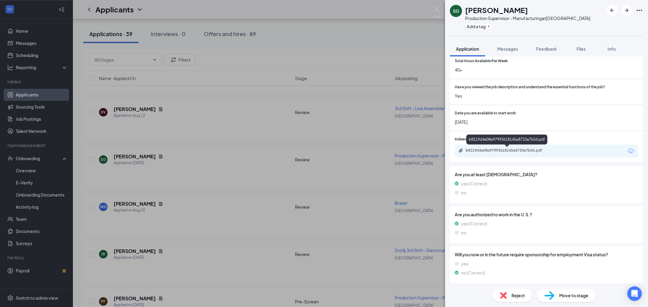
click at [533, 151] on div "b8219d4e08e97993618145a8733e7b54.pdf" at bounding box center [508, 150] width 85 height 5
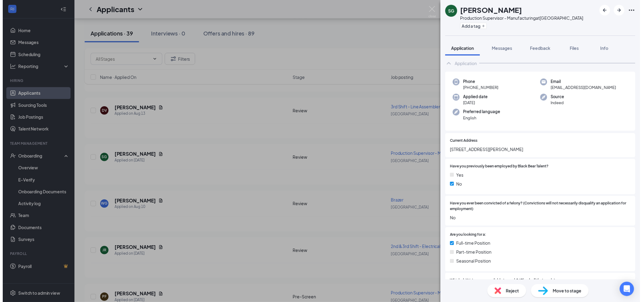
scroll to position [0, 0]
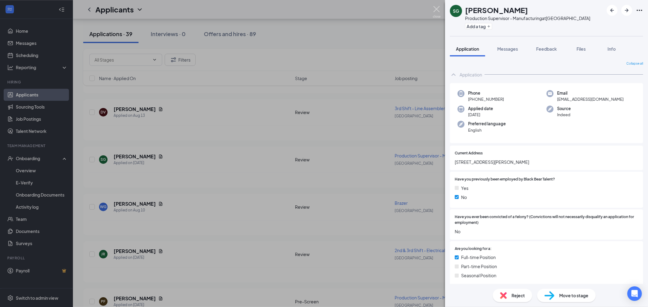
click at [438, 9] on img at bounding box center [437, 12] width 8 height 12
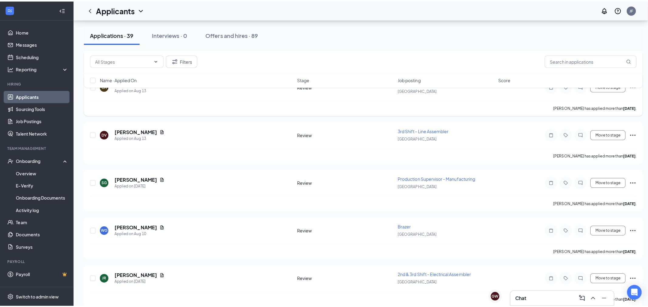
scroll to position [1028, 0]
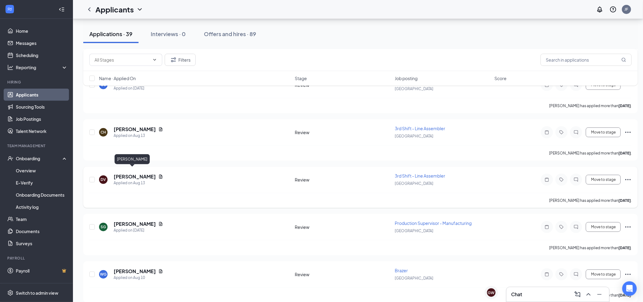
click at [133, 173] on h5 "Dusty Vess" at bounding box center [135, 176] width 42 height 7
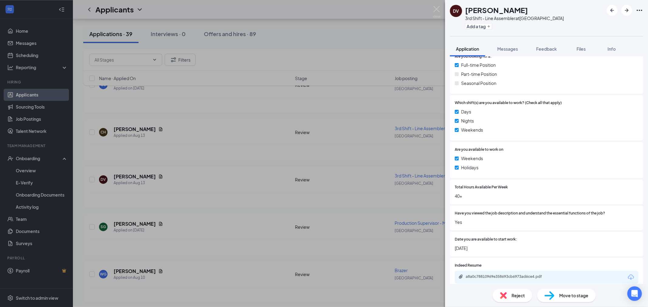
scroll to position [270, 0]
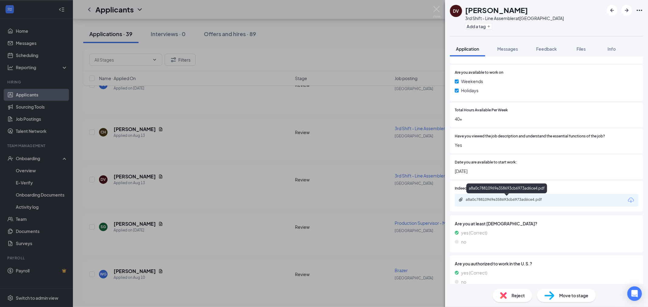
click at [511, 201] on div "a8a0c78810969e358693cb6973ad6ce4.pdf" at bounding box center [508, 199] width 85 height 5
click at [507, 293] on div "Reject" at bounding box center [512, 295] width 39 height 13
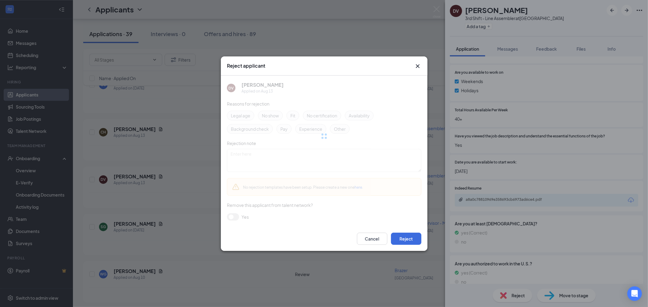
click at [508, 295] on div "Reject applicant DV Dusty Vess Applied on Aug 13 Reasons for rejection Legal ag…" at bounding box center [324, 153] width 648 height 307
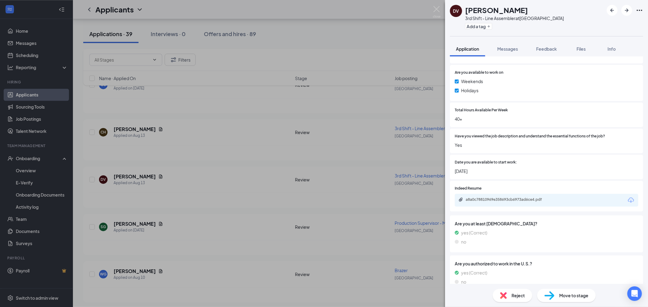
click at [505, 300] on div "Reject" at bounding box center [512, 295] width 39 height 13
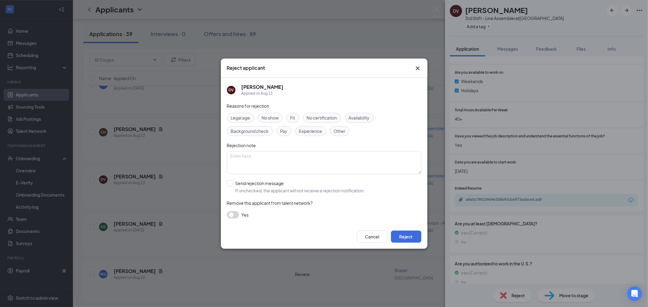
click at [247, 131] on span "Background check" at bounding box center [250, 131] width 38 height 7
click at [248, 159] on textarea at bounding box center [324, 162] width 194 height 23
type textarea "BG issues"
click at [250, 184] on input "Send rejection message If unchecked, the applicant will not receive a rejection…" at bounding box center [296, 186] width 138 height 13
checkbox input "true"
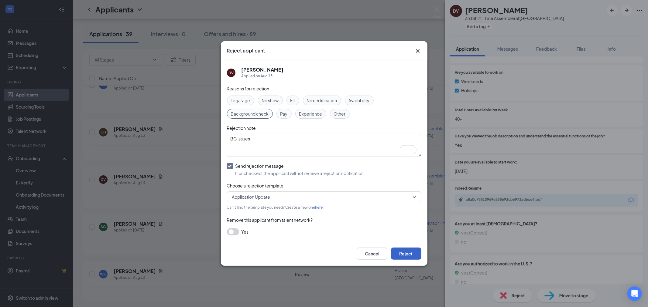
click at [400, 248] on button "Reject" at bounding box center [406, 254] width 30 height 12
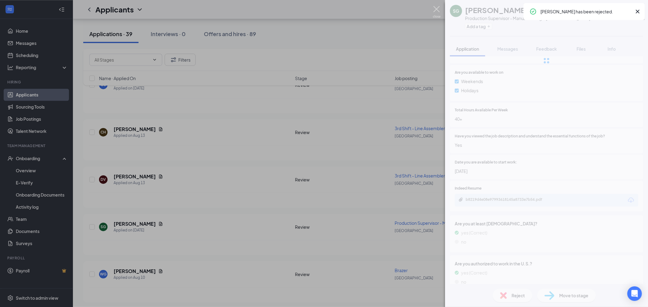
click at [436, 9] on img at bounding box center [437, 12] width 8 height 12
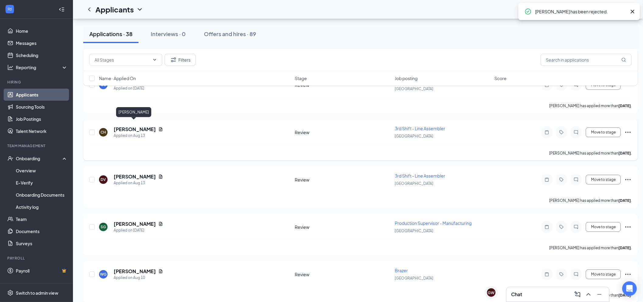
click at [138, 126] on h5 "[PERSON_NAME]" at bounding box center [135, 129] width 42 height 7
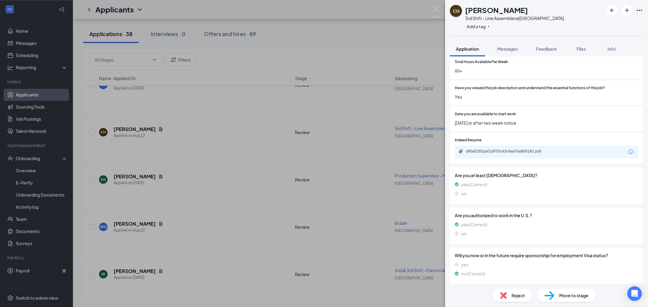
scroll to position [319, 0]
click at [507, 152] on div "d90a0292aaf1d973c43c9a676a859183.pdf" at bounding box center [508, 150] width 85 height 5
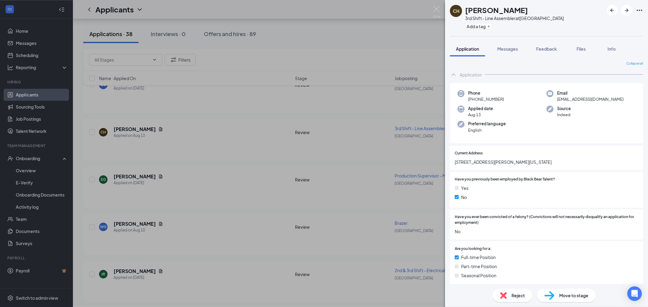
scroll to position [316, 0]
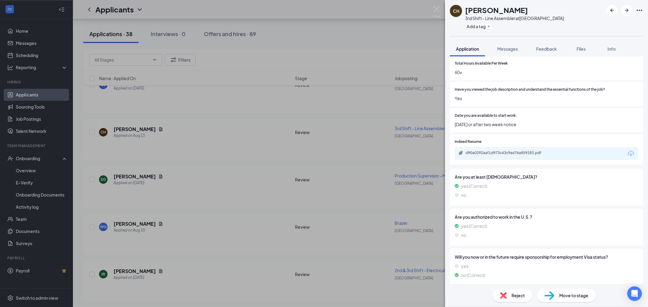
click at [438, 10] on img at bounding box center [437, 12] width 8 height 12
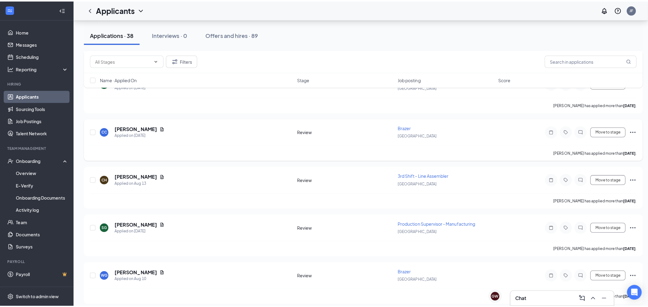
scroll to position [961, 0]
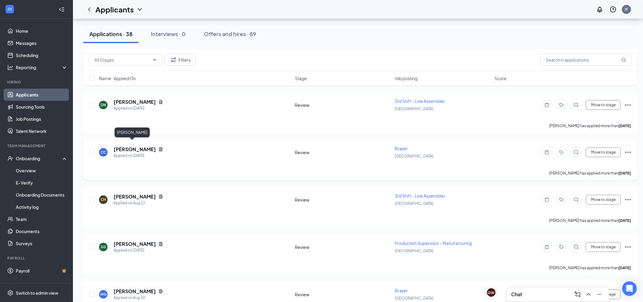
click at [132, 146] on h5 "[PERSON_NAME]" at bounding box center [135, 149] width 42 height 7
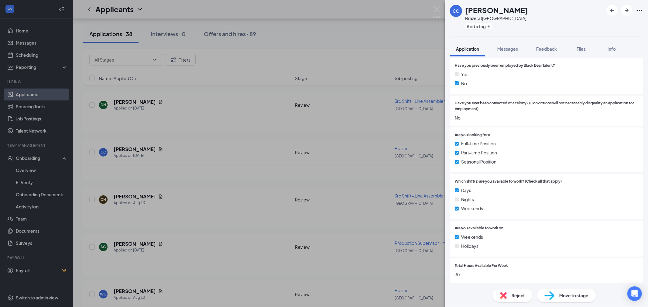
scroll to position [236, 0]
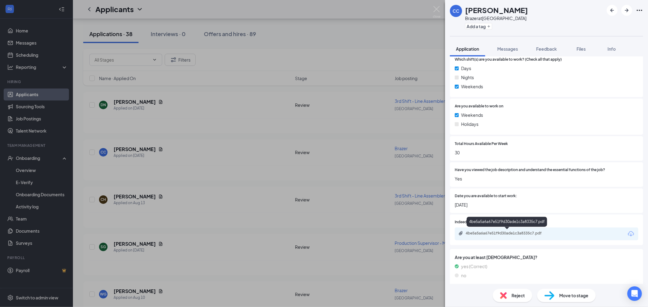
click at [510, 232] on div "4be5a5a6a67e51f9d30ade1c3a8335c7.pdf" at bounding box center [508, 233] width 85 height 5
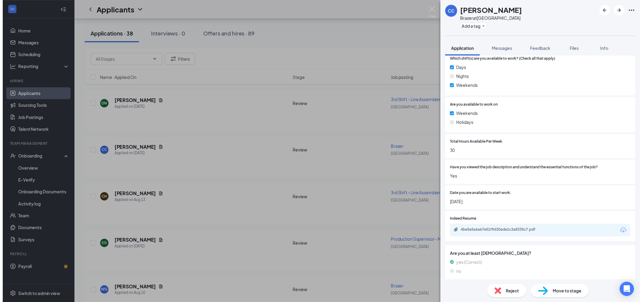
scroll to position [0, 0]
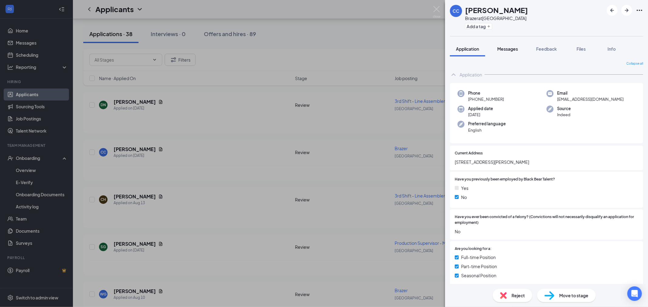
click at [503, 41] on div "CC Chris Craun Brazer at Lexington Add a tag Application Messages Feedback File…" at bounding box center [546, 153] width 203 height 307
click at [506, 49] on span "Messages" at bounding box center [507, 48] width 21 height 5
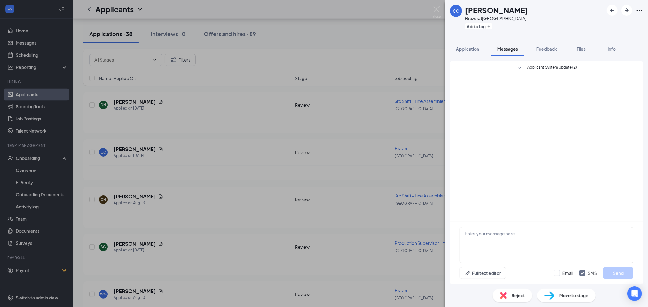
click at [550, 49] on span "Feedback" at bounding box center [546, 48] width 21 height 5
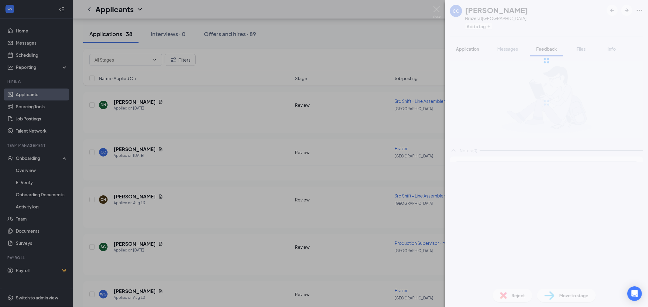
click at [462, 49] on div at bounding box center [546, 60] width 203 height 121
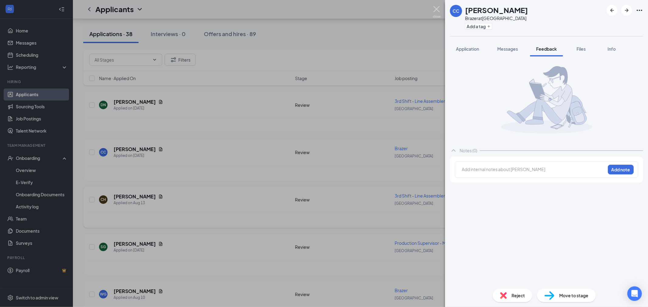
click at [439, 8] on img at bounding box center [437, 12] width 8 height 12
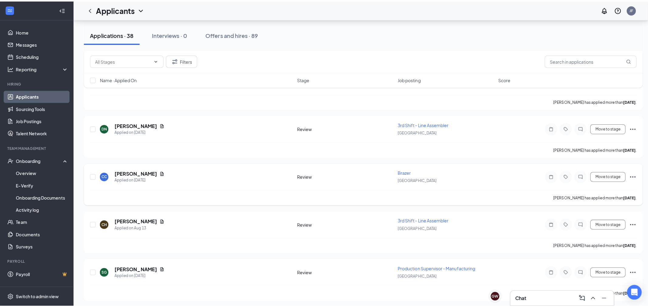
scroll to position [893, 0]
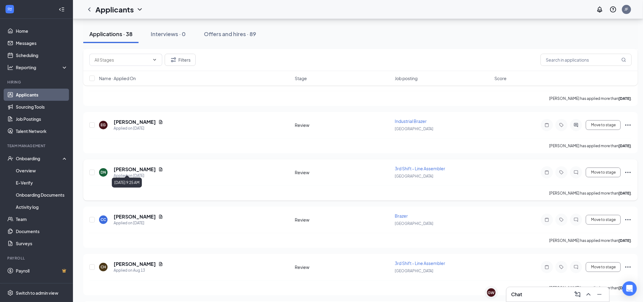
click at [141, 173] on div "Applied on [DATE]" at bounding box center [138, 176] width 49 height 6
click at [138, 166] on h5 "Daniel Nicholas" at bounding box center [135, 169] width 42 height 7
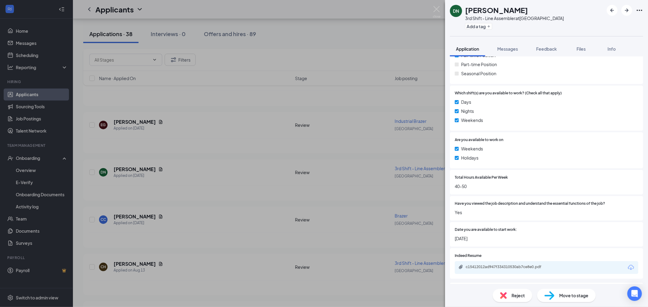
scroll to position [319, 0]
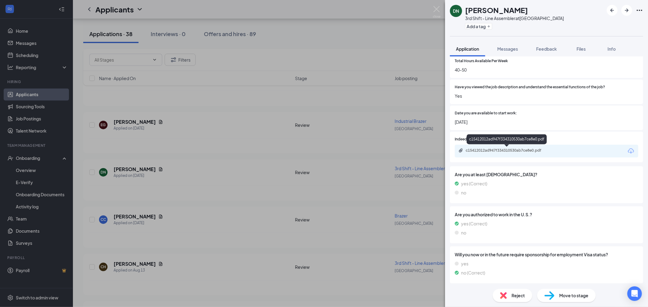
click at [505, 153] on div "c15412012ad947f334310530ab7ce8e0.pdf" at bounding box center [507, 151] width 98 height 6
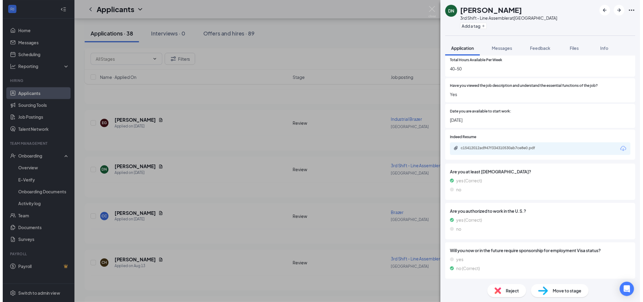
scroll to position [316, 0]
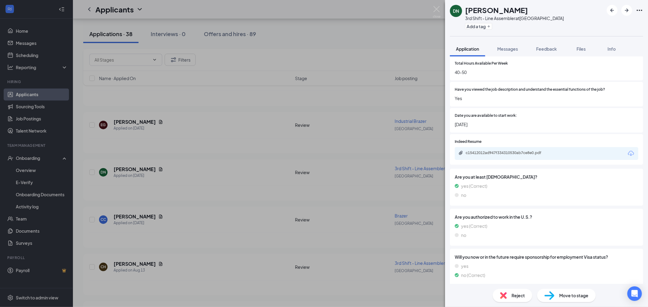
click at [517, 293] on span "Reject" at bounding box center [517, 295] width 13 height 7
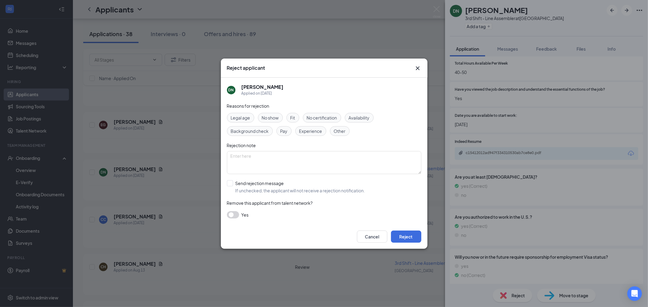
click at [338, 128] on span "Other" at bounding box center [340, 131] width 12 height 7
click at [318, 157] on textarea at bounding box center [324, 162] width 194 height 23
type textarea "Currently works at the place he is applying"
click at [261, 182] on input "Send rejection message If unchecked, the applicant will not receive a rejection…" at bounding box center [296, 186] width 138 height 13
checkbox input "true"
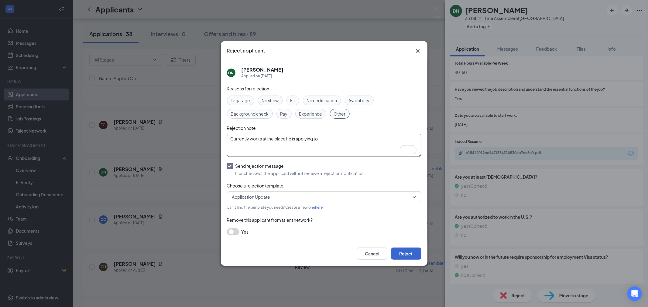
type textarea "Currently works at the place he is applying to"
click at [402, 256] on button "Reject" at bounding box center [406, 254] width 30 height 12
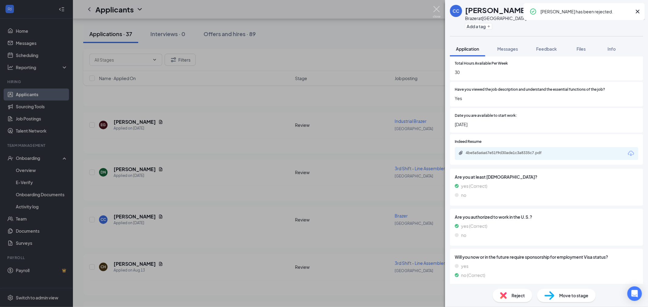
click at [437, 9] on img at bounding box center [437, 12] width 8 height 12
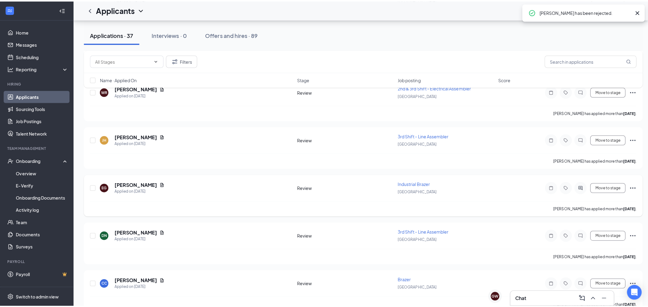
scroll to position [826, 0]
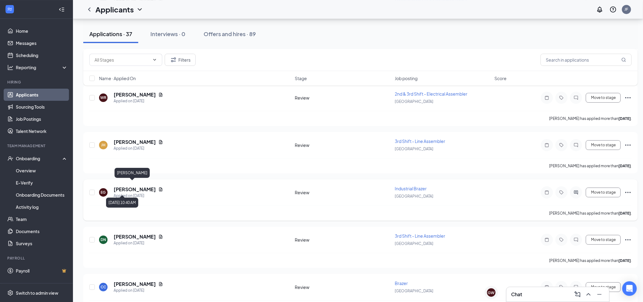
click at [127, 187] on h5 "[PERSON_NAME]" at bounding box center [135, 189] width 42 height 7
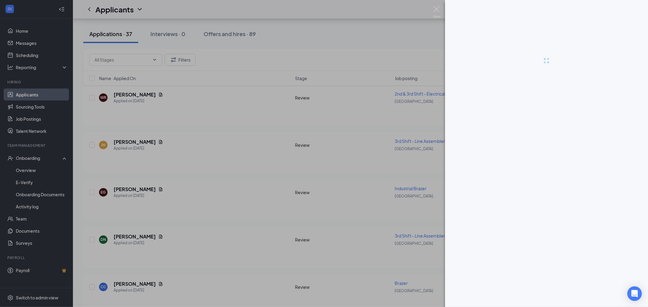
click at [129, 181] on div at bounding box center [324, 153] width 648 height 307
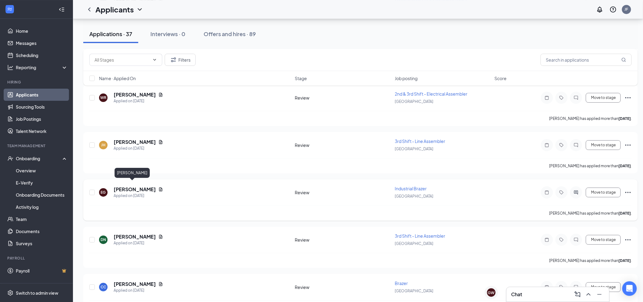
click at [125, 186] on h5 "[PERSON_NAME]" at bounding box center [135, 189] width 42 height 7
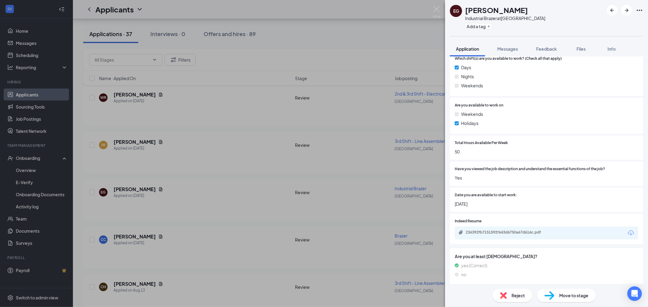
scroll to position [304, 0]
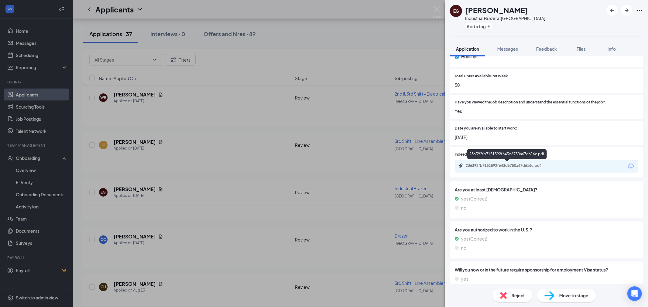
click at [513, 161] on div "236392fb7151592f643d6750a67d616c.pdf" at bounding box center [507, 155] width 80 height 12
click at [514, 164] on div "236392fb7151592f643d6750a67d616c.pdf" at bounding box center [508, 165] width 85 height 5
click at [505, 50] on span "Messages" at bounding box center [507, 48] width 21 height 5
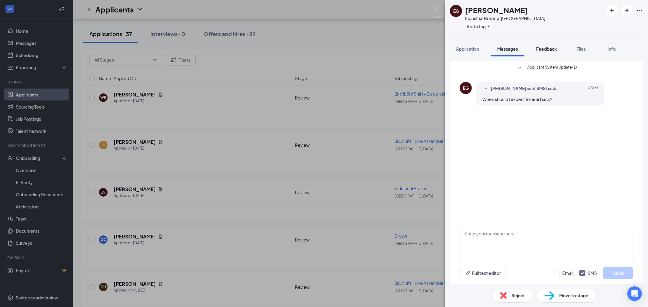
click at [545, 46] on span "Feedback" at bounding box center [546, 48] width 21 height 5
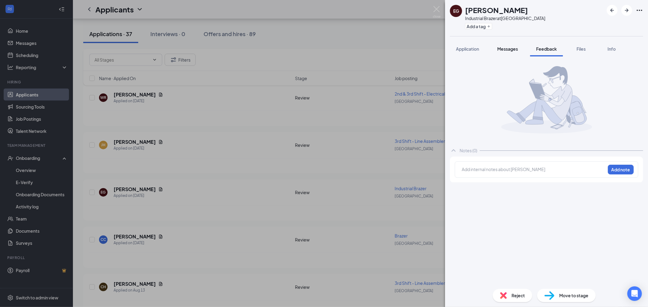
click at [495, 50] on button "Messages" at bounding box center [507, 48] width 33 height 15
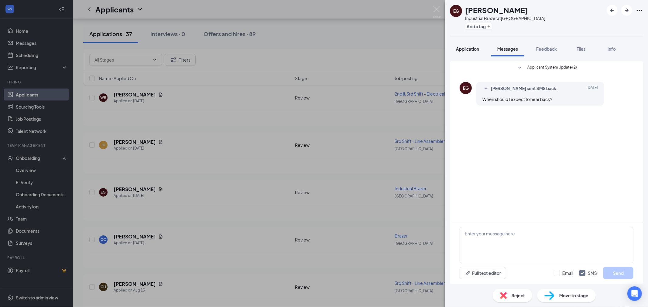
click at [456, 50] on span "Application" at bounding box center [467, 48] width 23 height 5
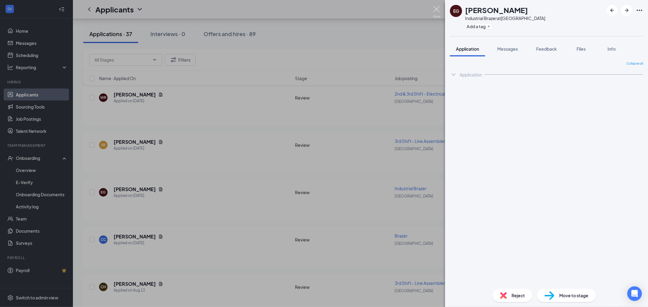
click at [435, 7] on img at bounding box center [437, 12] width 8 height 12
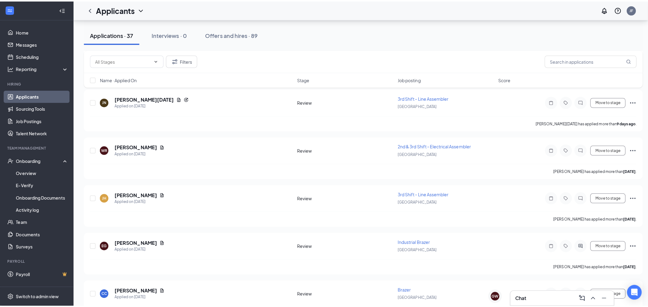
scroll to position [758, 0]
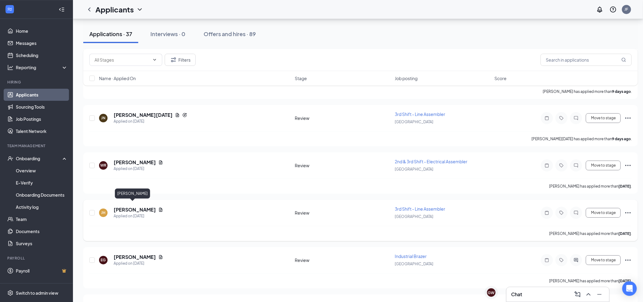
click at [131, 207] on h5 "[PERSON_NAME]" at bounding box center [135, 210] width 42 height 7
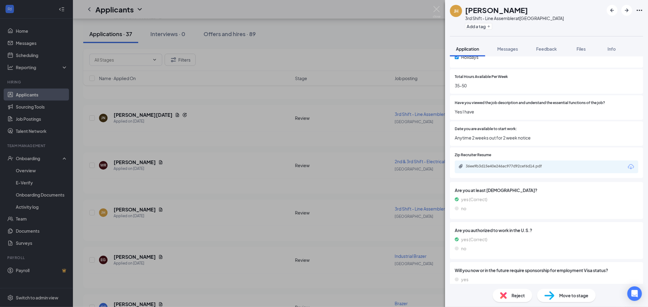
scroll to position [304, 0]
click at [508, 162] on div "36ee9b3d15e40e246ac977d92cef6d14.pdf" at bounding box center [546, 166] width 183 height 13
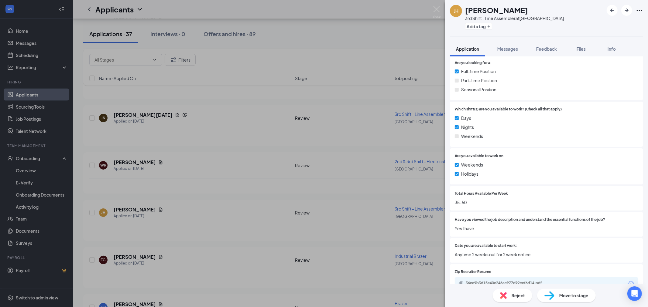
scroll to position [236, 0]
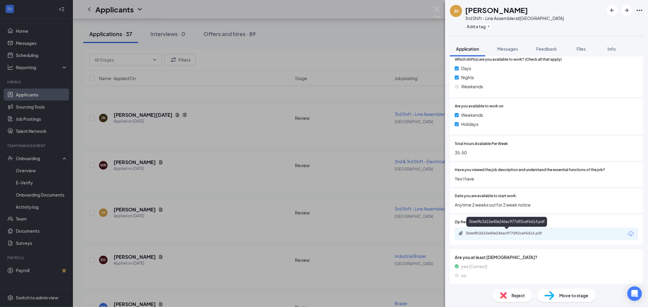
click at [520, 231] on div "36ee9b3d15e40e246ac977d92cef6d14.pdf" at bounding box center [508, 233] width 85 height 5
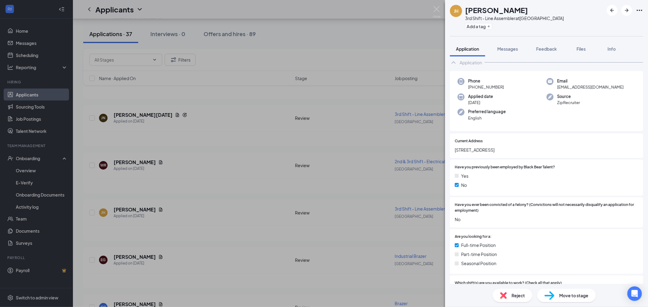
scroll to position [0, 0]
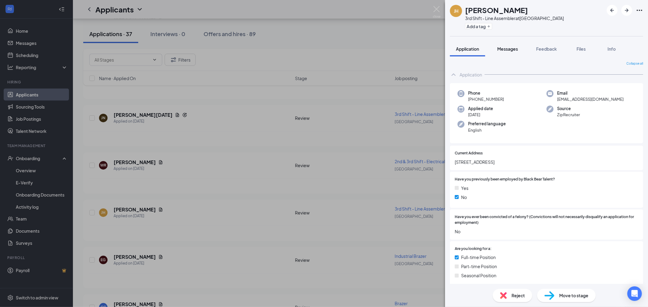
click at [511, 50] on span "Messages" at bounding box center [507, 48] width 21 height 5
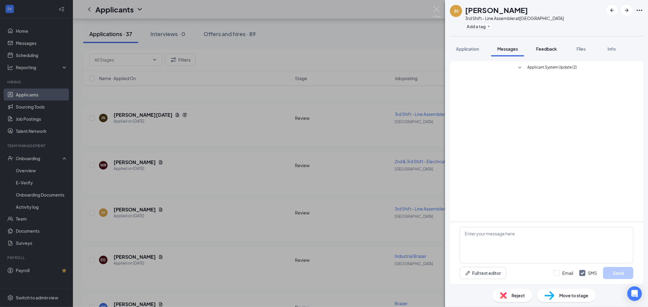
click at [548, 49] on span "Feedback" at bounding box center [546, 48] width 21 height 5
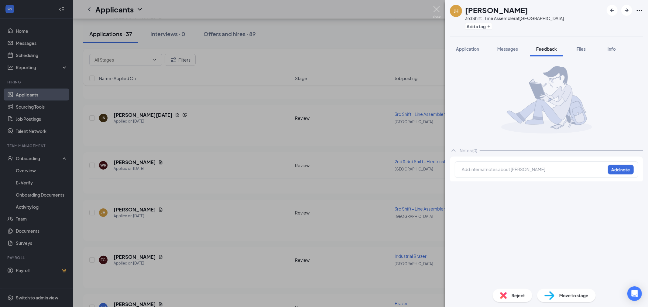
click at [436, 11] on img at bounding box center [437, 12] width 8 height 12
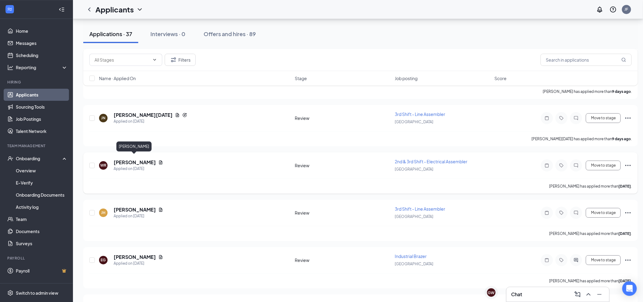
click at [141, 159] on h5 "[PERSON_NAME]" at bounding box center [135, 162] width 42 height 7
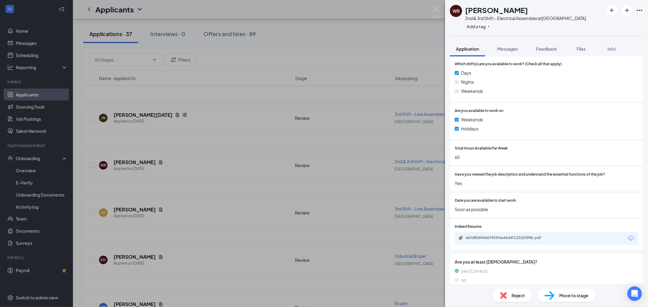
scroll to position [336, 0]
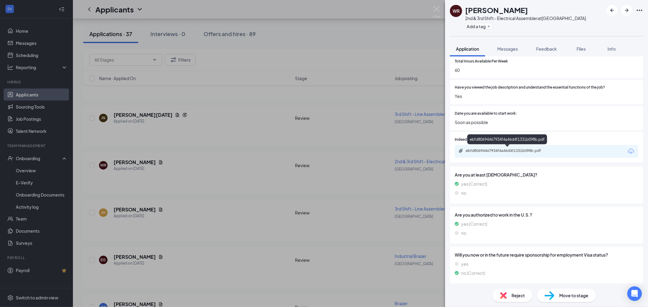
click at [511, 150] on div "ebfd80694467934f4a46d4f1331b098b.pdf" at bounding box center [508, 150] width 85 height 5
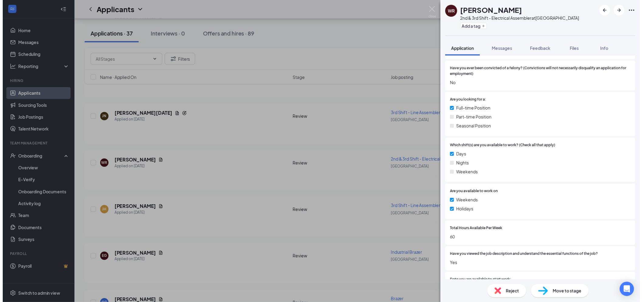
scroll to position [0, 0]
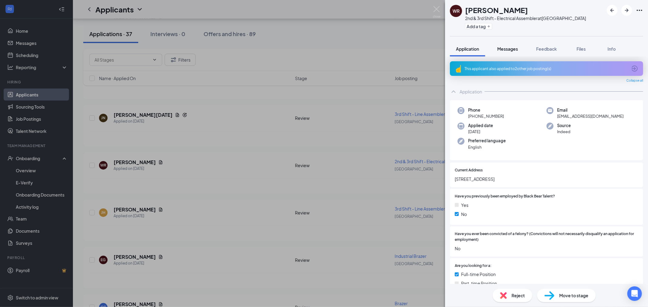
click at [513, 53] on button "Messages" at bounding box center [507, 48] width 33 height 15
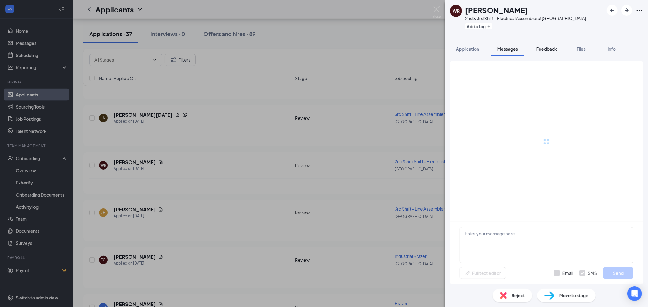
click at [546, 47] on span "Feedback" at bounding box center [546, 48] width 21 height 5
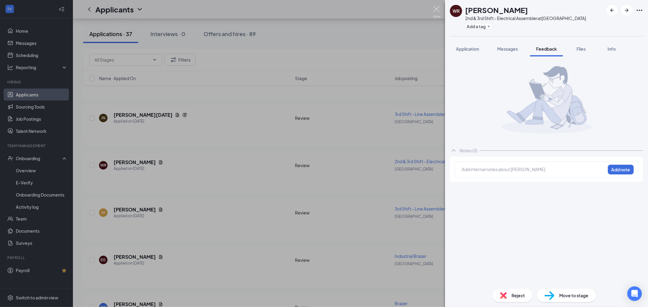
click at [436, 9] on img at bounding box center [437, 12] width 8 height 12
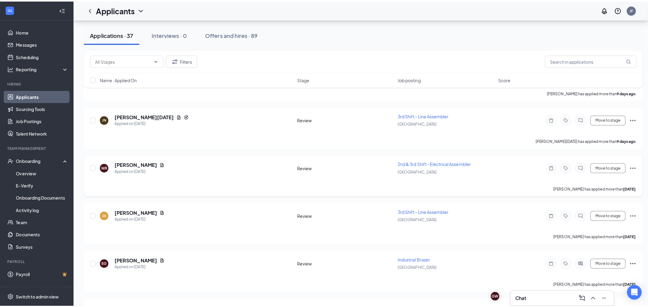
scroll to position [691, 0]
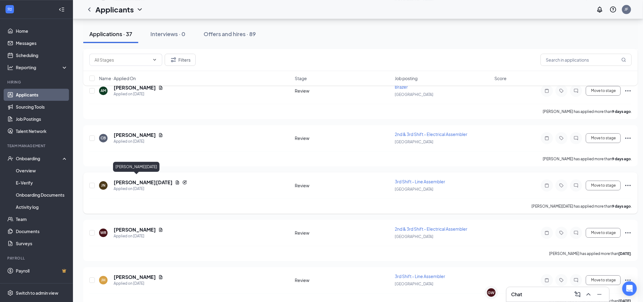
click at [123, 179] on h5 "[PERSON_NAME][DATE]" at bounding box center [143, 182] width 59 height 7
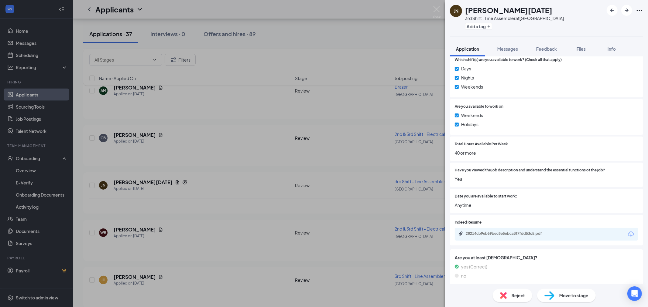
scroll to position [270, 0]
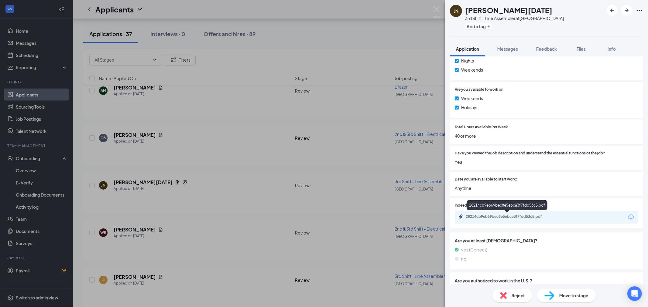
click at [498, 214] on div "28214cb9eb69bec8e5ebca3f7fdd53c5.pdf" at bounding box center [508, 216] width 85 height 5
click at [439, 10] on img at bounding box center [437, 12] width 8 height 12
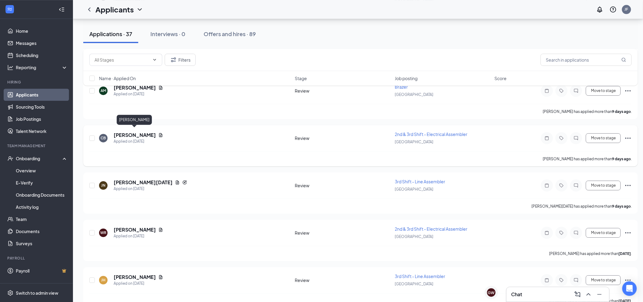
click at [131, 132] on h5 "[PERSON_NAME]" at bounding box center [135, 135] width 42 height 7
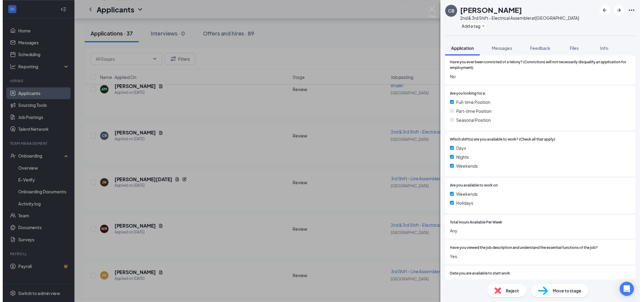
scroll to position [236, 0]
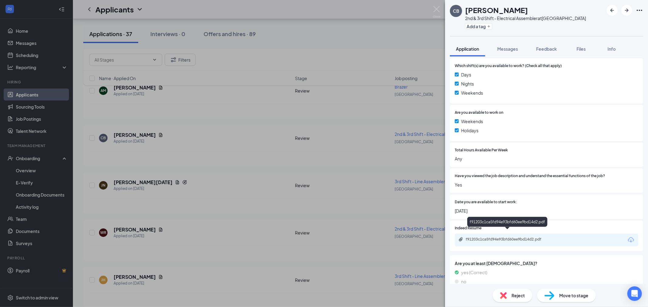
click at [499, 237] on div "f91203c1ca5fd94e93bfd60ee9bd14d2.pdf" at bounding box center [508, 239] width 85 height 5
click at [436, 9] on img at bounding box center [437, 12] width 8 height 12
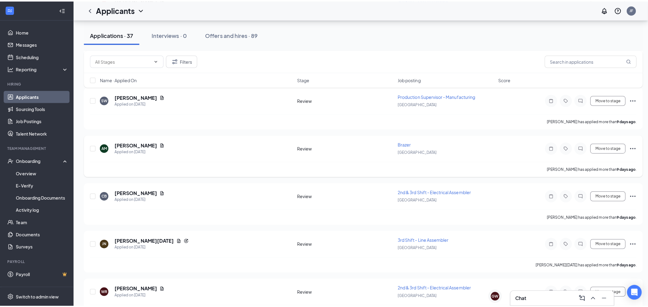
scroll to position [623, 0]
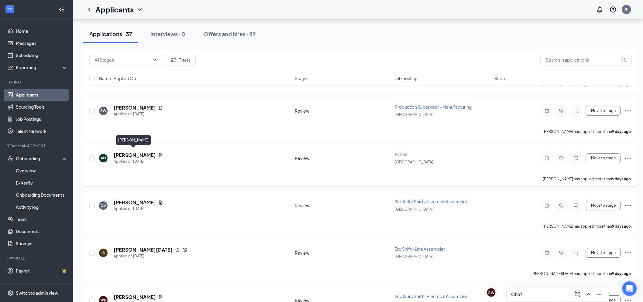
click at [133, 153] on h5 "[PERSON_NAME]" at bounding box center [135, 155] width 42 height 7
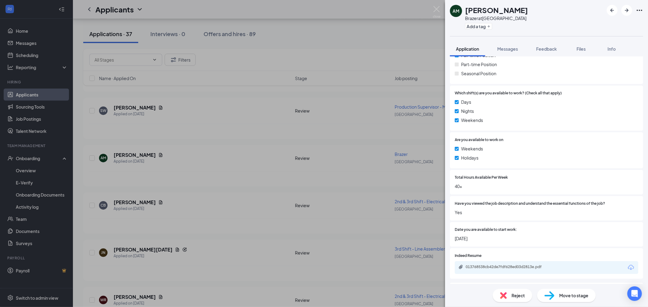
scroll to position [304, 0]
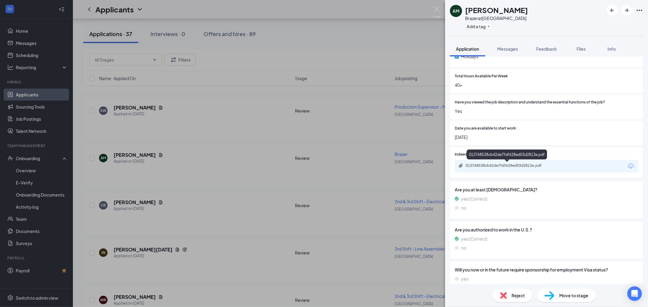
click at [513, 162] on div "013768538cb42de7fdf628ed03d2813e.pdf" at bounding box center [506, 156] width 80 height 12
click at [515, 164] on div "013768538cb42de7fdf628ed03d2813e.pdf" at bounding box center [508, 165] width 85 height 5
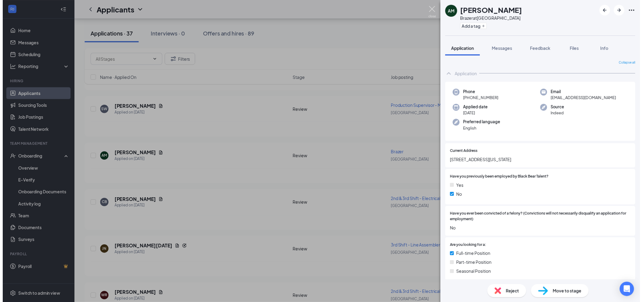
scroll to position [304, 0]
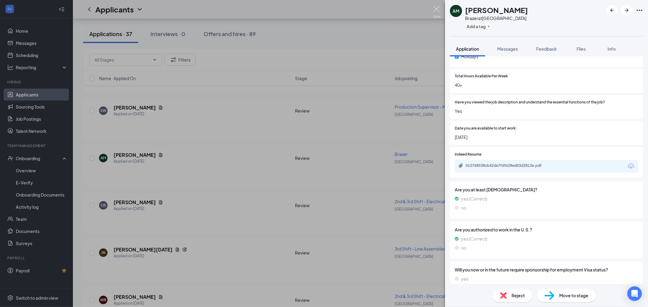
click at [436, 8] on img at bounding box center [437, 12] width 8 height 12
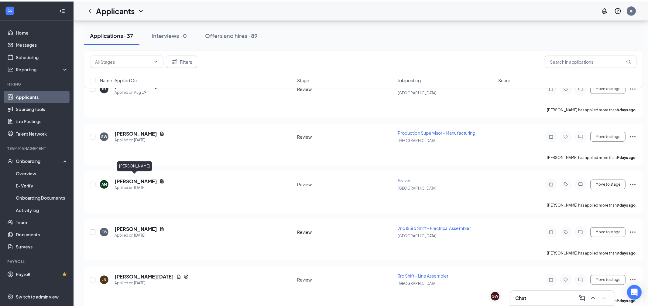
scroll to position [590, 0]
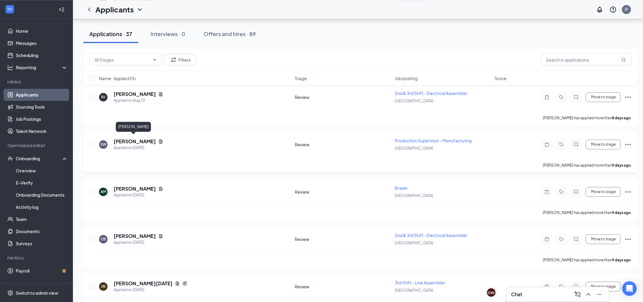
click at [131, 138] on h5 "[PERSON_NAME]" at bounding box center [135, 141] width 42 height 7
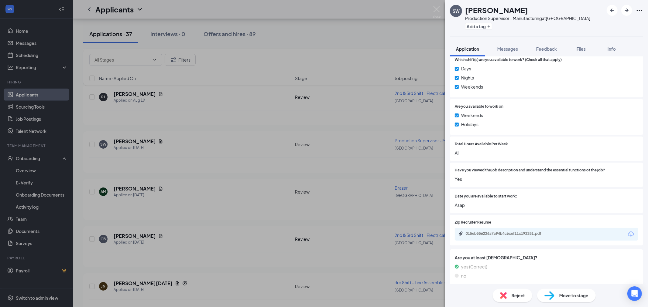
scroll to position [236, 0]
click at [517, 226] on div "Zip Recruiter Resume 015eb556226a7a94b4c6cef11c192281.pdf" at bounding box center [546, 230] width 183 height 21
click at [521, 232] on div "015eb556226a7a94b4c6cef11c192281.pdf" at bounding box center [508, 233] width 85 height 5
drag, startPoint x: 438, startPoint y: 8, endPoint x: 581, endPoint y: 201, distance: 239.8
click at [438, 8] on img at bounding box center [437, 12] width 8 height 12
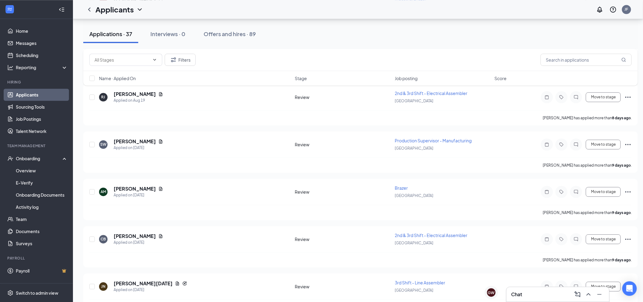
click at [524, 296] on div "Chat" at bounding box center [557, 295] width 93 height 10
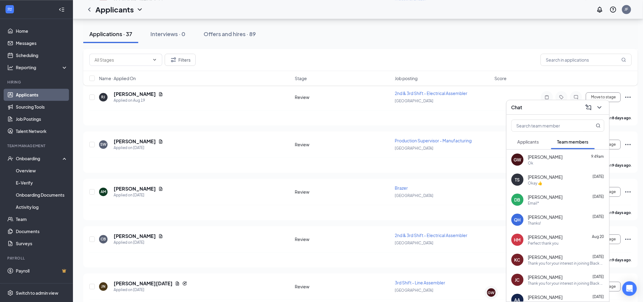
click at [538, 143] on span "Applicants" at bounding box center [528, 141] width 22 height 5
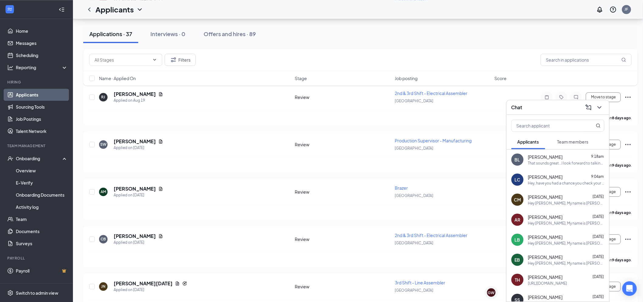
drag, startPoint x: 557, startPoint y: 181, endPoint x: 560, endPoint y: 177, distance: 4.1
click at [557, 181] on div "Hey, have you had a chance you check your email and set up a time to meet with …" at bounding box center [566, 183] width 76 height 5
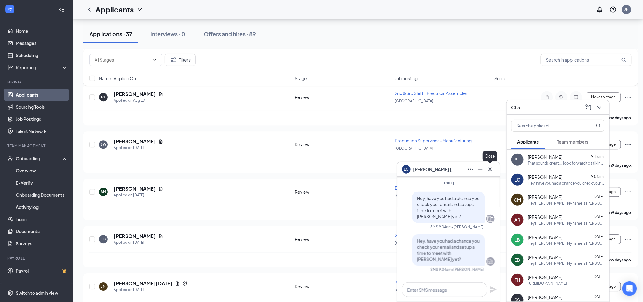
click at [492, 169] on icon "Cross" at bounding box center [489, 169] width 7 height 7
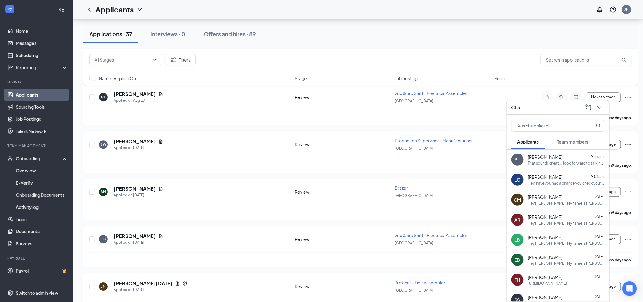
drag, startPoint x: 558, startPoint y: 108, endPoint x: 326, endPoint y: 219, distance: 256.8
click at [558, 108] on div "Chat" at bounding box center [557, 107] width 93 height 9
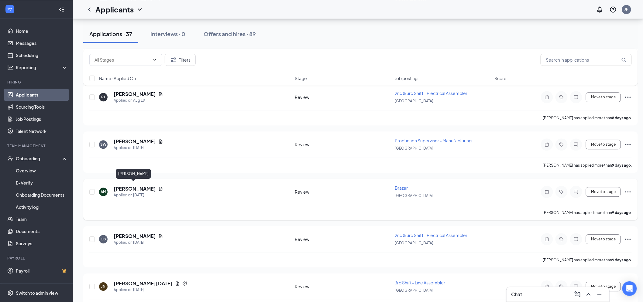
click at [125, 186] on h5 "[PERSON_NAME]" at bounding box center [135, 189] width 42 height 7
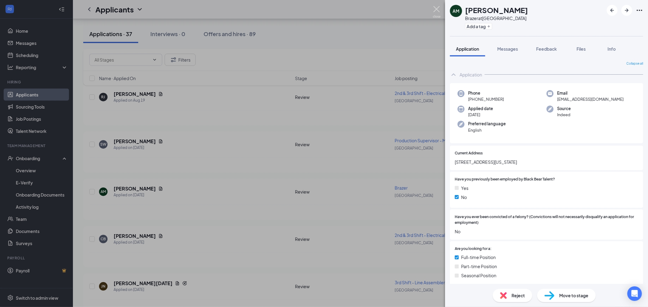
click at [435, 9] on img at bounding box center [437, 12] width 8 height 12
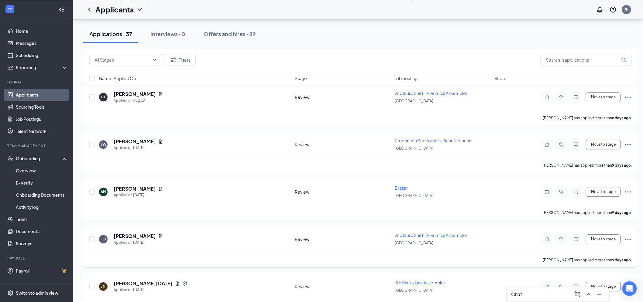
click at [144, 233] on h5 "[PERSON_NAME]" at bounding box center [135, 236] width 42 height 7
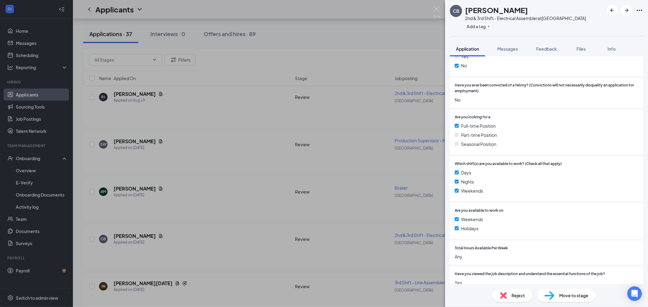
scroll to position [202, 0]
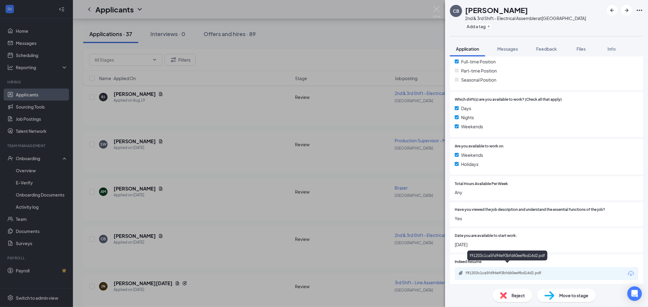
click at [513, 271] on div "f91203c1ca5fd94e93bfd60ee9bd14d2.pdf" at bounding box center [508, 273] width 85 height 5
click at [438, 4] on div "CB [PERSON_NAME] 2nd & 3rd Shift - Electrical Assembler at [GEOGRAPHIC_DATA] Ad…" at bounding box center [324, 153] width 648 height 307
click at [438, 9] on img at bounding box center [437, 12] width 8 height 12
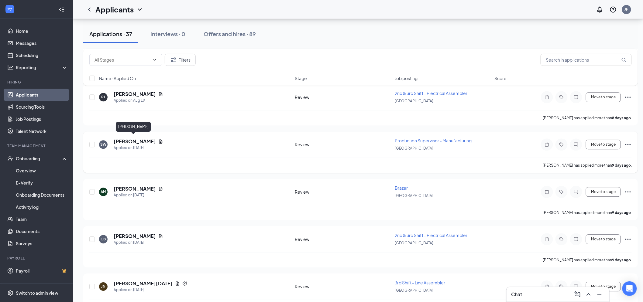
click at [125, 139] on h5 "[PERSON_NAME]" at bounding box center [135, 141] width 42 height 7
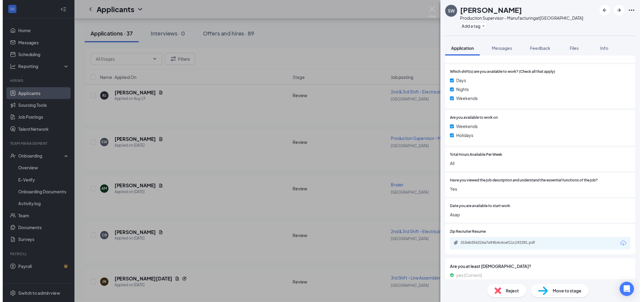
scroll to position [270, 0]
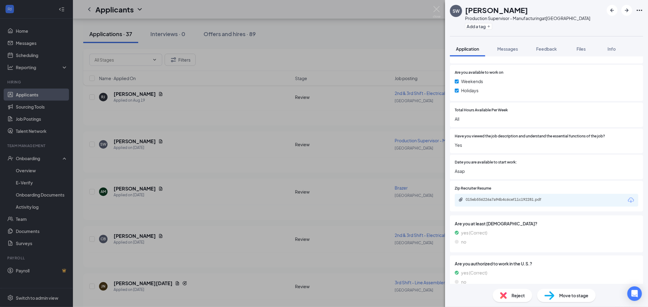
click at [511, 196] on div "015eb556226a7a94b4c6cef11c192281.pdf" at bounding box center [546, 200] width 183 height 13
click at [511, 200] on div "015eb556226a7a94b4c6cef11c192281.pdf" at bounding box center [508, 199] width 85 height 5
click at [436, 7] on img at bounding box center [437, 12] width 8 height 12
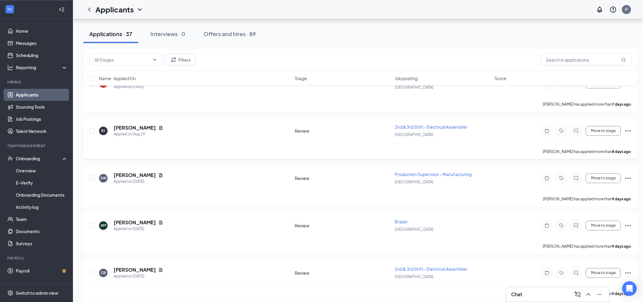
scroll to position [522, 0]
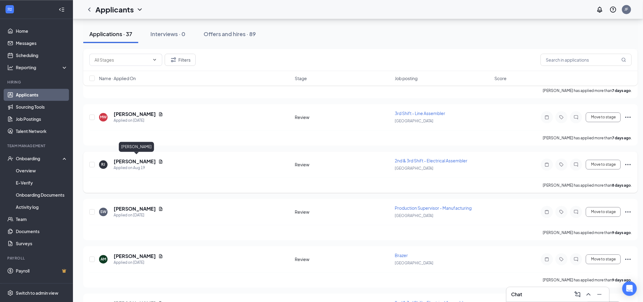
click at [153, 158] on h5 "[PERSON_NAME]" at bounding box center [135, 161] width 42 height 7
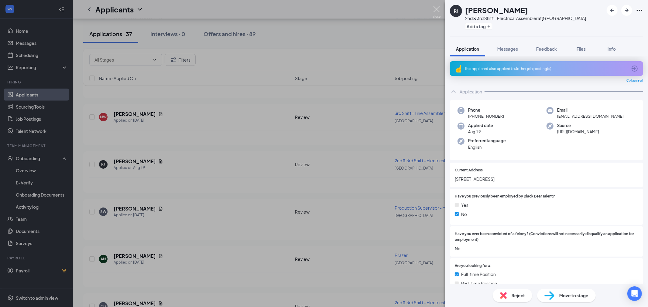
drag, startPoint x: 435, startPoint y: 12, endPoint x: 511, endPoint y: 125, distance: 136.7
click at [435, 12] on img at bounding box center [437, 12] width 8 height 12
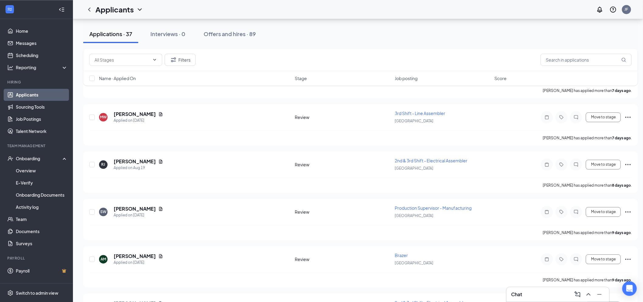
click at [532, 294] on div "Chat" at bounding box center [557, 295] width 93 height 10
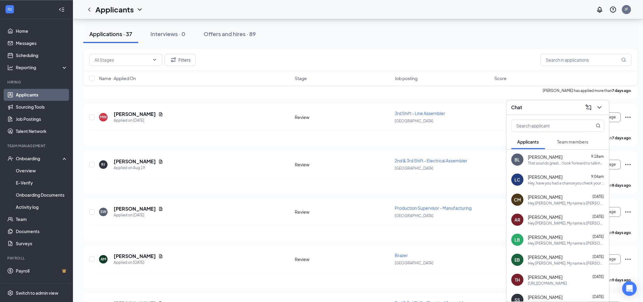
click at [554, 155] on span "[PERSON_NAME]" at bounding box center [545, 157] width 35 height 6
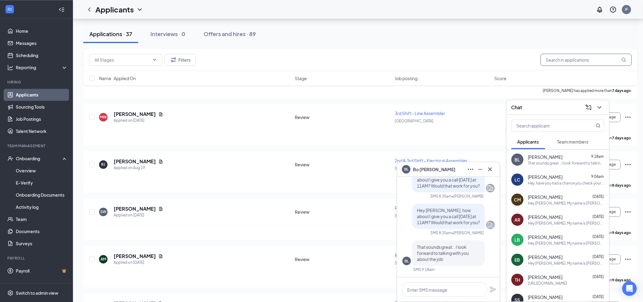
click at [551, 57] on input "text" at bounding box center [585, 60] width 91 height 12
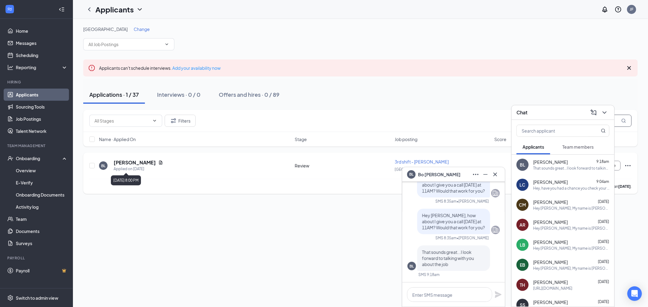
type input "[PERSON_NAME]"
click at [131, 165] on h5 "[PERSON_NAME]" at bounding box center [135, 162] width 42 height 7
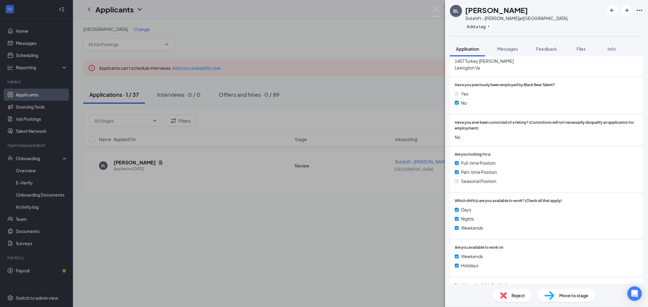
scroll to position [202, 0]
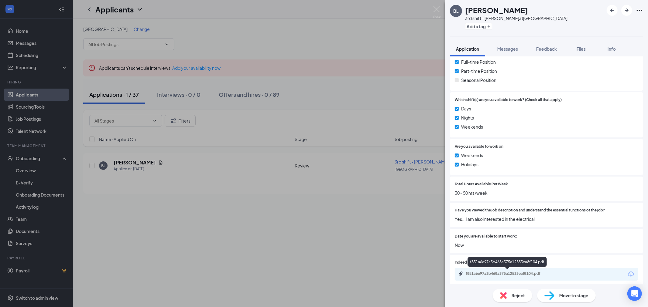
click at [527, 271] on div "f851a6e97a3b468a375a12533ea8f104.pdf" at bounding box center [508, 273] width 85 height 5
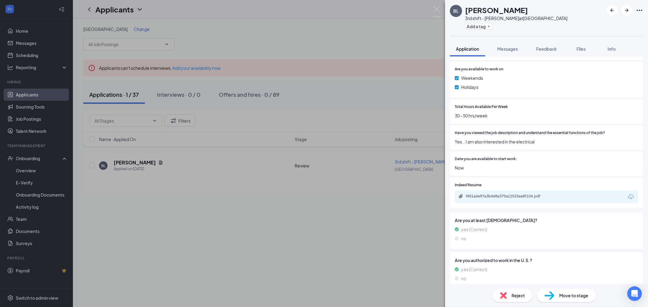
scroll to position [304, 0]
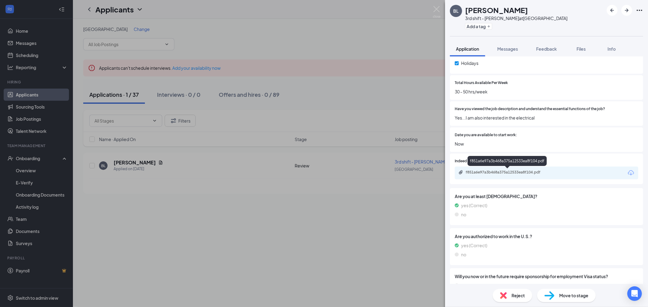
click at [508, 167] on div "f851a6e97a3b468a375a12533ea8f104.pdf" at bounding box center [506, 162] width 79 height 12
click at [517, 175] on div "f851a6e97a3b468a375a12533ea8f104.pdf" at bounding box center [507, 173] width 98 height 6
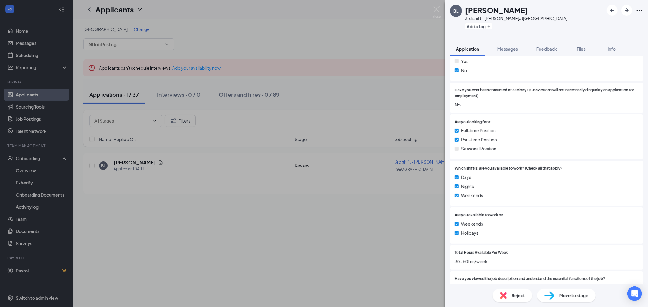
scroll to position [135, 0]
click at [494, 142] on div "Full-time Position Part-time Position Seasonal Position" at bounding box center [546, 139] width 183 height 27
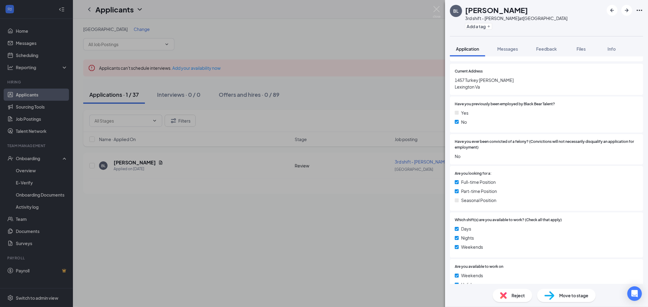
scroll to position [0, 0]
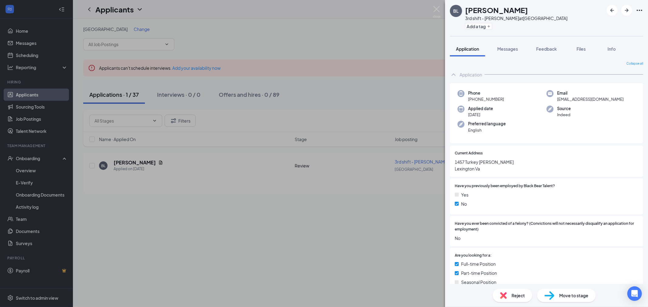
click at [426, 16] on div "BL [PERSON_NAME] 3rd shift - [PERSON_NAME] at [GEOGRAPHIC_DATA] Add a tag Appli…" at bounding box center [324, 153] width 648 height 307
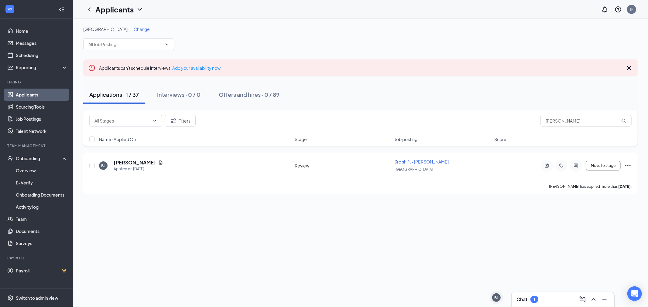
click at [432, 214] on div "Lexington Change Applicants can't schedule interviews. Add your availability no…" at bounding box center [360, 163] width 575 height 288
click at [548, 301] on div "Chat 1" at bounding box center [562, 300] width 93 height 10
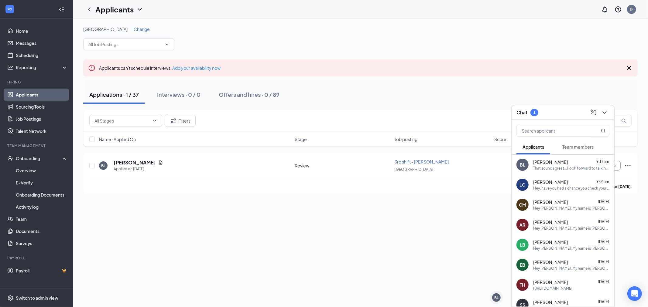
click at [573, 150] on button "Team members" at bounding box center [577, 146] width 43 height 15
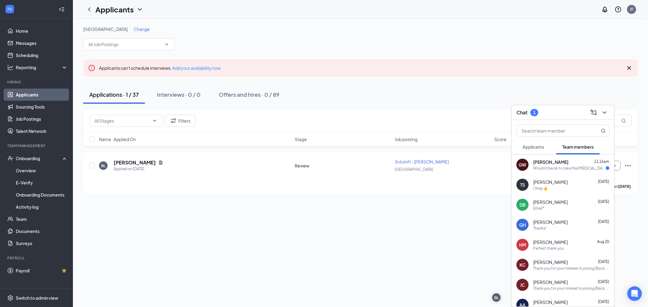
click at [545, 164] on span "[PERSON_NAME]" at bounding box center [550, 162] width 35 height 6
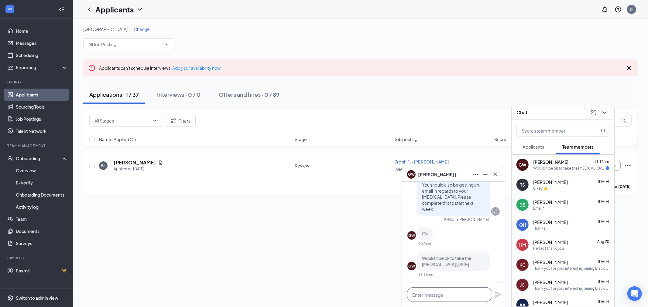
click at [440, 290] on textarea at bounding box center [449, 295] width 85 height 15
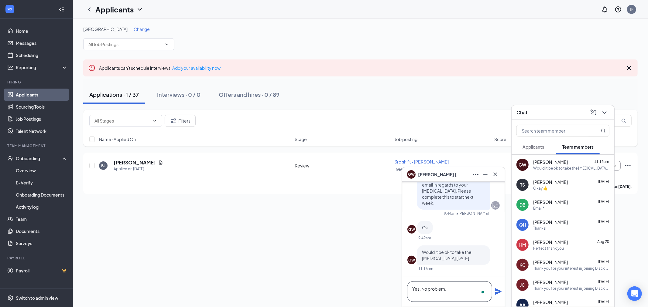
scroll to position [0, 0]
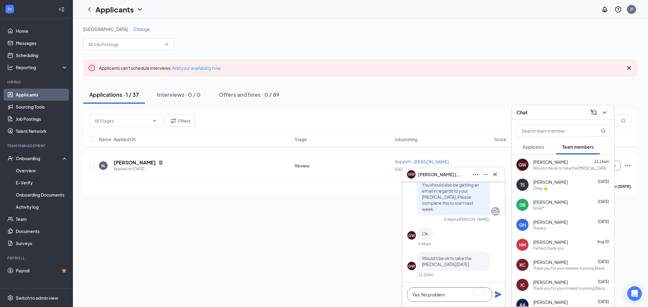
type textarea "Yes. No problem."
click at [497, 292] on icon "Plane" at bounding box center [498, 295] width 7 height 7
